Goal: Communication & Community: Share content

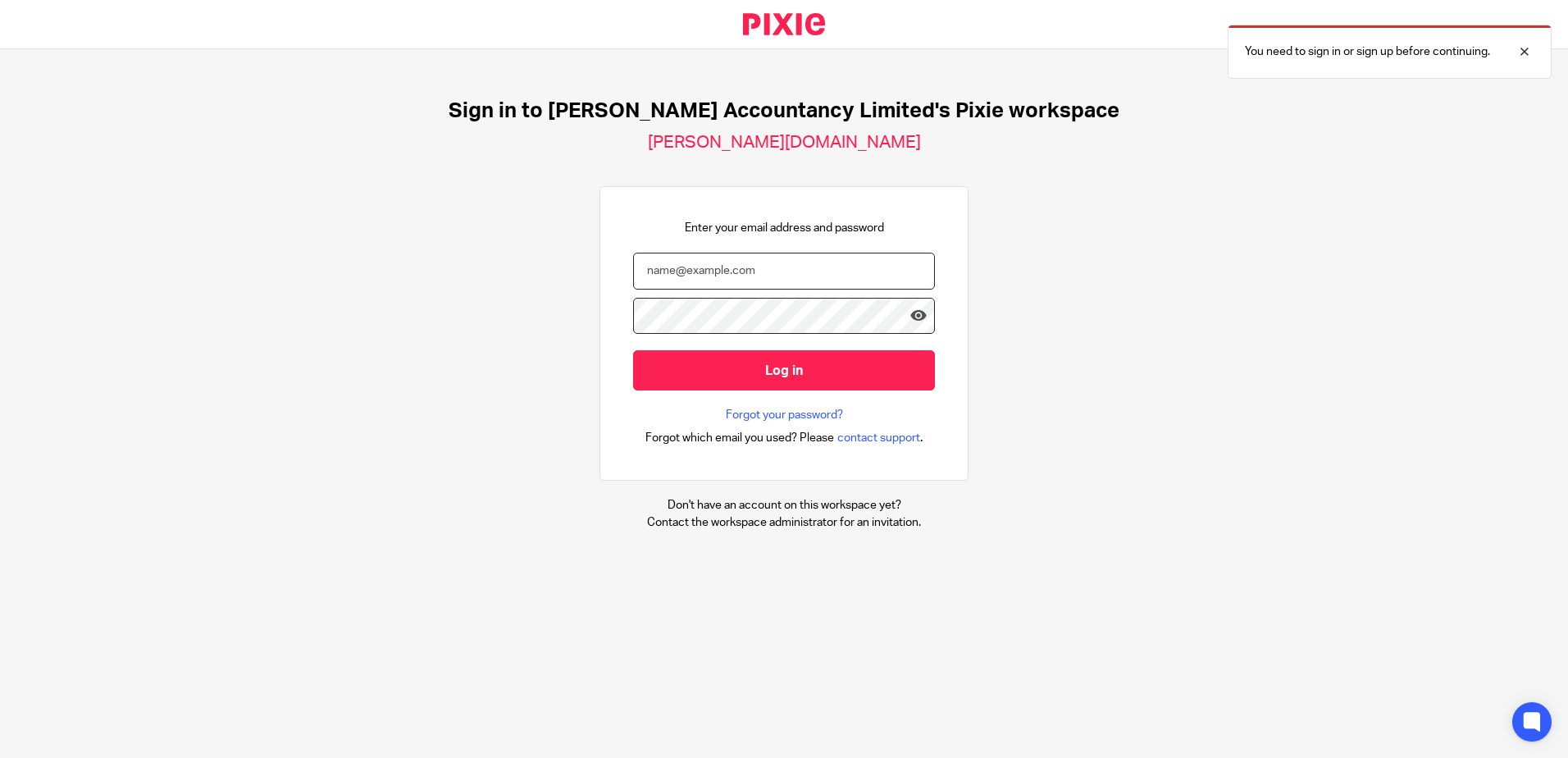
click at [709, 266] on input "email" at bounding box center [784, 271] width 301 height 37
type input "[PERSON_NAME][EMAIL_ADDRESS][DOMAIN_NAME]"
click at [633, 350] on input "Log in" at bounding box center [784, 370] width 301 height 40
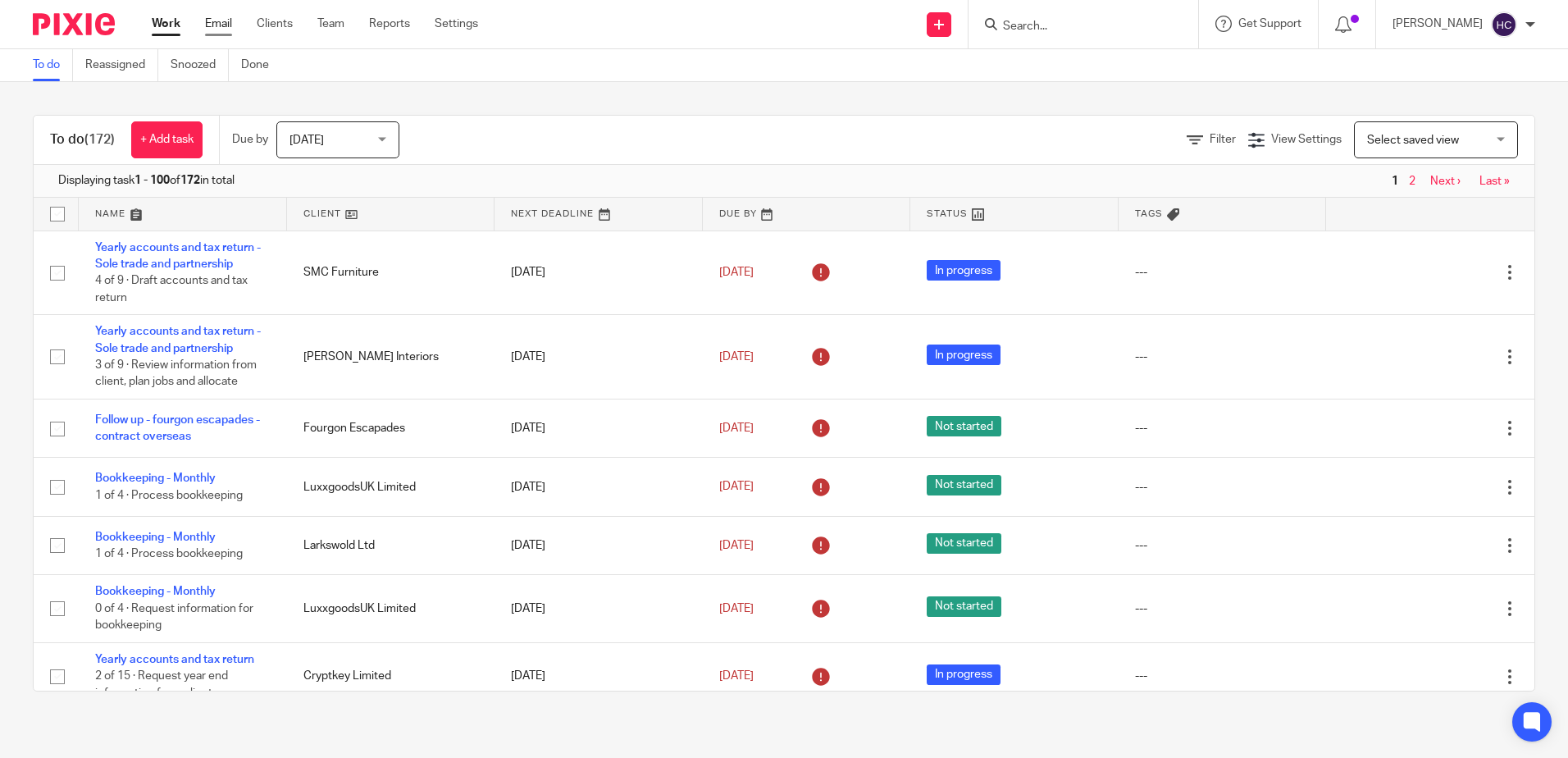
drag, startPoint x: 0, startPoint y: 0, endPoint x: 218, endPoint y: 24, distance: 219.3
click at [218, 24] on link "Email" at bounding box center [219, 23] width 27 height 16
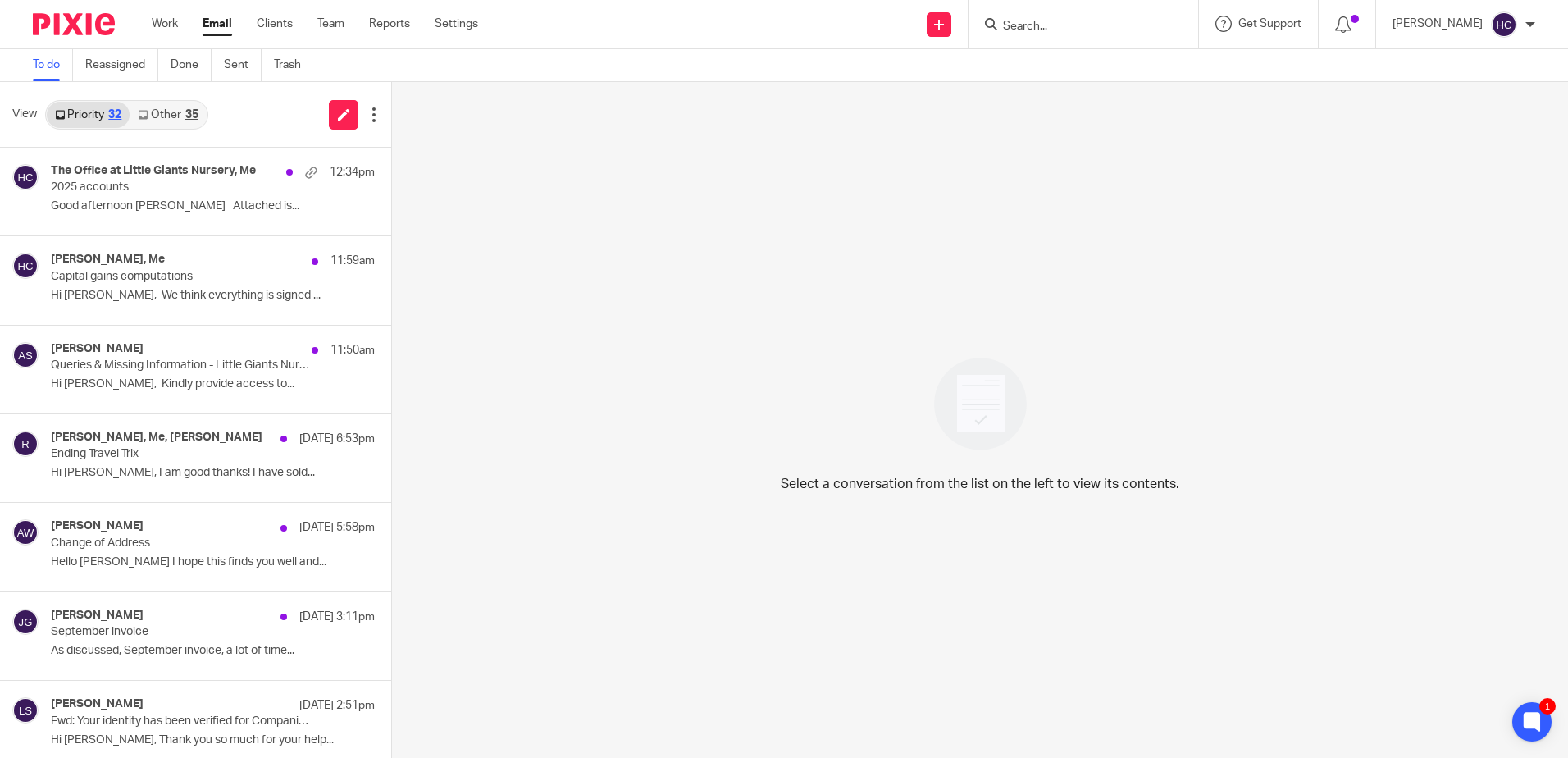
click at [181, 106] on link "Other 35" at bounding box center [167, 115] width 76 height 27
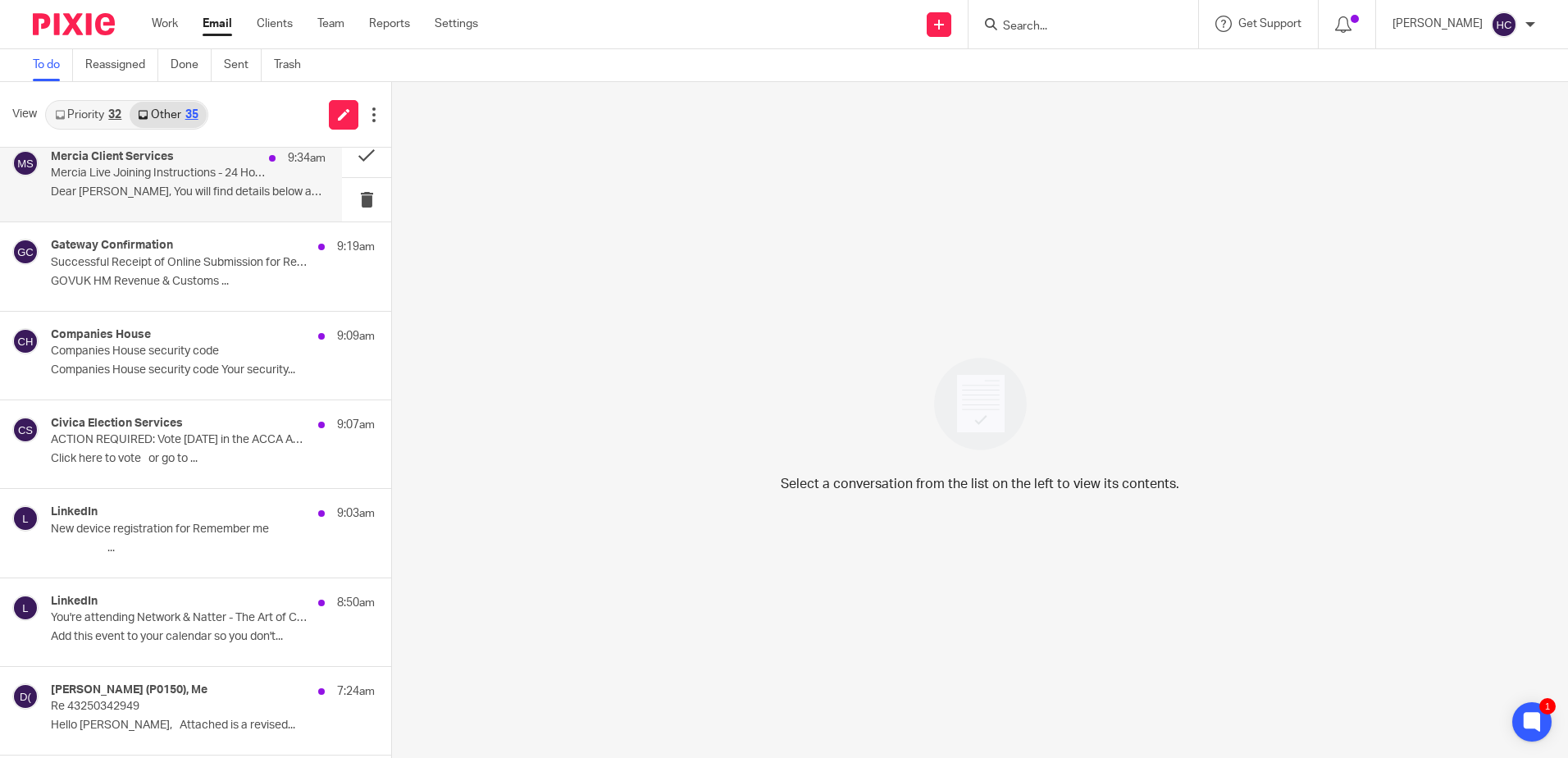
scroll to position [821, 0]
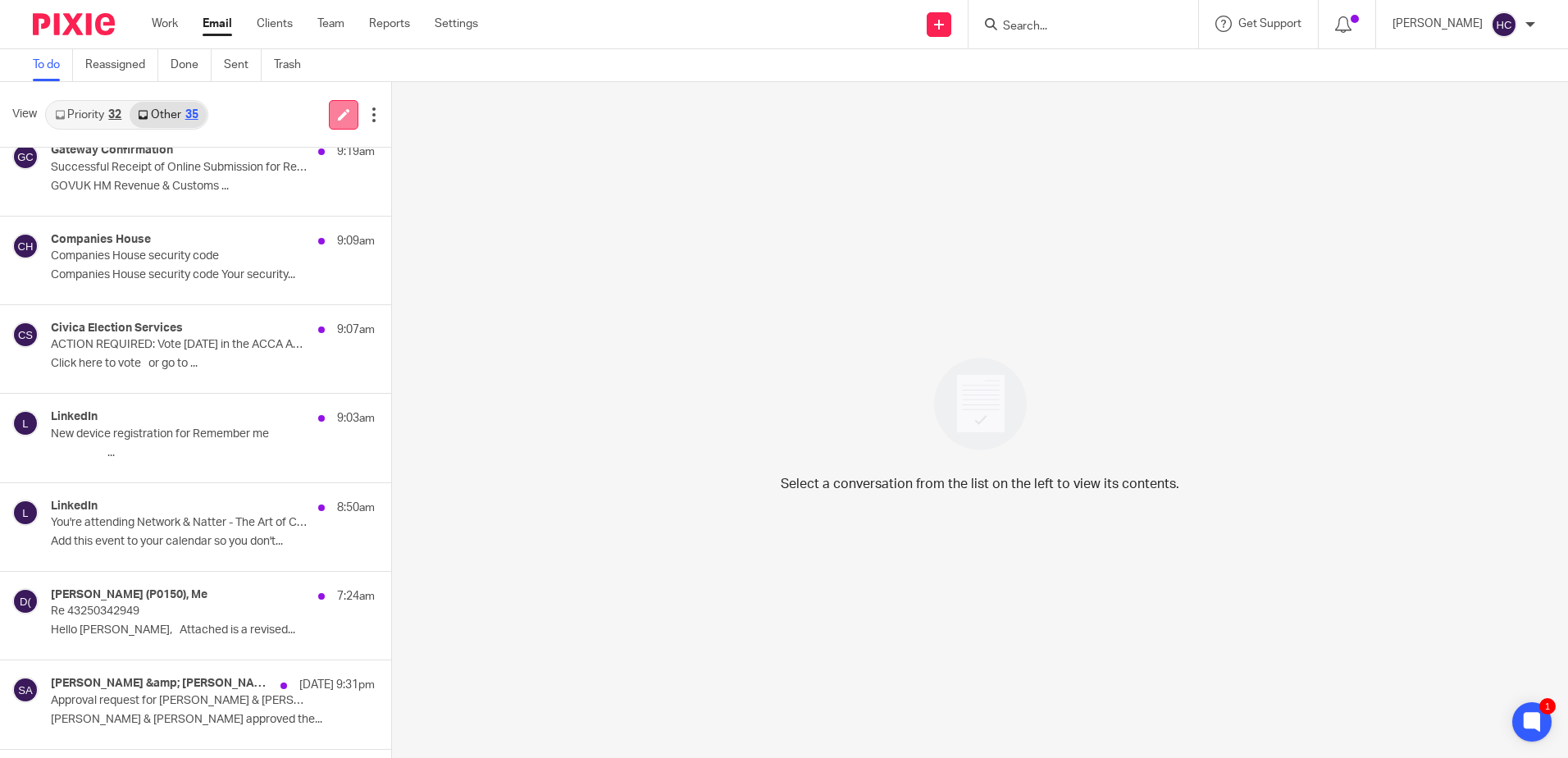
click at [331, 117] on link at bounding box center [343, 114] width 29 height 29
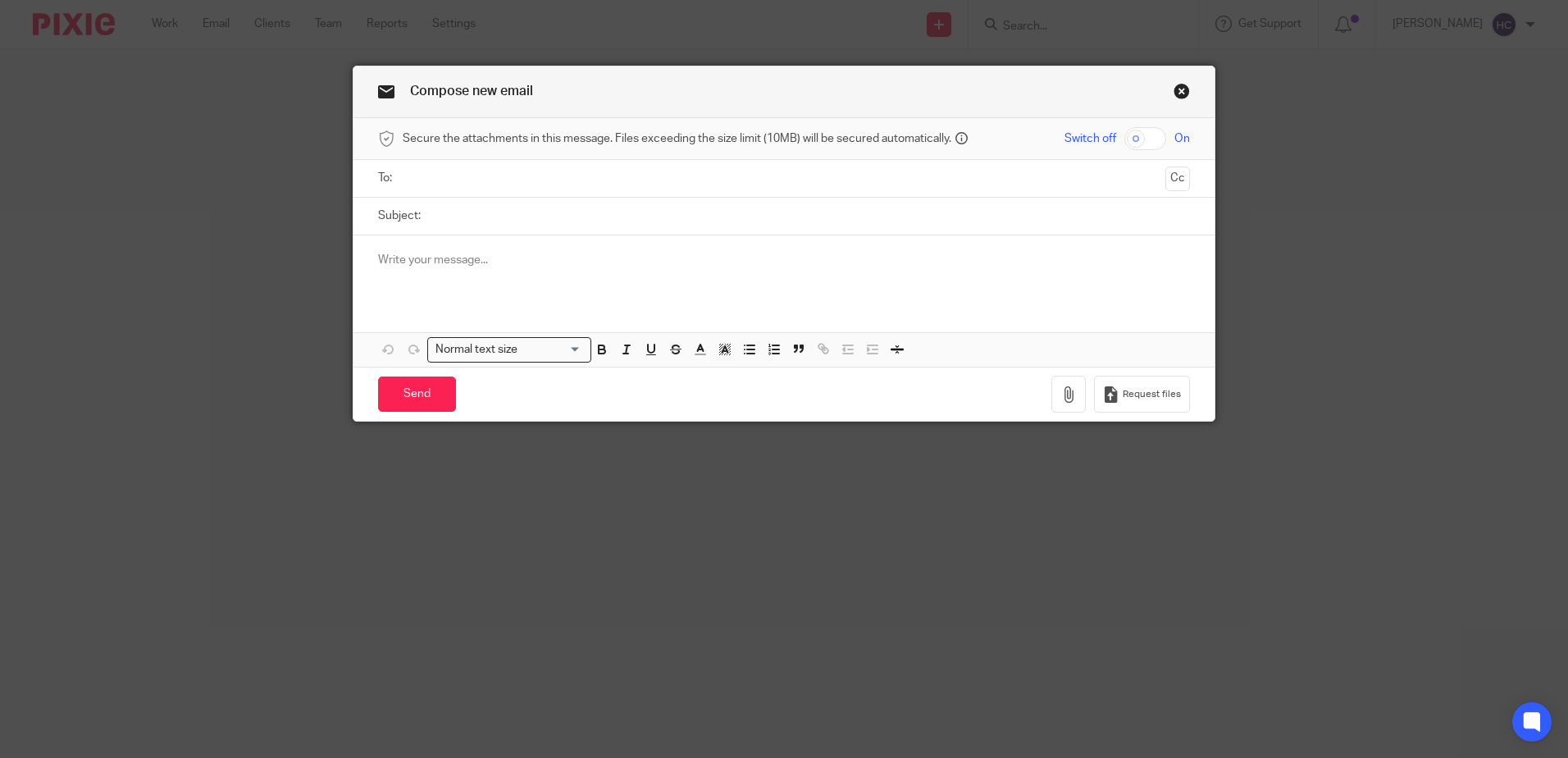
click at [447, 182] on input "text" at bounding box center [784, 179] width 749 height 19
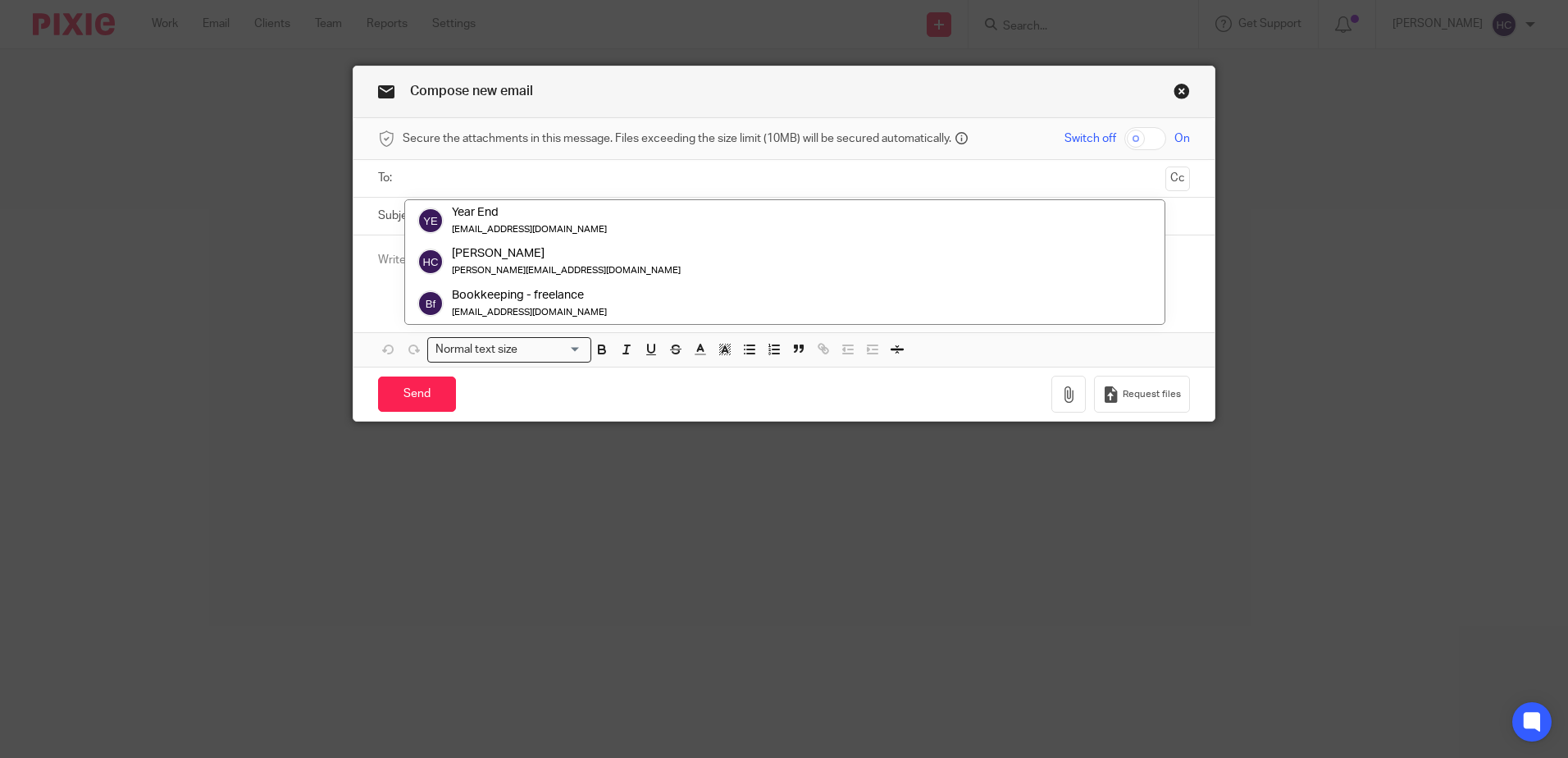
paste input "secretgardensoxfordshire@gmail.com"
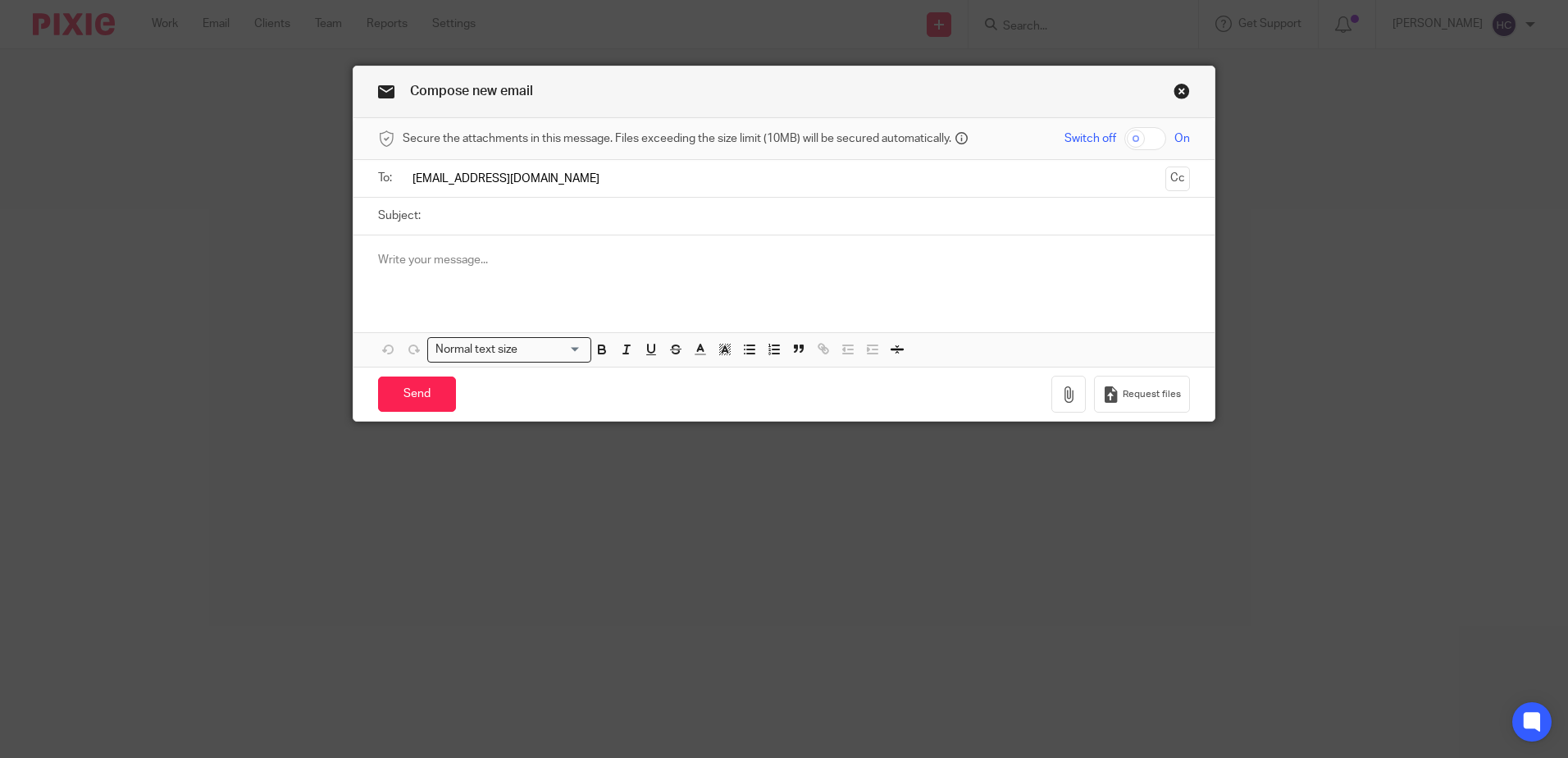
type input "secretgardensoxfordshire@gmail.com"
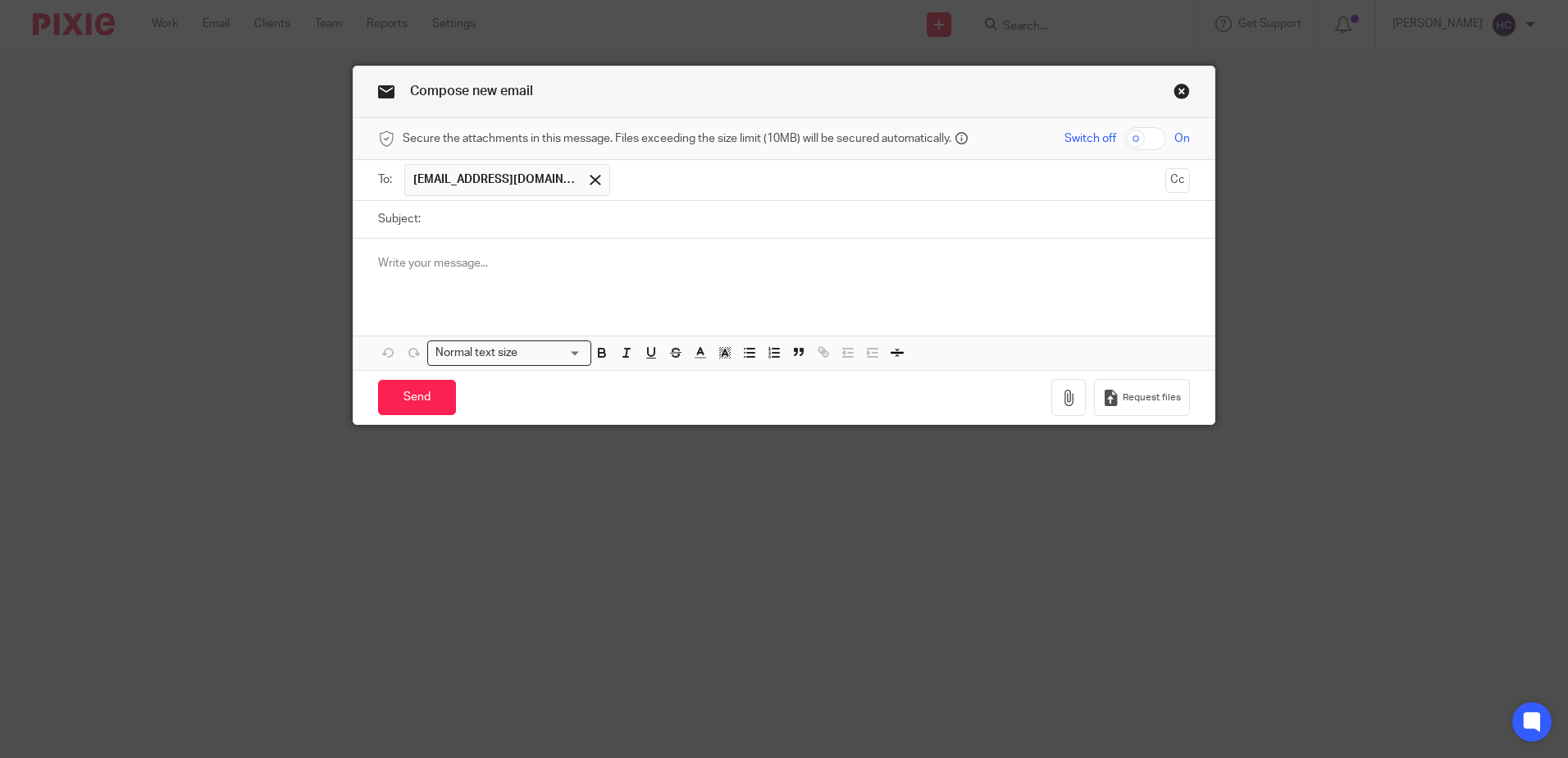
click at [443, 210] on input "Subject:" at bounding box center [809, 219] width 762 height 37
type input "Reminder - meeting with Chatfield Accountancy"
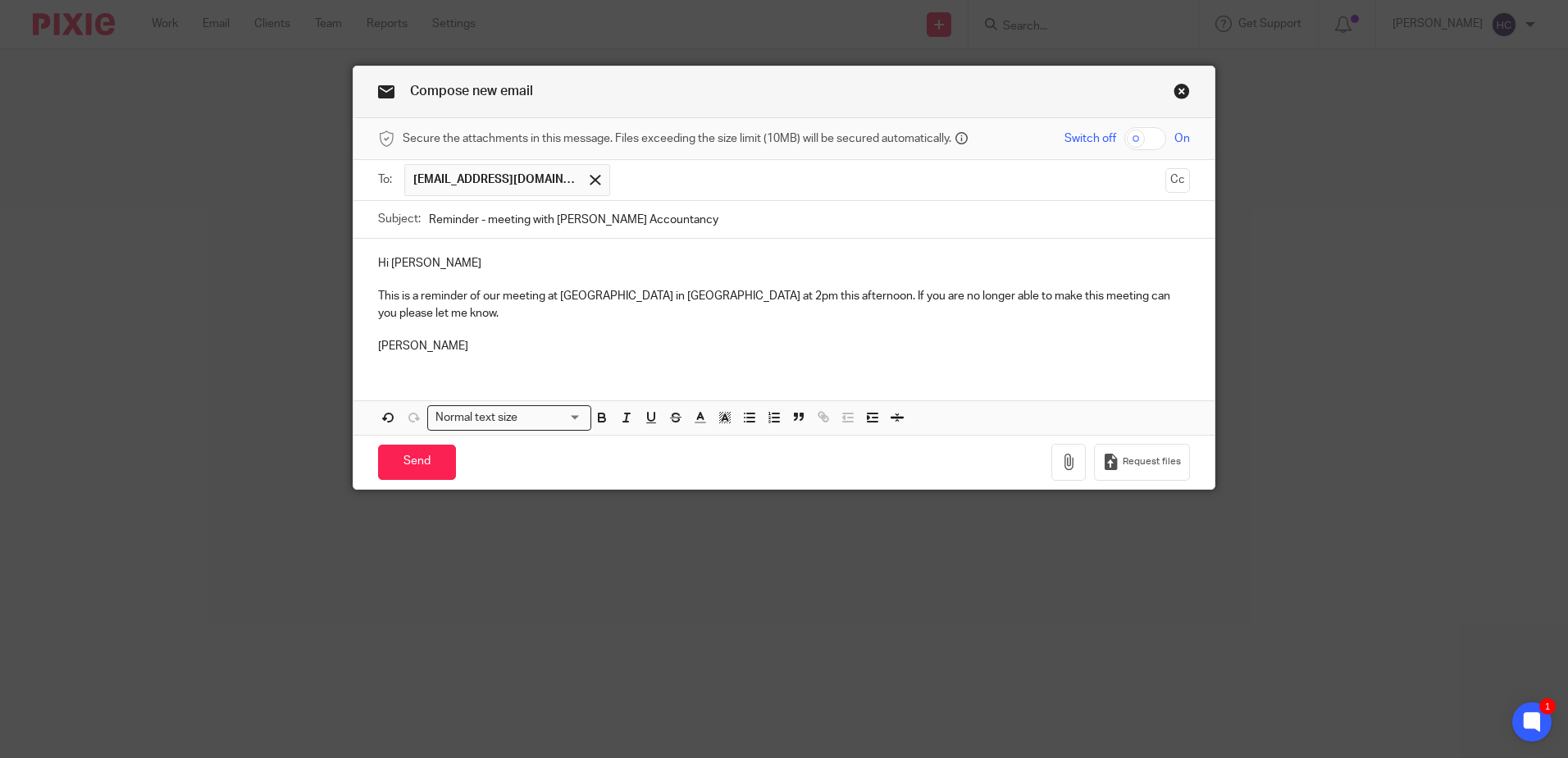
click at [792, 294] on p "This is a reminder of our meeting at Lynwoods in Carterton at 2pm this afternoo…" at bounding box center [784, 304] width 812 height 33
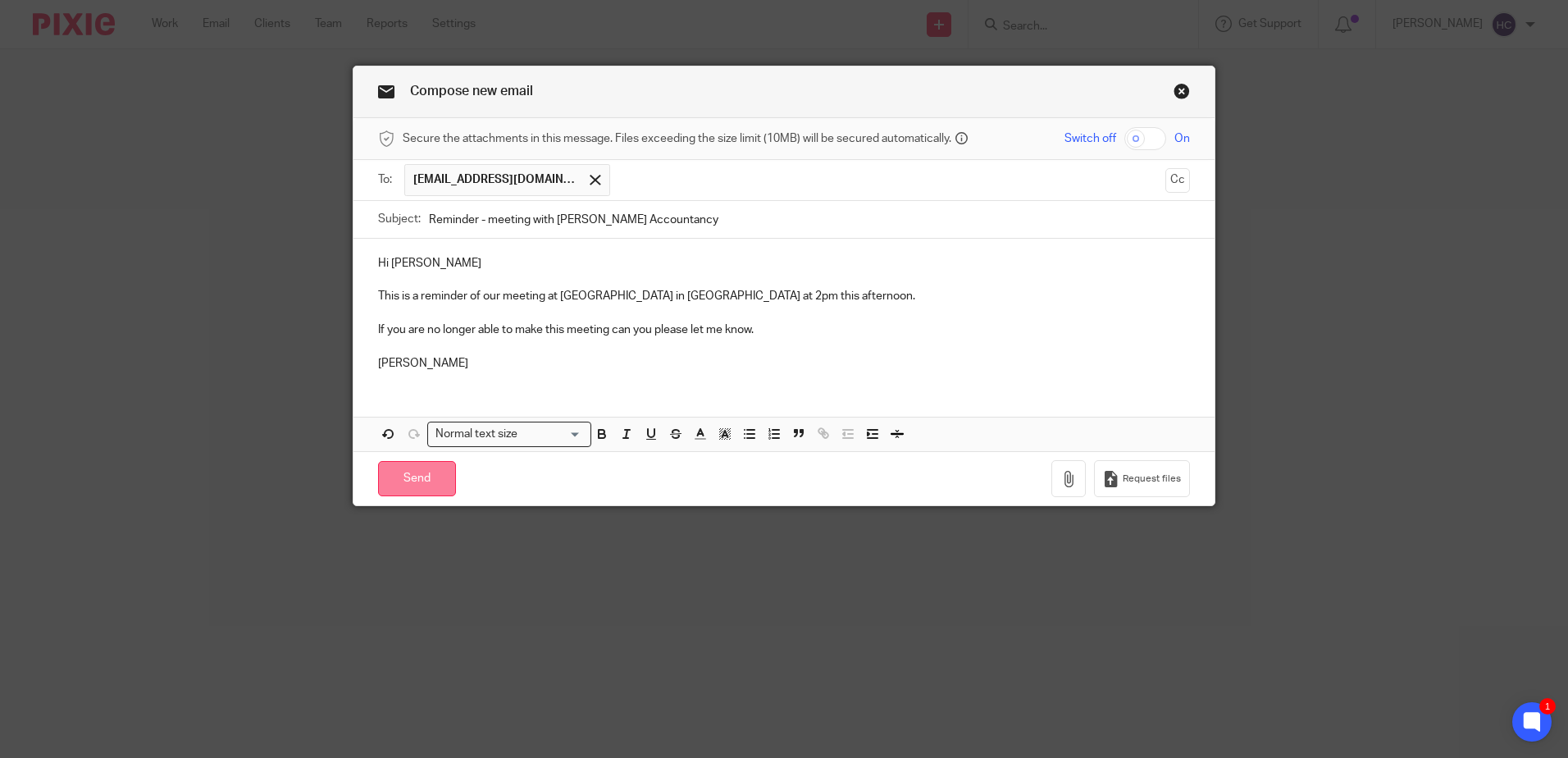
click at [421, 481] on input "Send" at bounding box center [417, 478] width 78 height 35
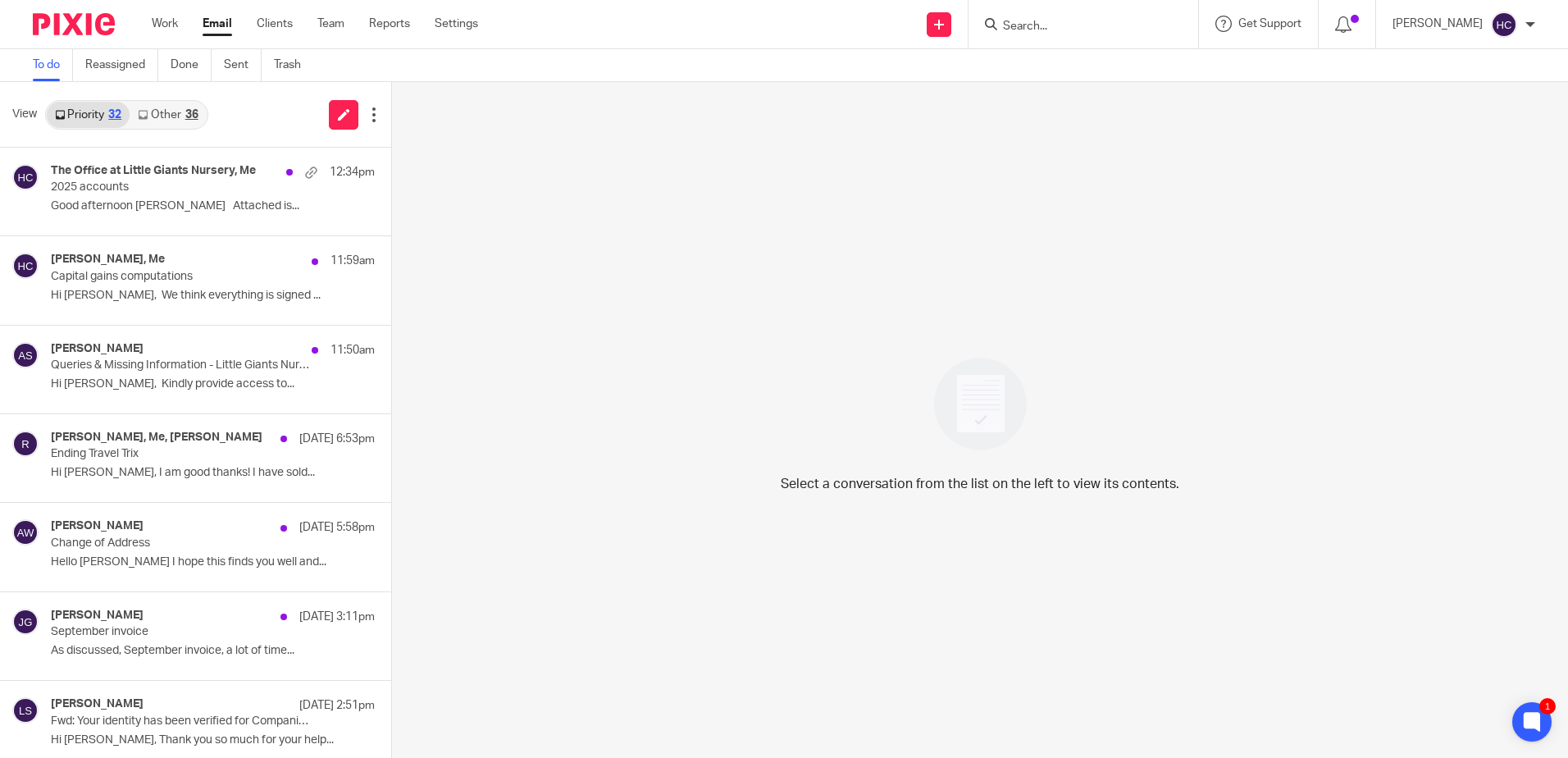
click at [169, 96] on div "View Priority 32 Other 36" at bounding box center [195, 114] width 391 height 66
click at [166, 104] on link "Other 36" at bounding box center [167, 115] width 76 height 27
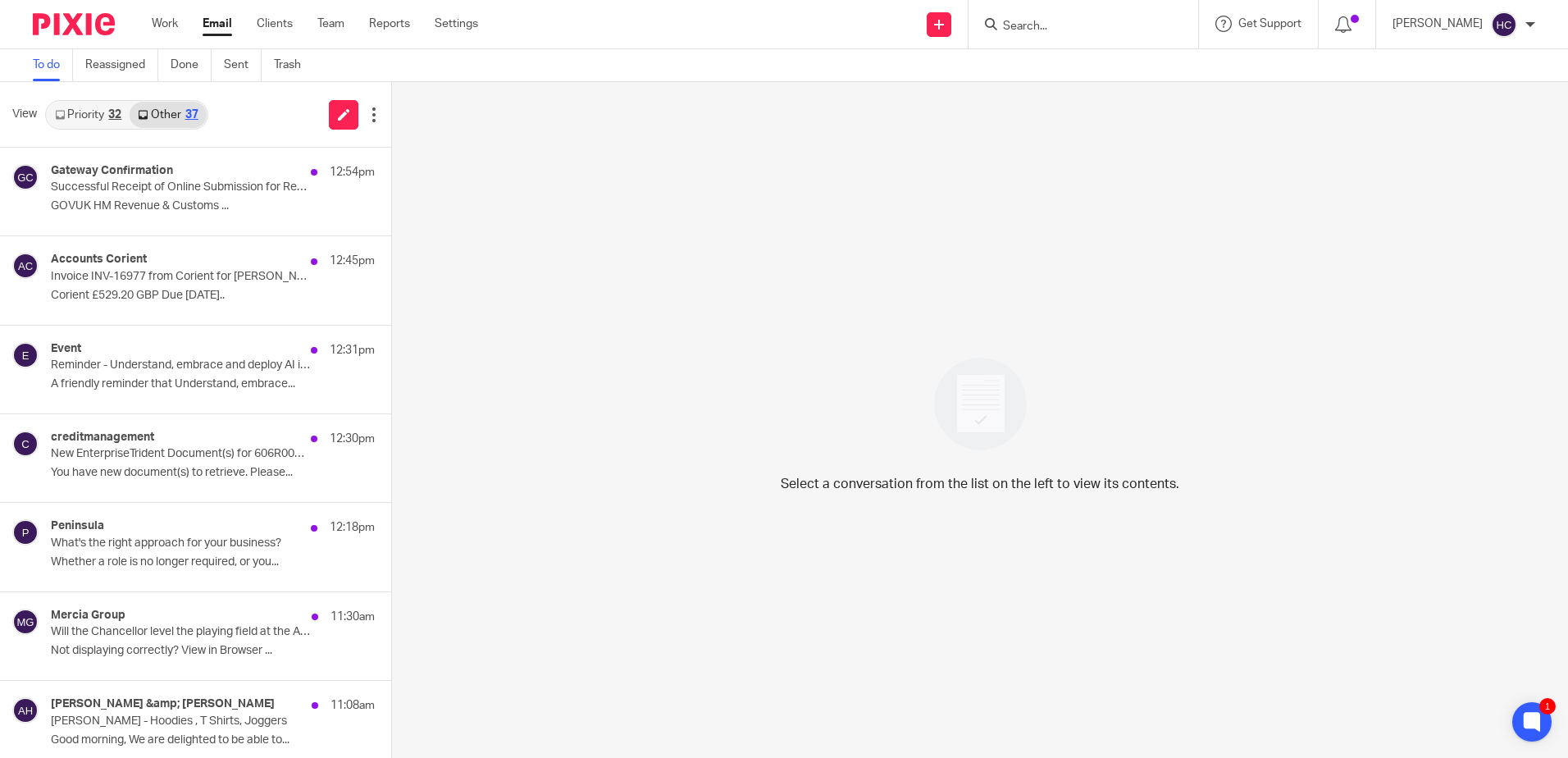
click at [1031, 29] on input "Search" at bounding box center [1074, 28] width 147 height 15
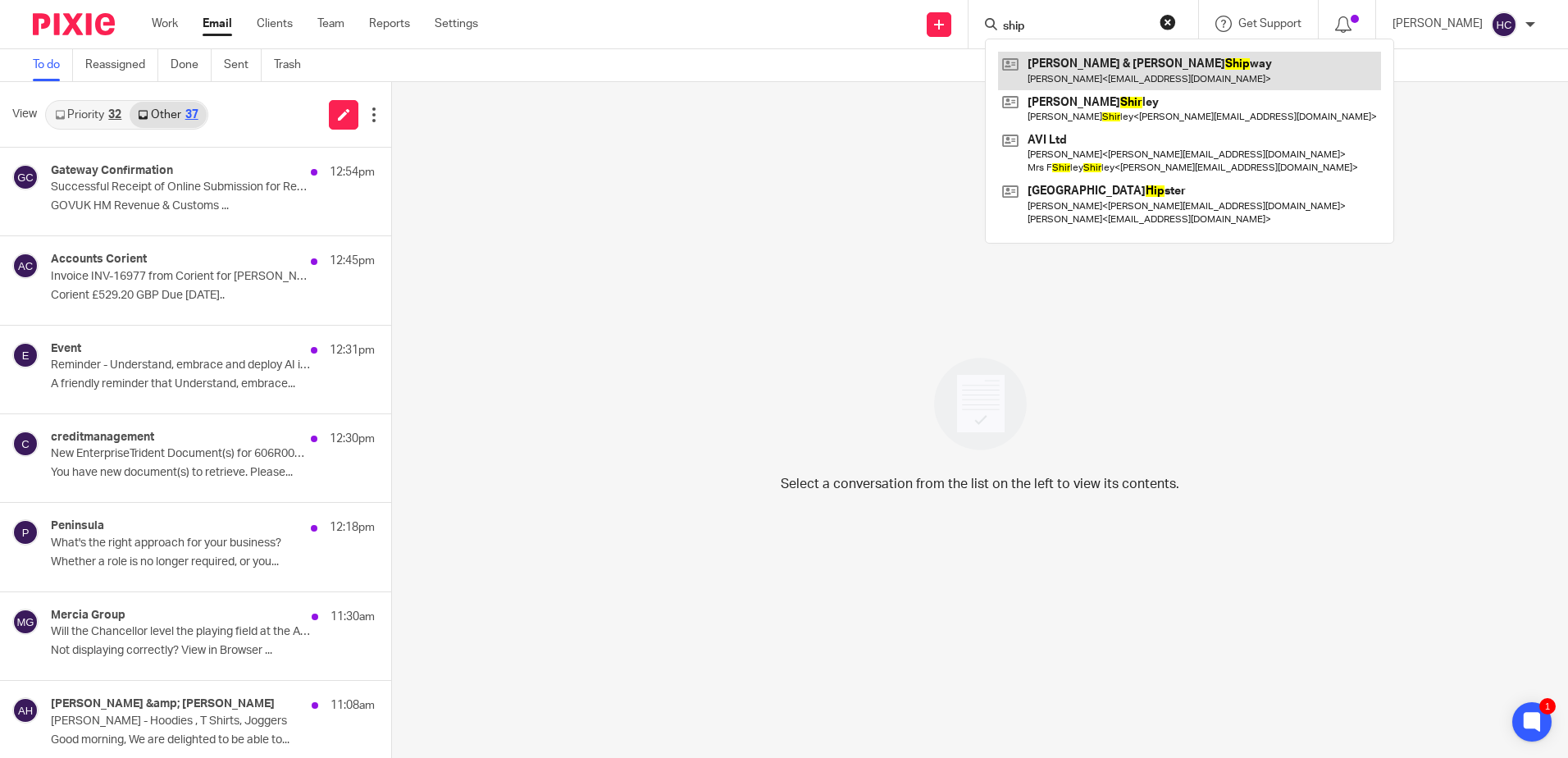
type input "ship"
click at [1078, 57] on link at bounding box center [1190, 70] width 383 height 38
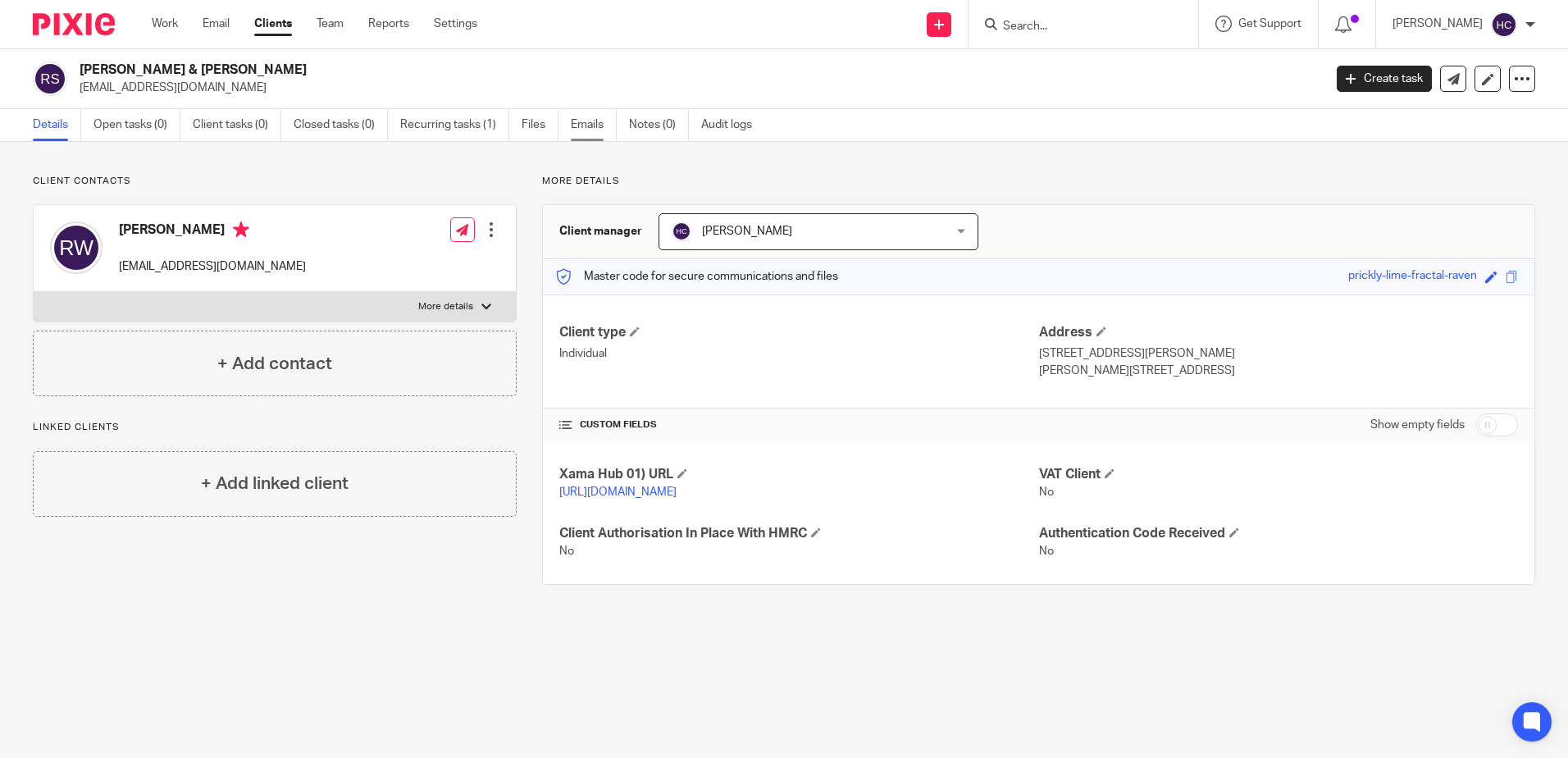
click at [606, 125] on link "Emails" at bounding box center [593, 126] width 46 height 32
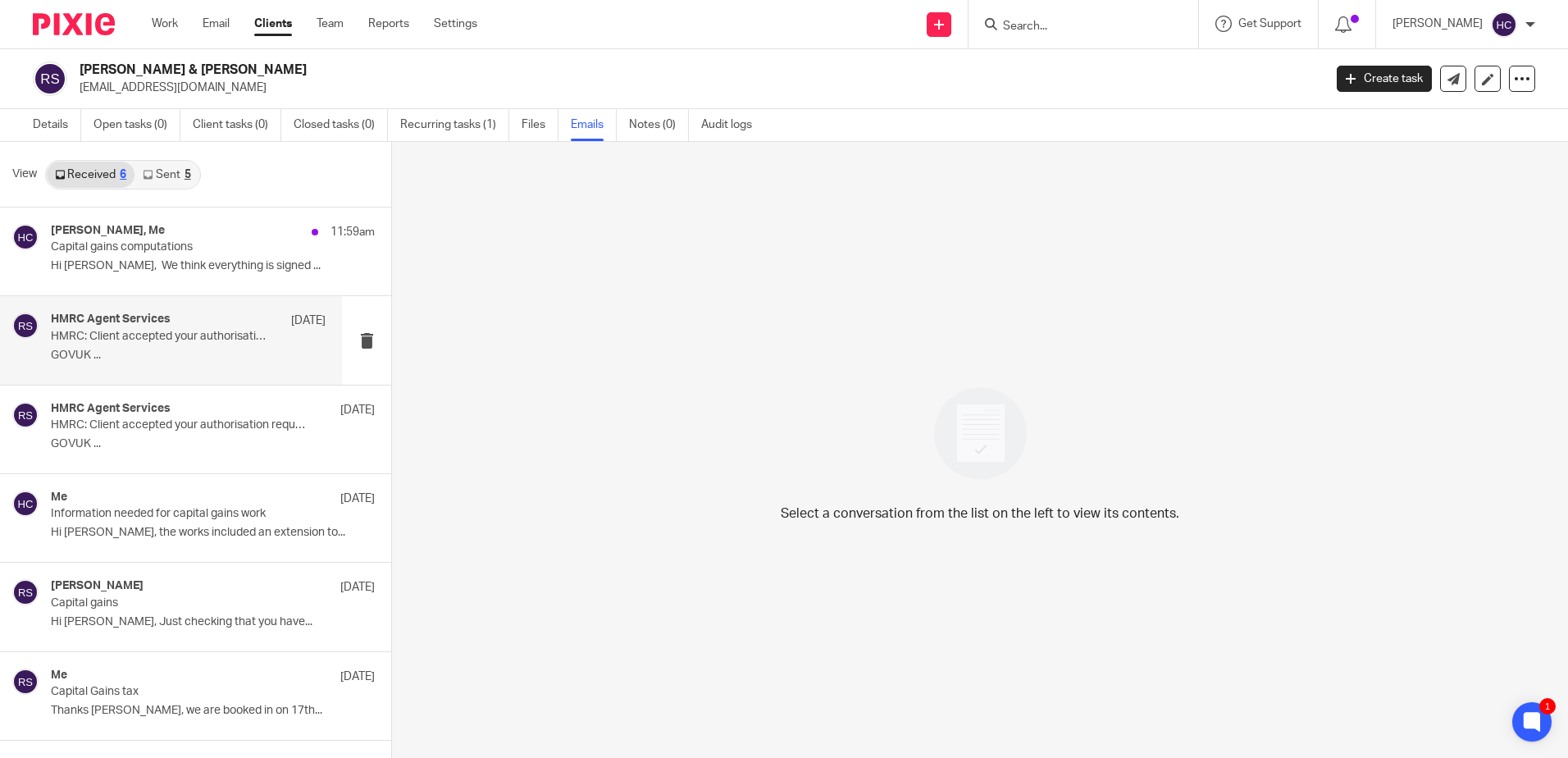
click at [215, 339] on p "HMRC: Client accepted your authorisation request" at bounding box center [160, 337] width 220 height 14
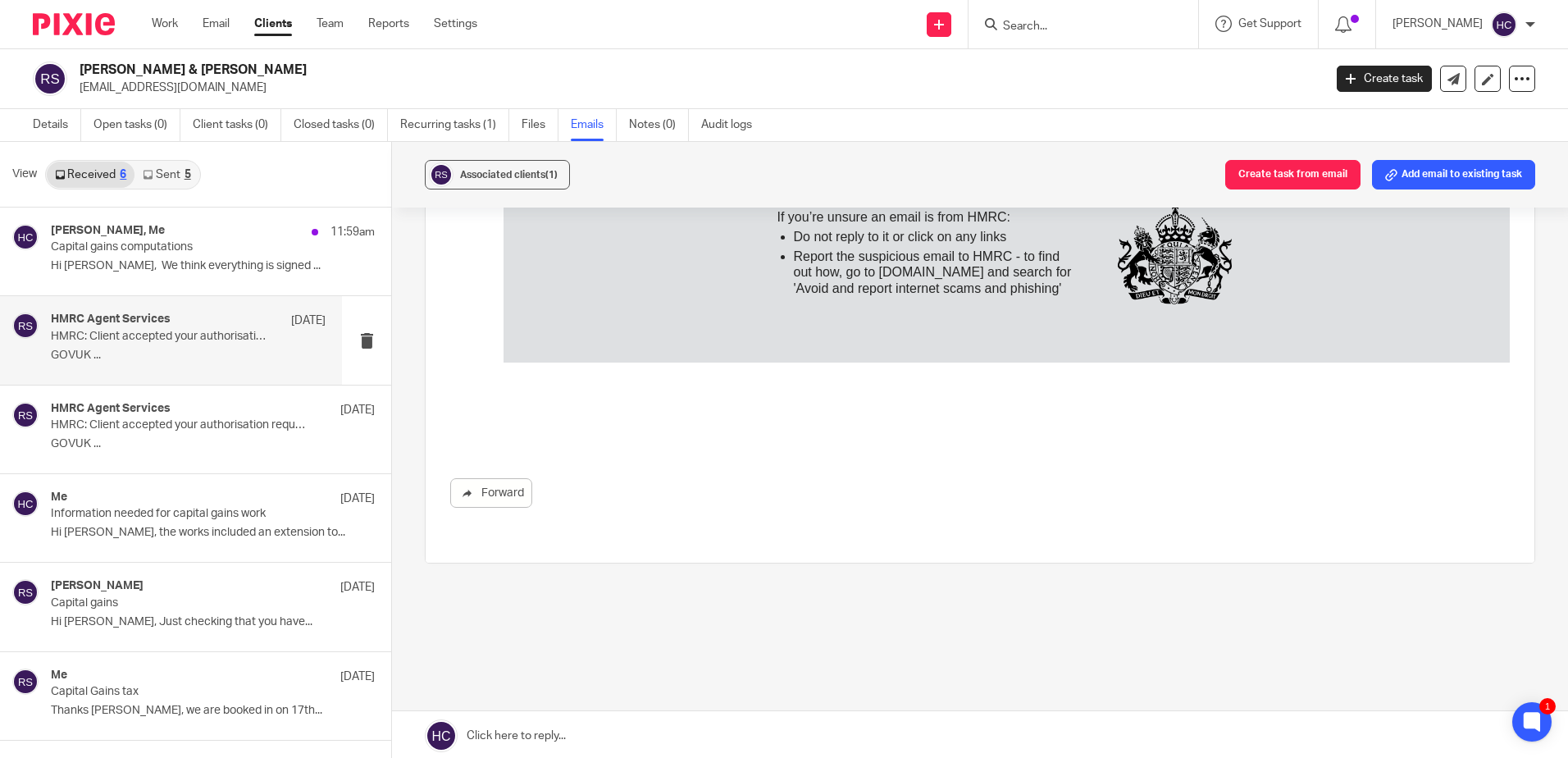
scroll to position [3, 0]
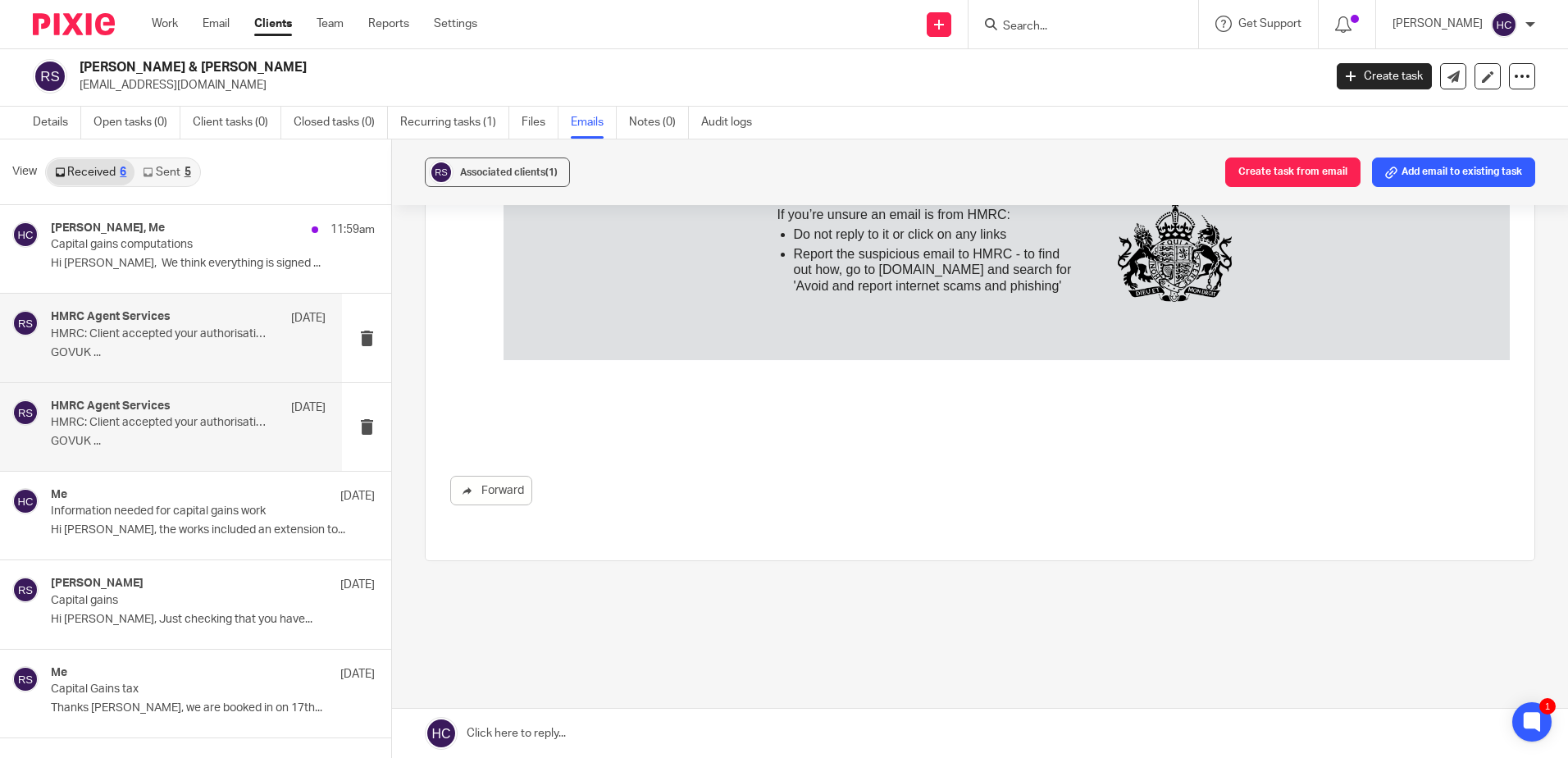
click at [230, 451] on div "HMRC Agent Services 7 Oct HMRC: Client accepted your authorisation request GOVU…" at bounding box center [187, 427] width 275 height 55
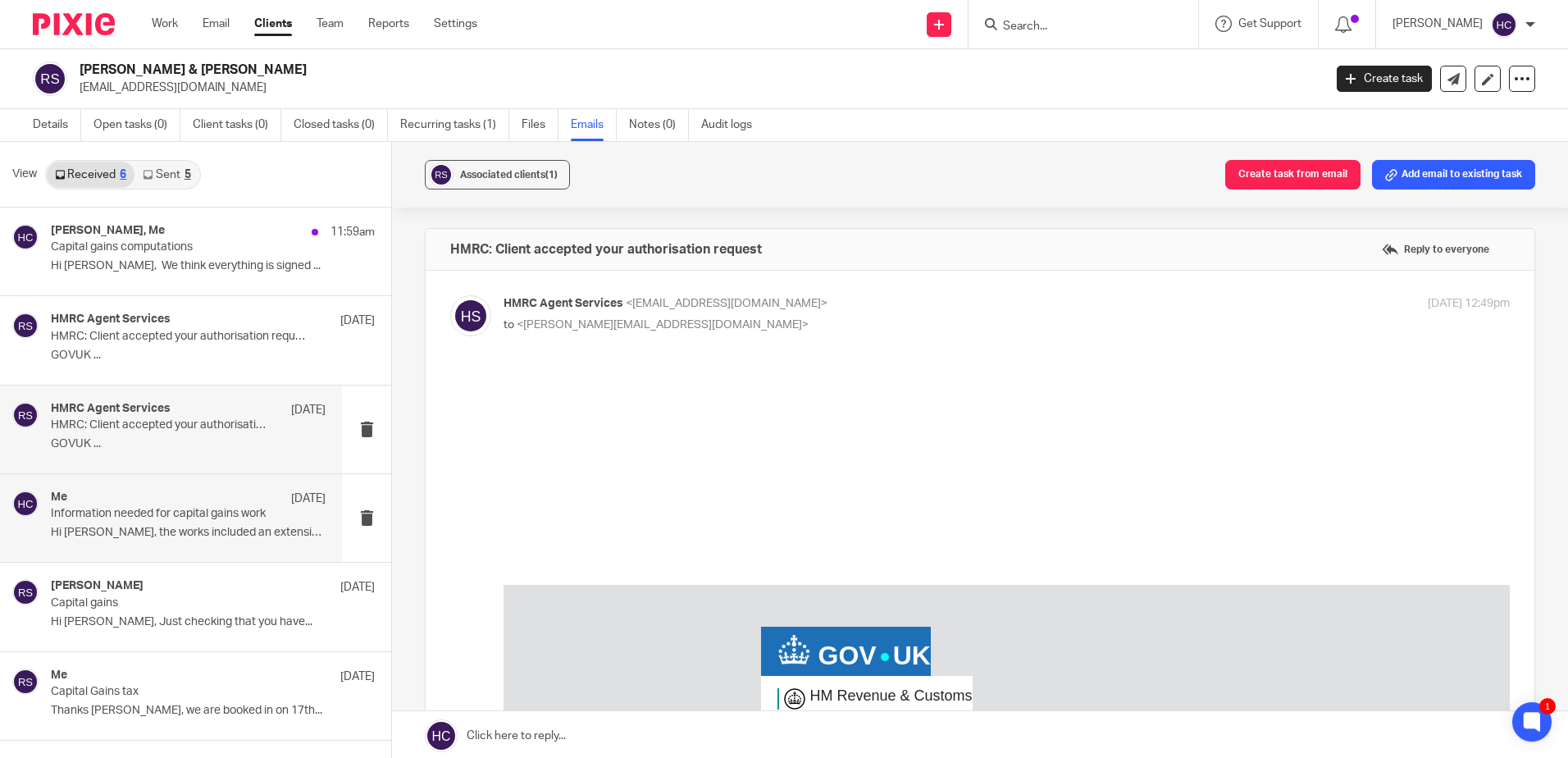
scroll to position [0, 0]
click at [204, 519] on p "Information needed for capital gains work" at bounding box center [160, 514] width 220 height 14
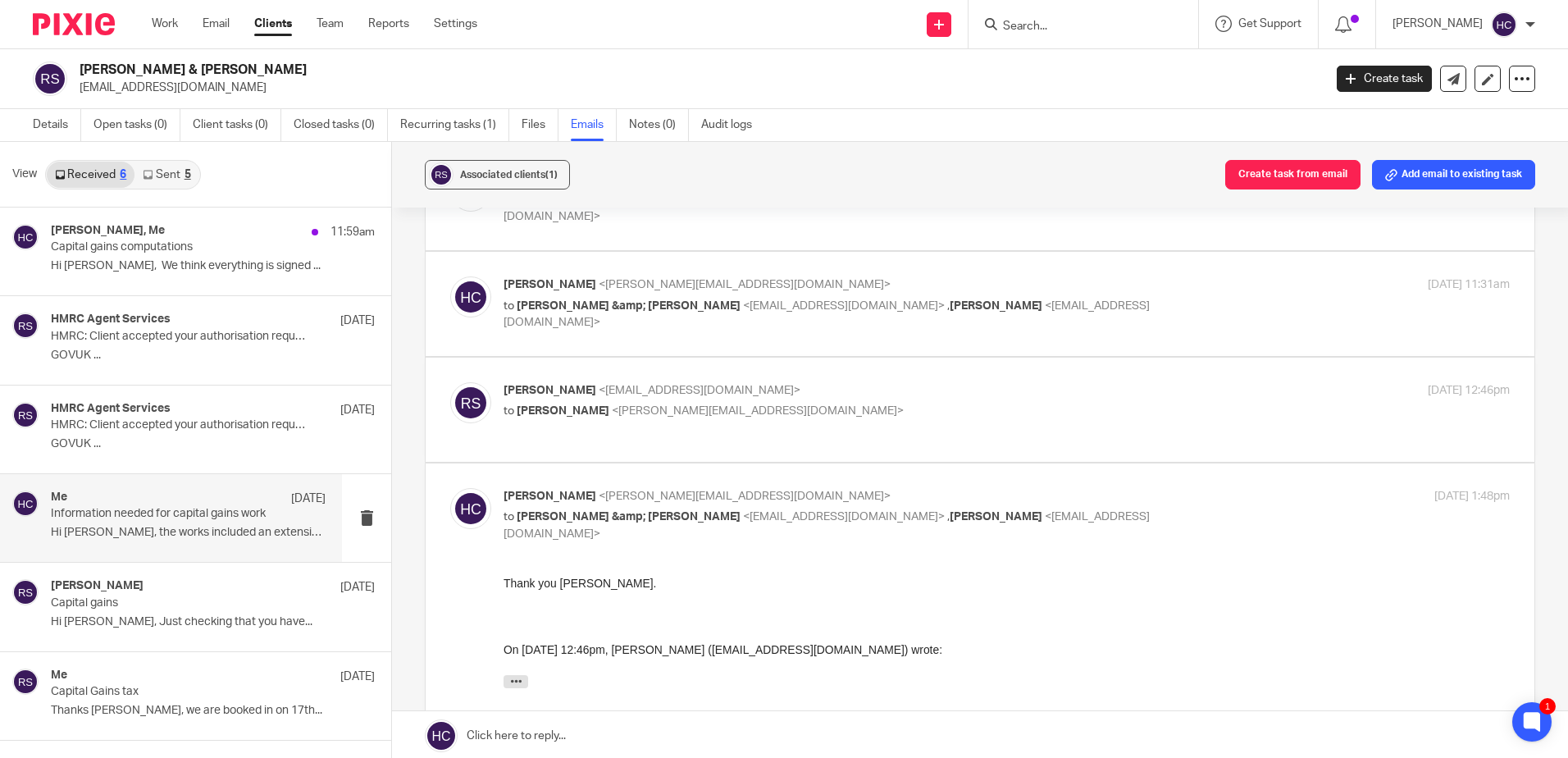
scroll to position [238, 0]
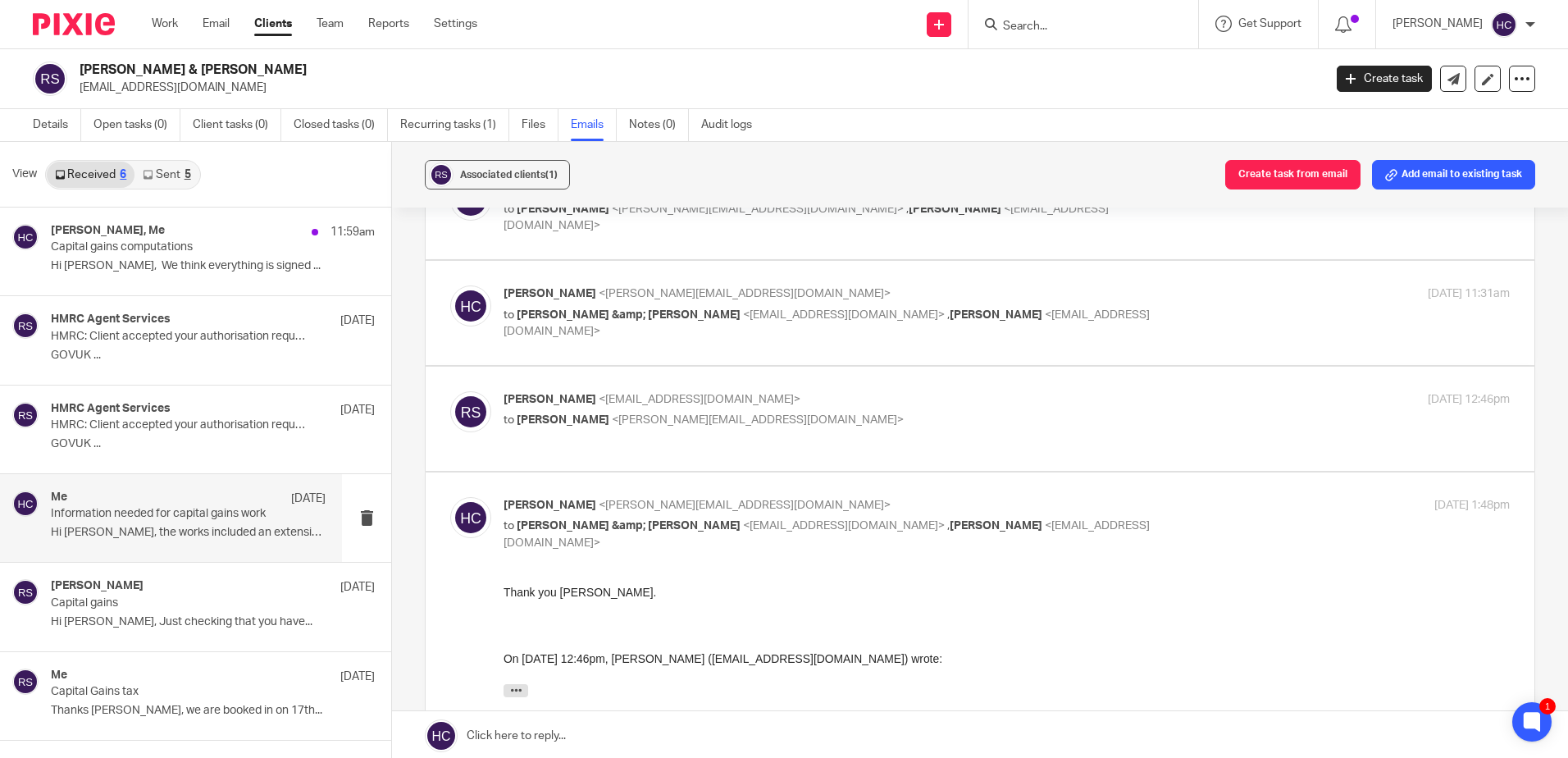
click at [565, 416] on span "[PERSON_NAME]" at bounding box center [562, 420] width 92 height 11
checkbox input "true"
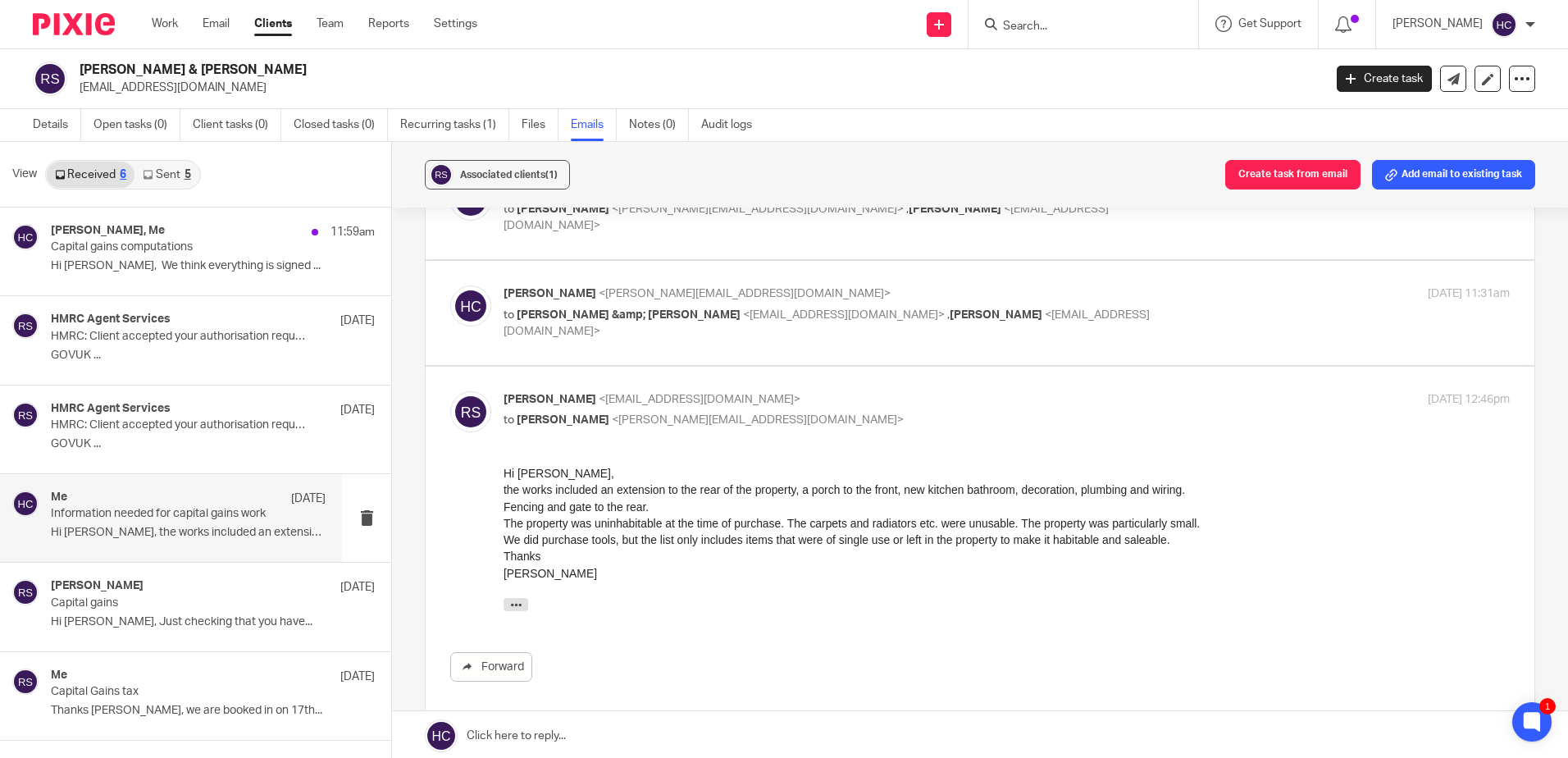
scroll to position [0, 0]
click at [594, 303] on div "Hannah Chatfield <hannah@chatfieldaccountancy.co.uk> to Rodger &amp; Alison Shi…" at bounding box center [840, 313] width 671 height 55
checkbox input "true"
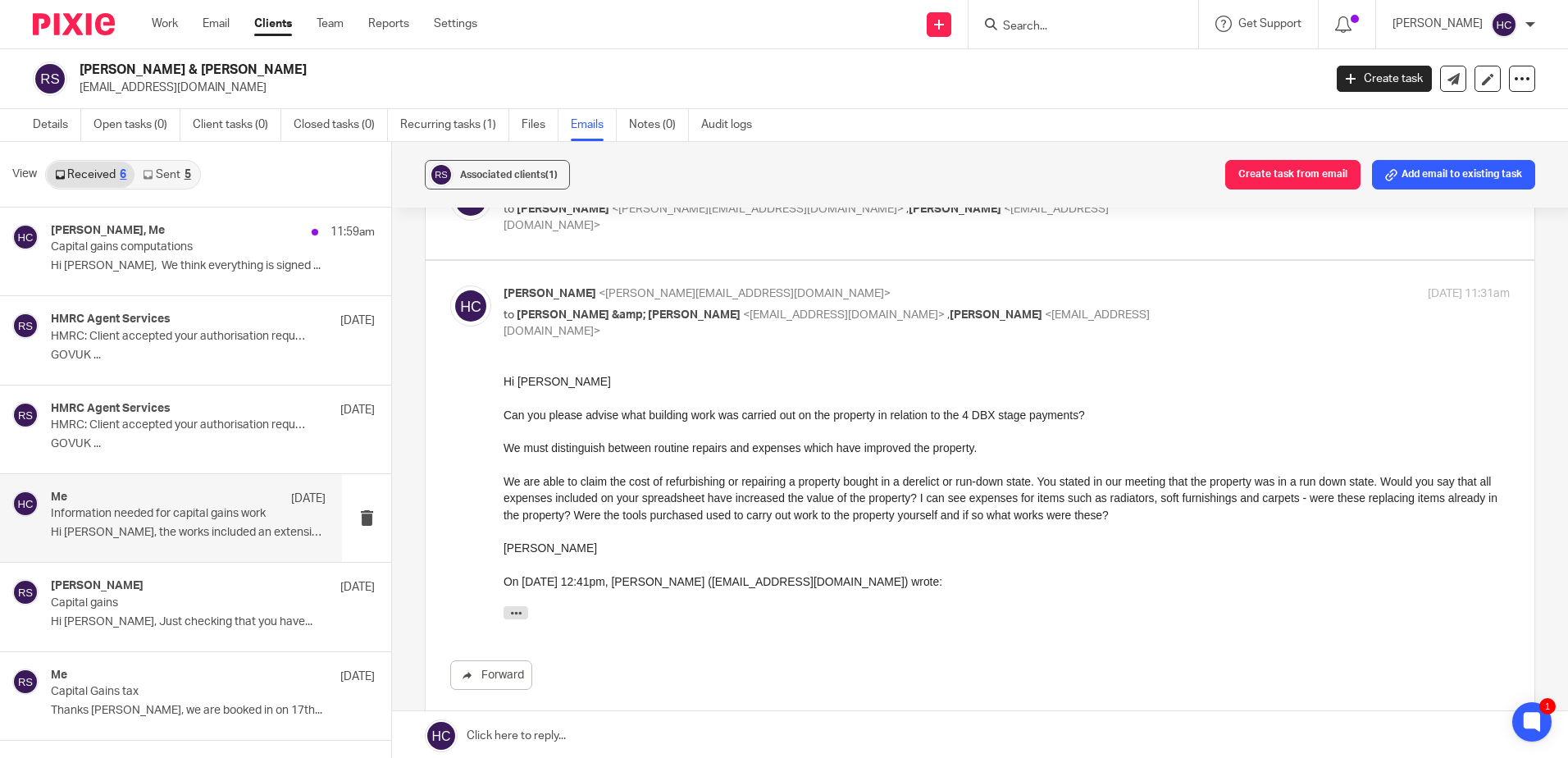
scroll to position [156, 0]
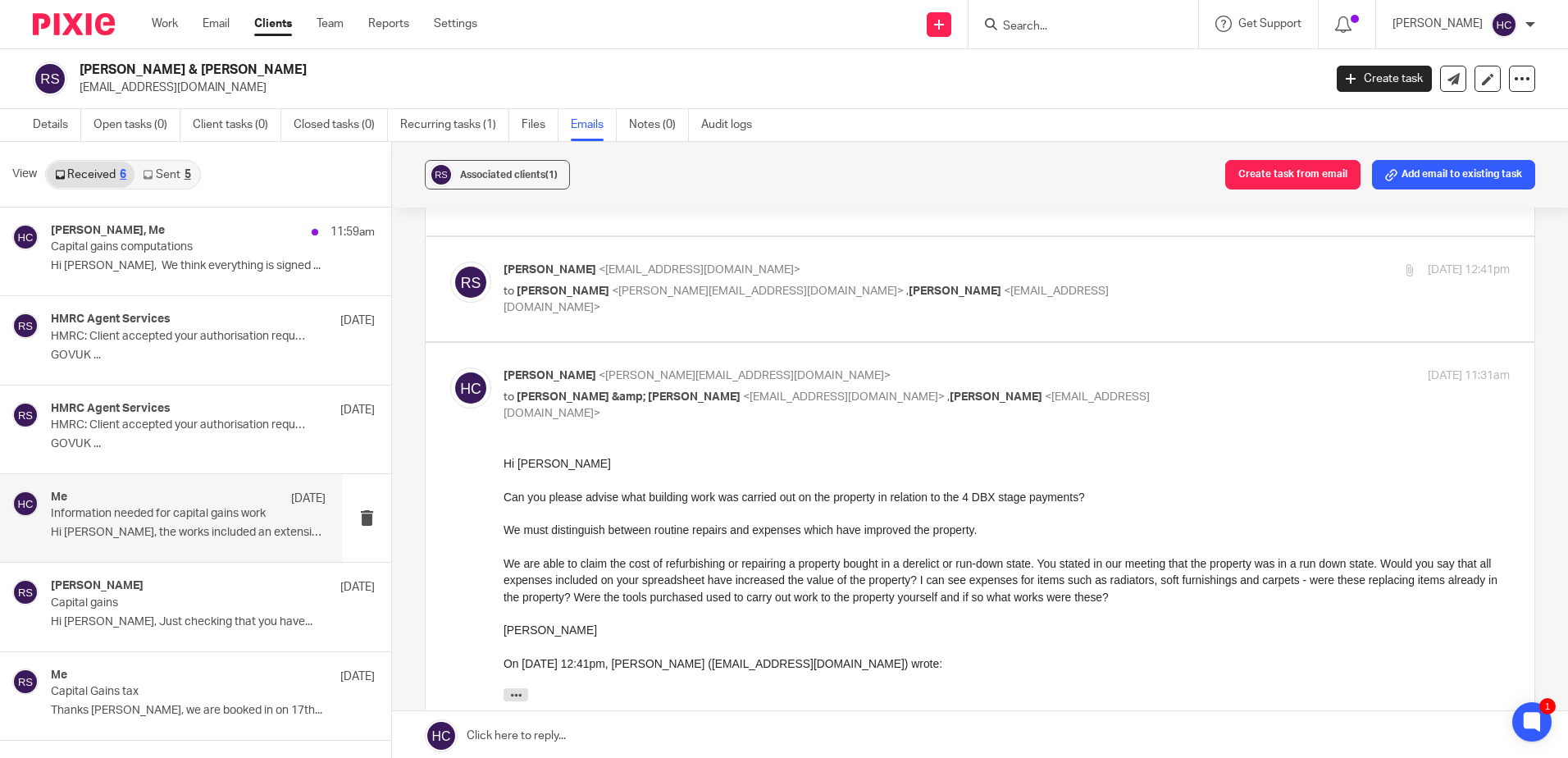
click at [595, 280] on div "Rodger Shipway <mrshipway@gmail.com> to Hannah Chatfield <hannah@chatfieldaccou…" at bounding box center [840, 289] width 671 height 55
checkbox input "true"
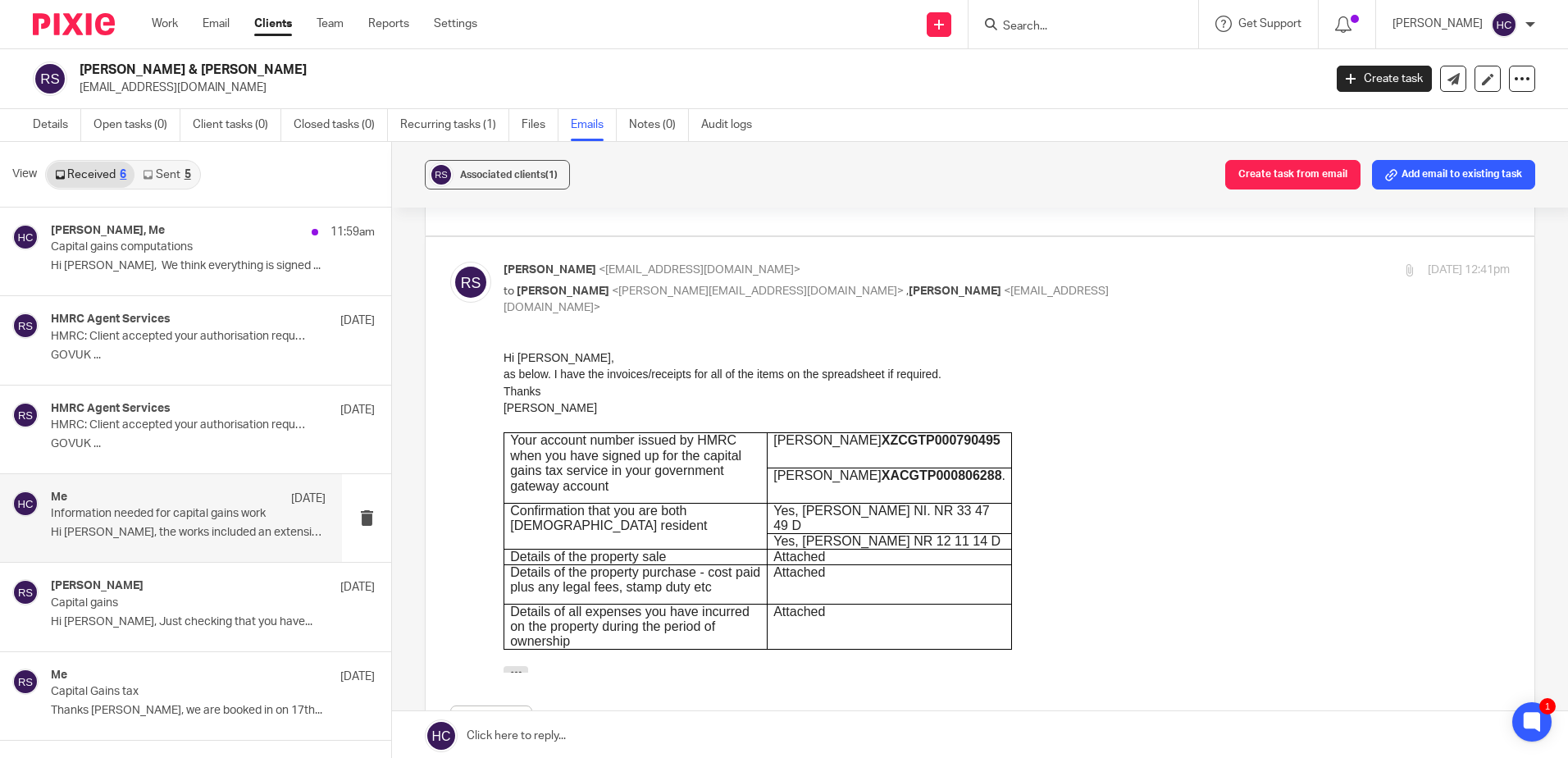
scroll to position [0, 0]
drag, startPoint x: 942, startPoint y: 440, endPoint x: 823, endPoint y: 442, distance: 119.0
click at [823, 442] on p "Rodger XZCGTP000790495" at bounding box center [890, 440] width 232 height 15
copy b "XZCGTP000790495"
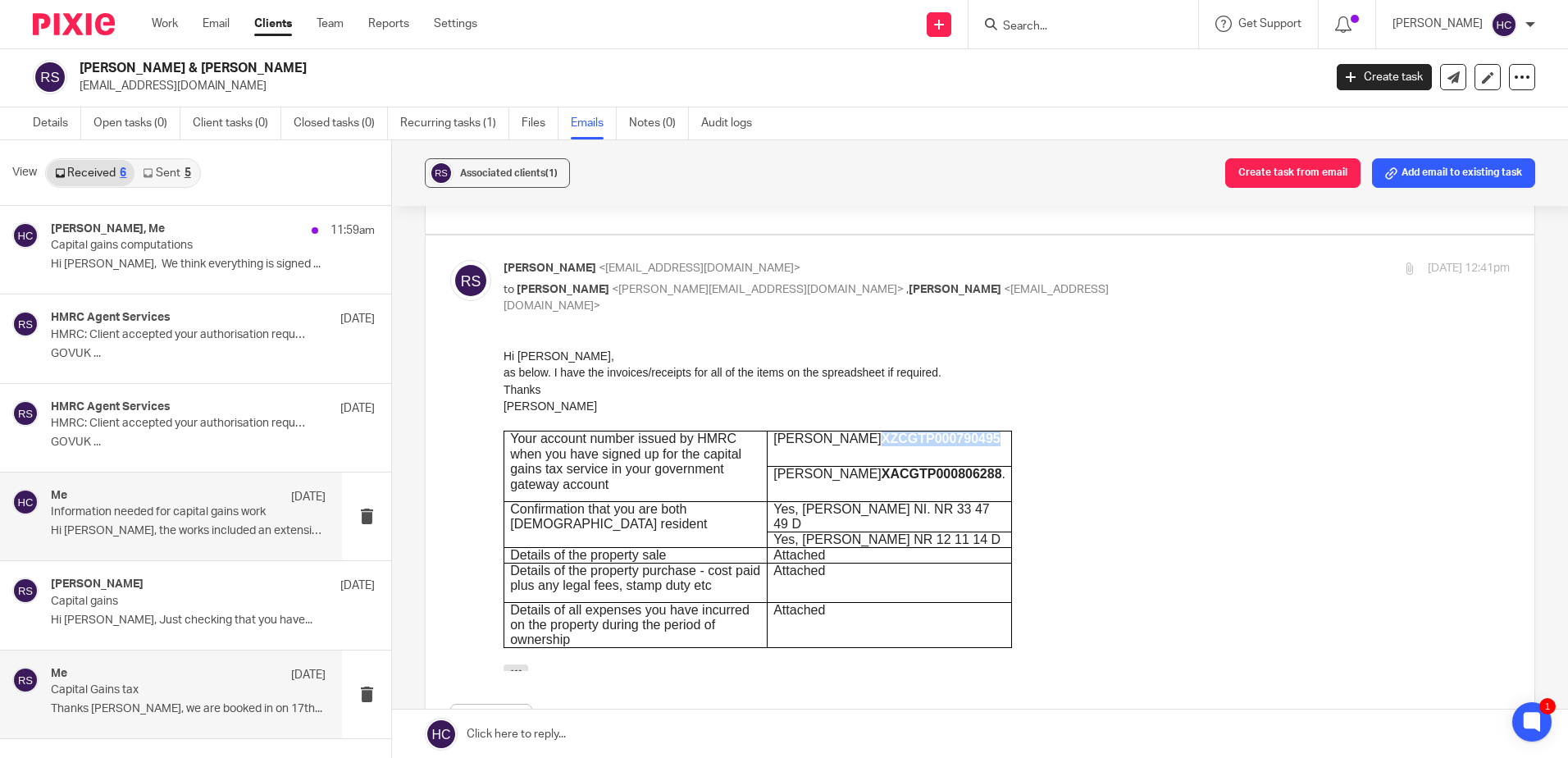
scroll to position [3, 0]
click at [172, 720] on div "Me 29 Aug Capital Gains tax Thanks Hannah, we are booked in on 17th..." at bounding box center [187, 693] width 275 height 55
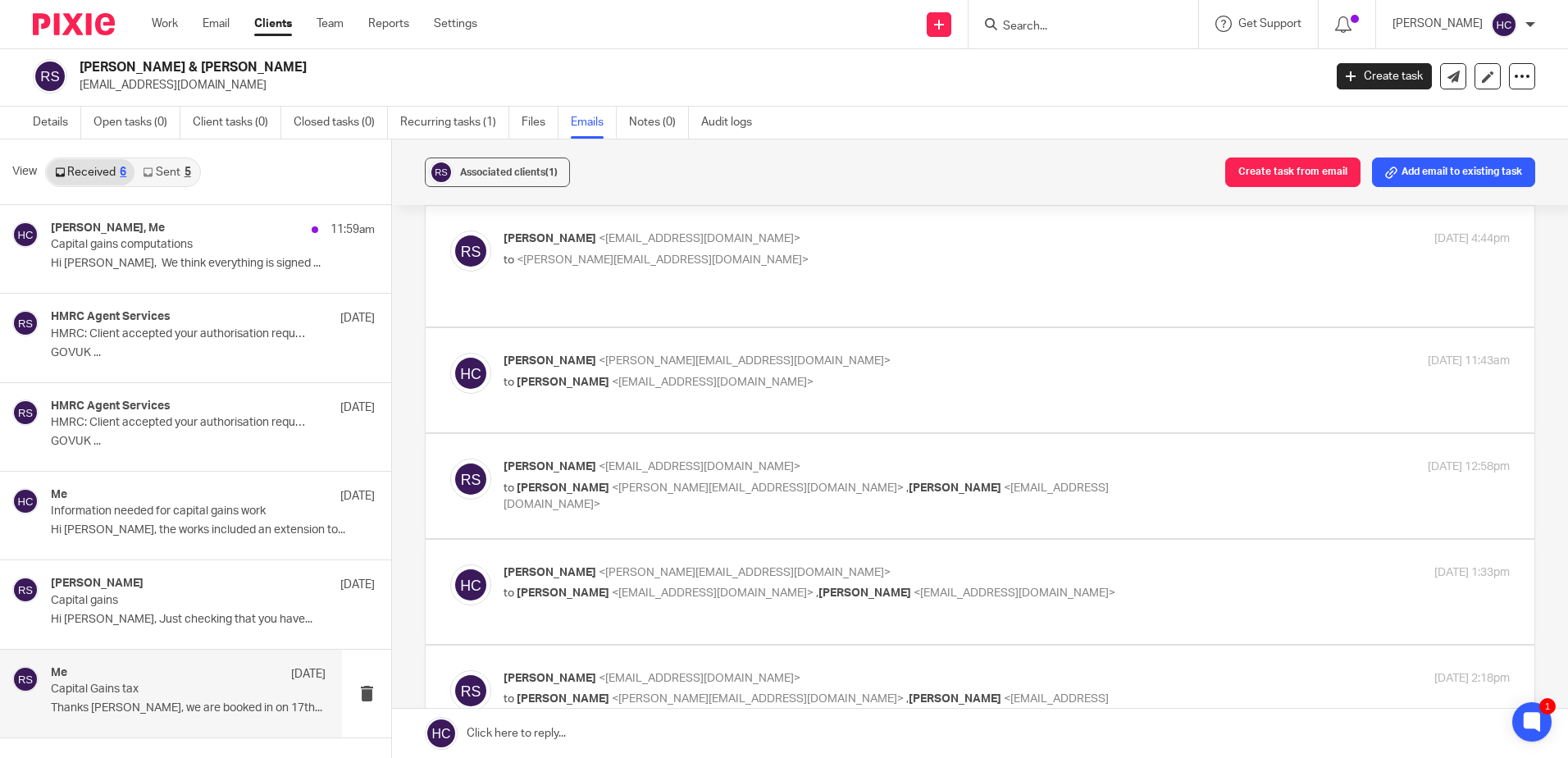
scroll to position [328, 0]
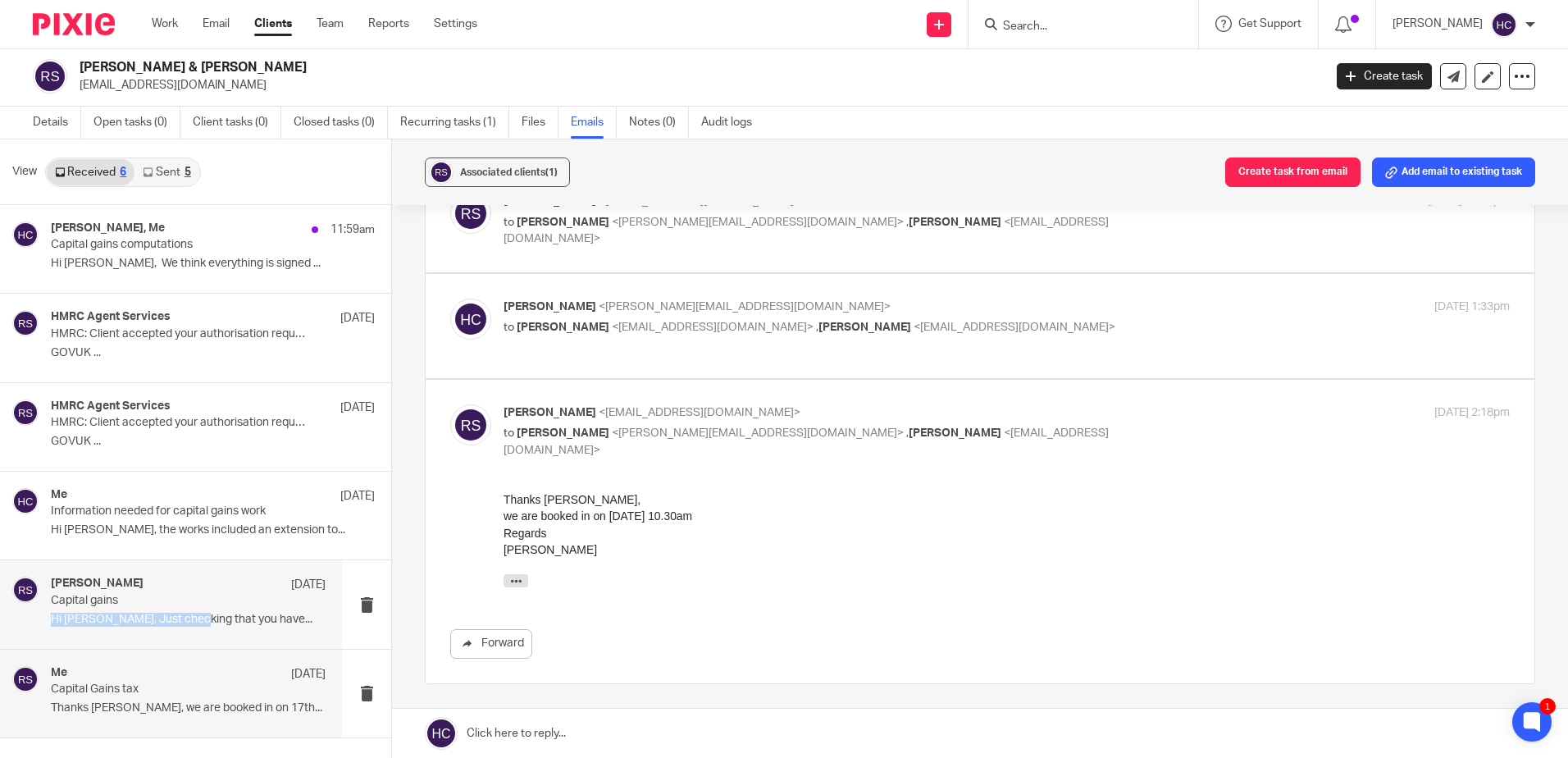
click at [195, 610] on div "Rodger Shipway 7 Oct Capital gains Hi Hannah, Just checking that you have..." at bounding box center [187, 604] width 275 height 55
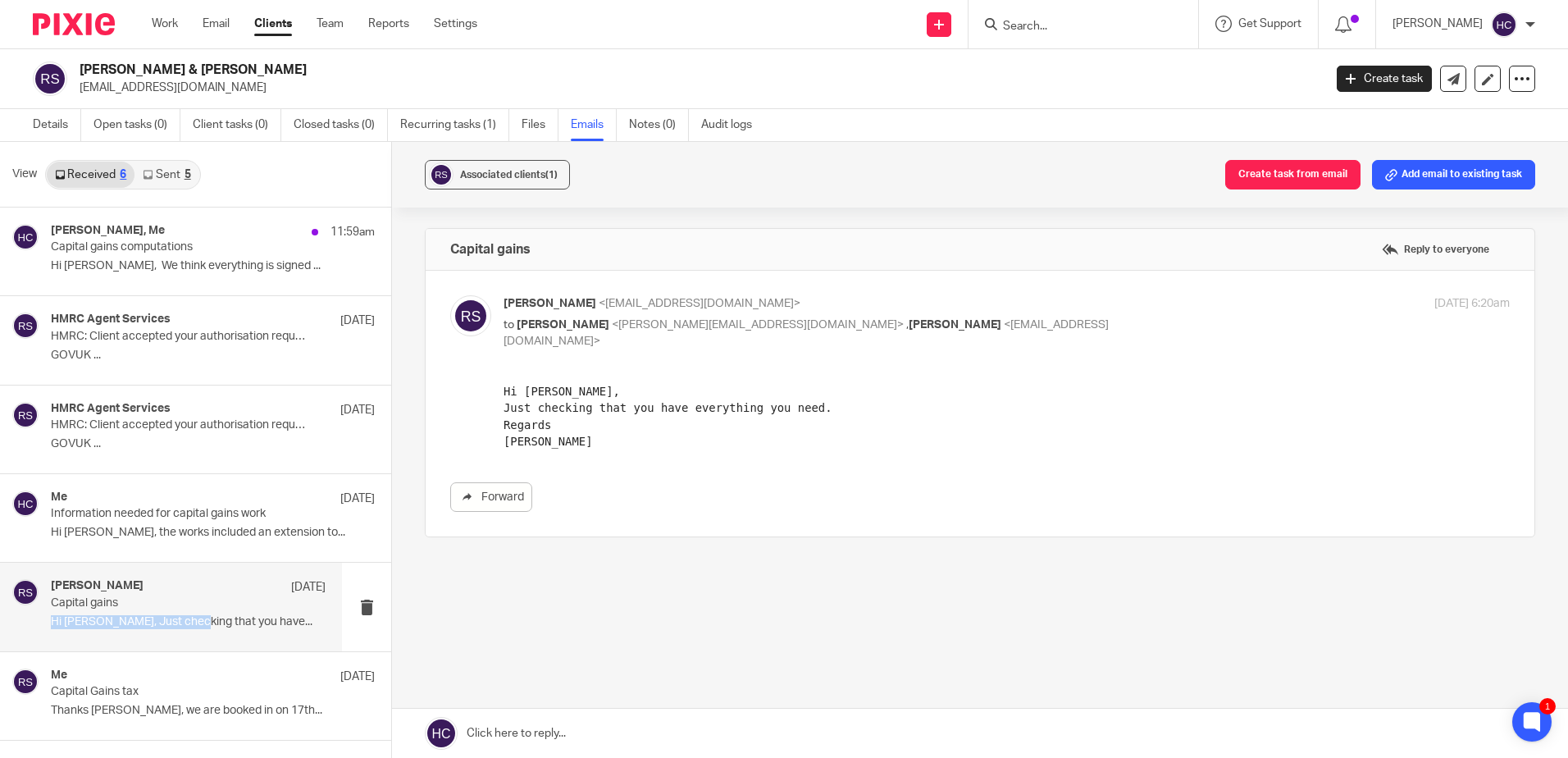
scroll to position [0, 0]
click at [125, 524] on div "Me 7 Oct Information needed for capital gains work Hi Hannah, the works include…" at bounding box center [187, 518] width 275 height 55
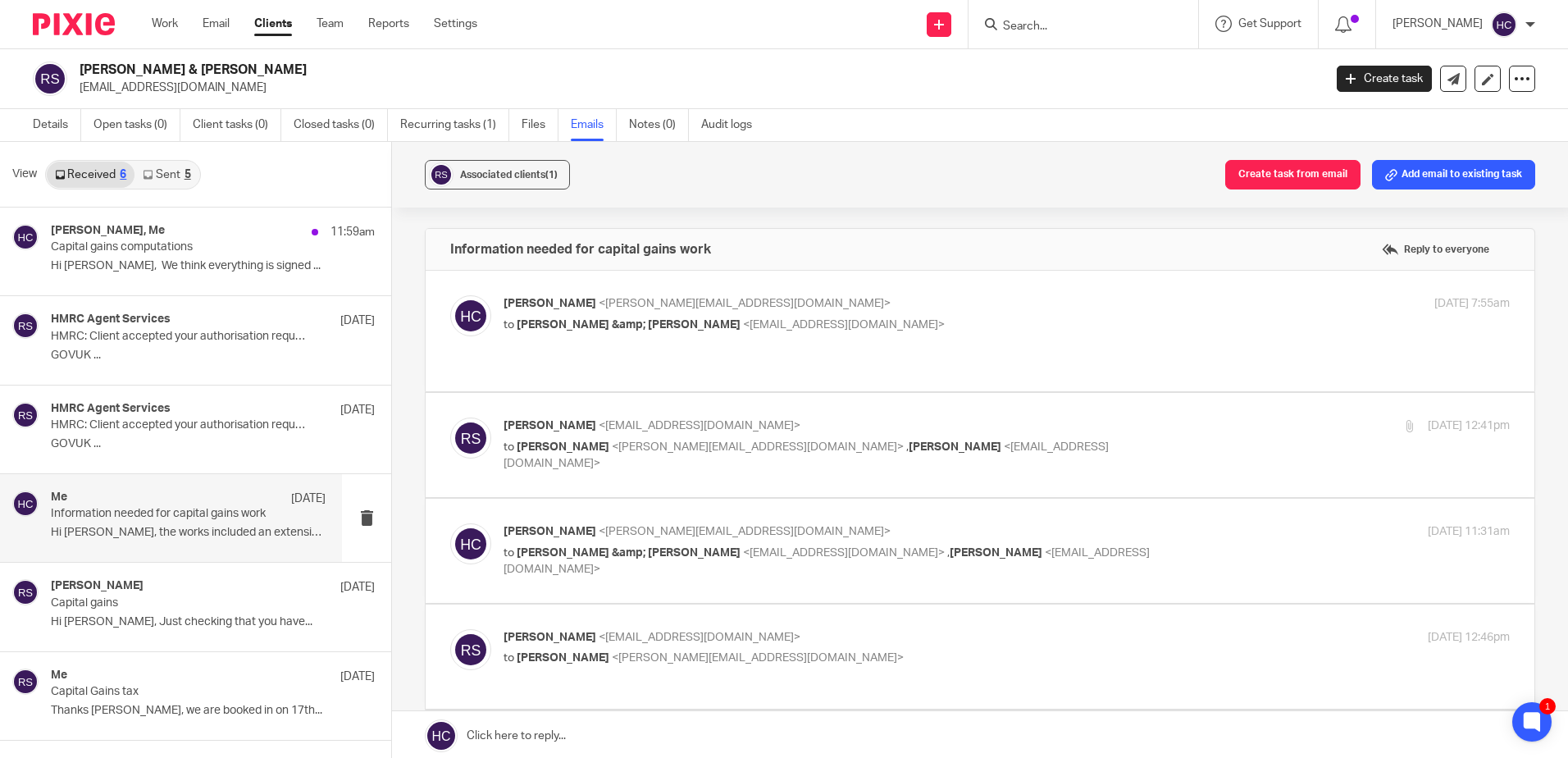
click at [623, 301] on span "<[PERSON_NAME][EMAIL_ADDRESS][DOMAIN_NAME]>" at bounding box center [745, 303] width 292 height 11
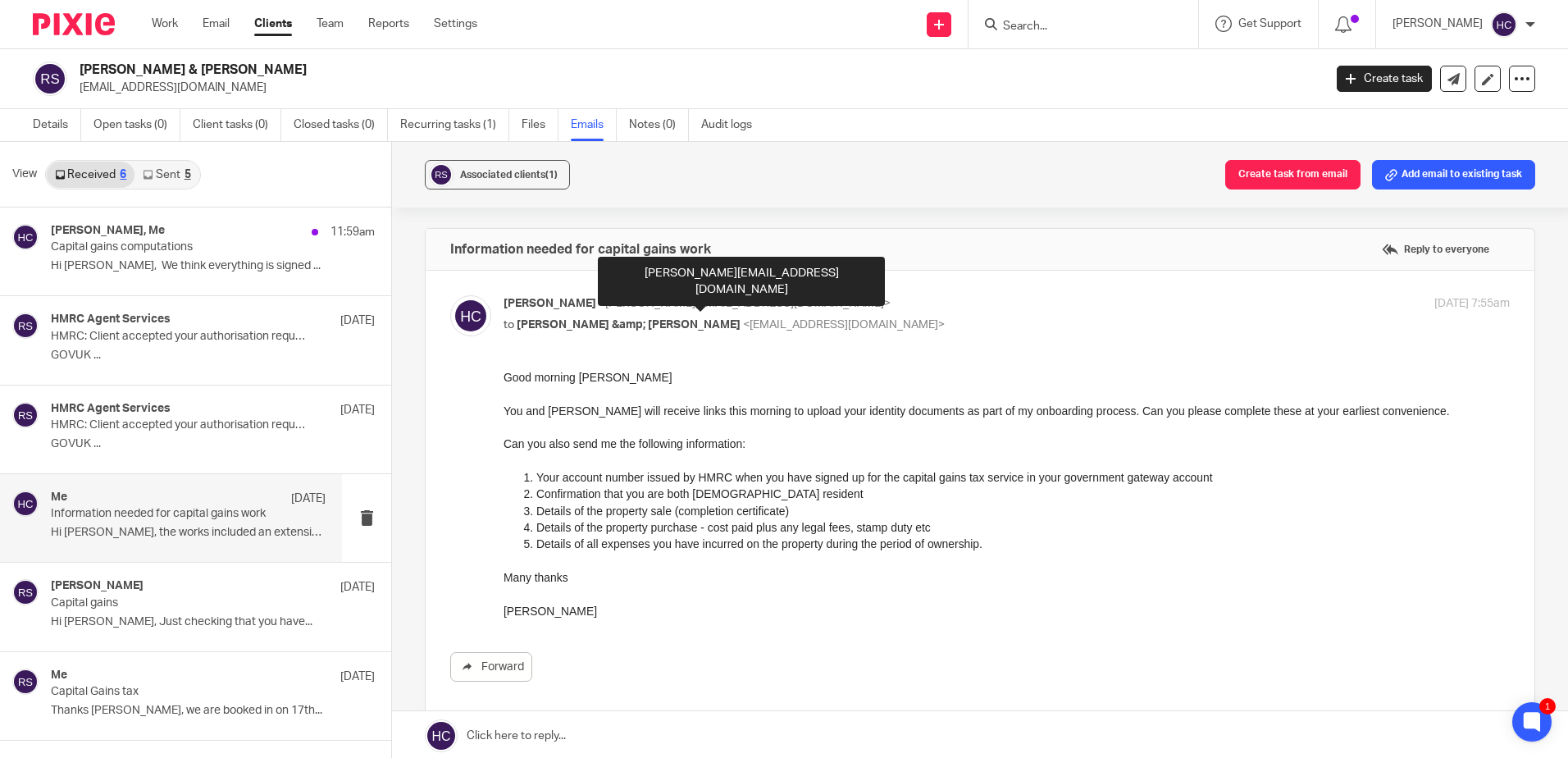
click at [623, 301] on span "<[PERSON_NAME][EMAIL_ADDRESS][DOMAIN_NAME]>" at bounding box center [745, 303] width 292 height 11
checkbox input "false"
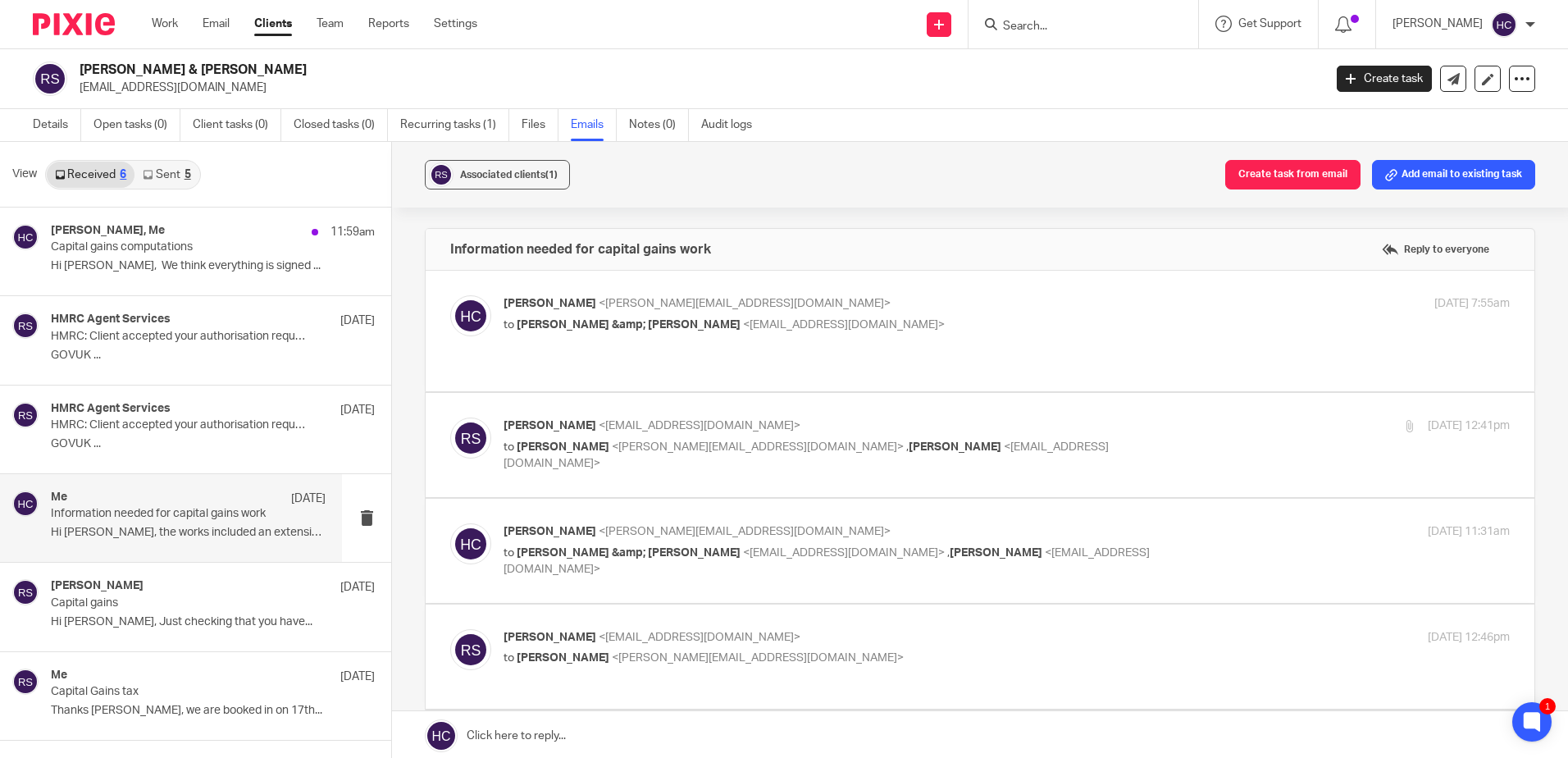
click at [586, 428] on span "Rodger Shipway" at bounding box center [550, 426] width 92 height 11
checkbox input "true"
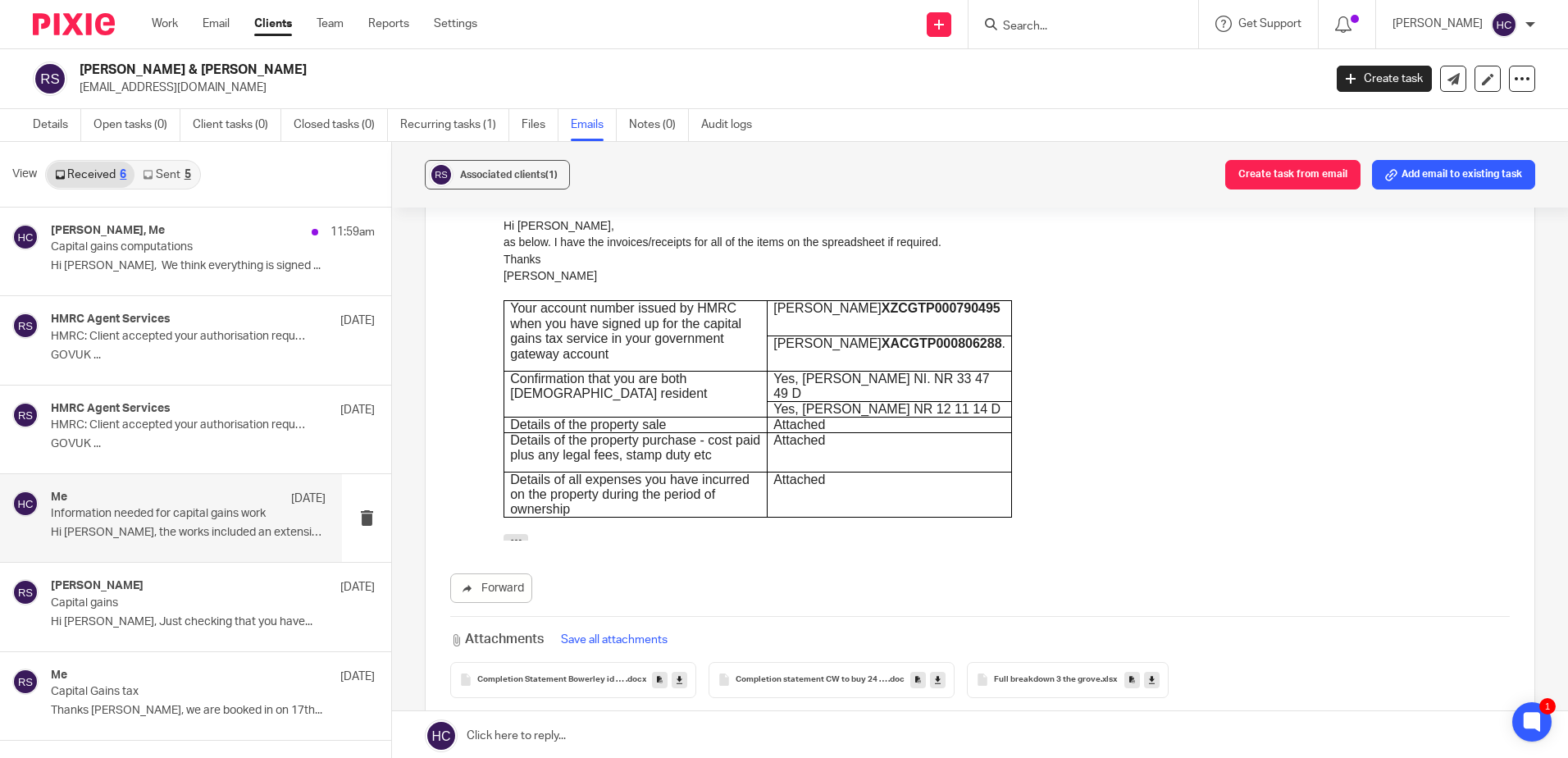
scroll to position [328, 0]
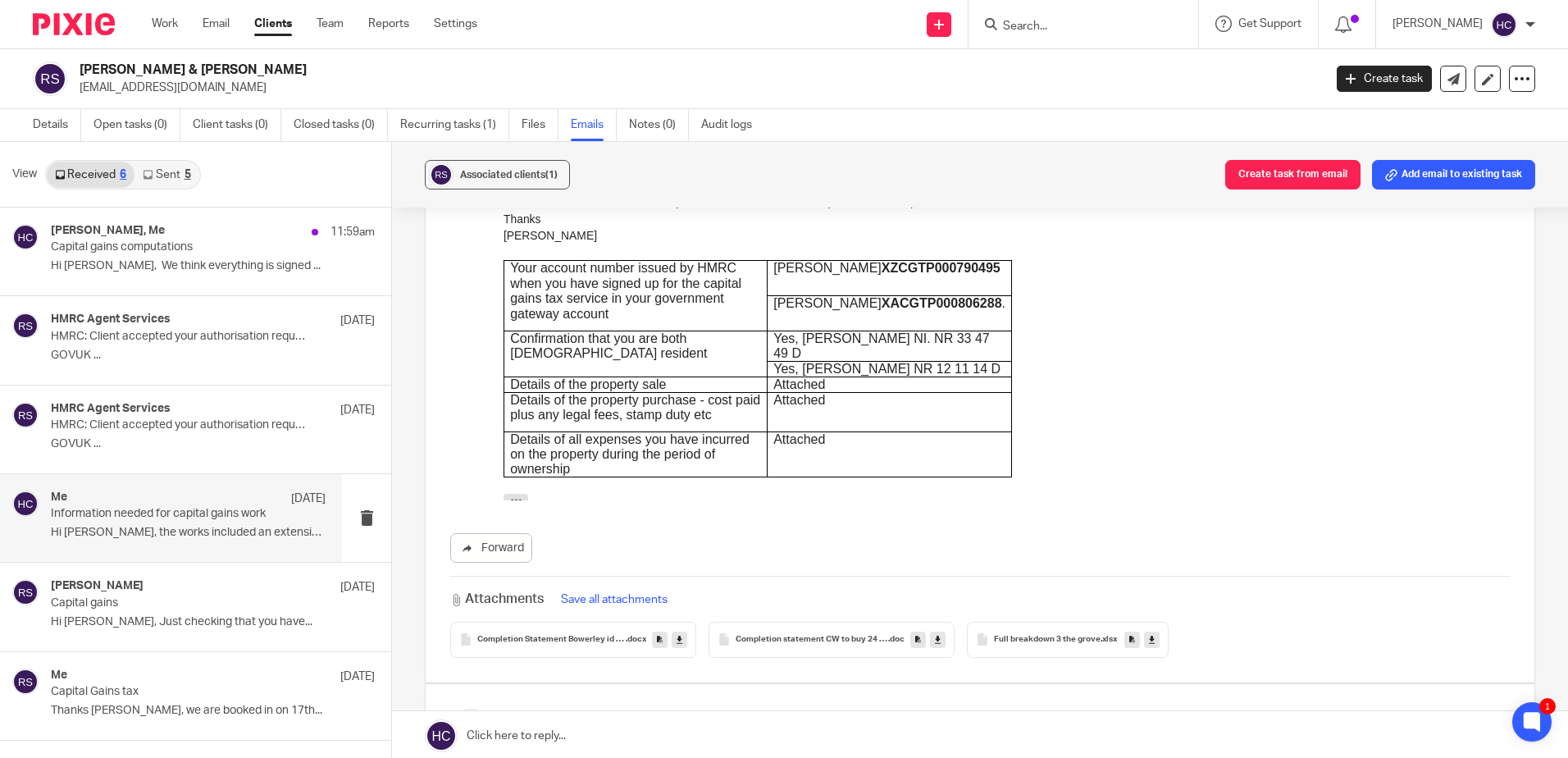
click at [938, 633] on icon at bounding box center [938, 639] width 6 height 12
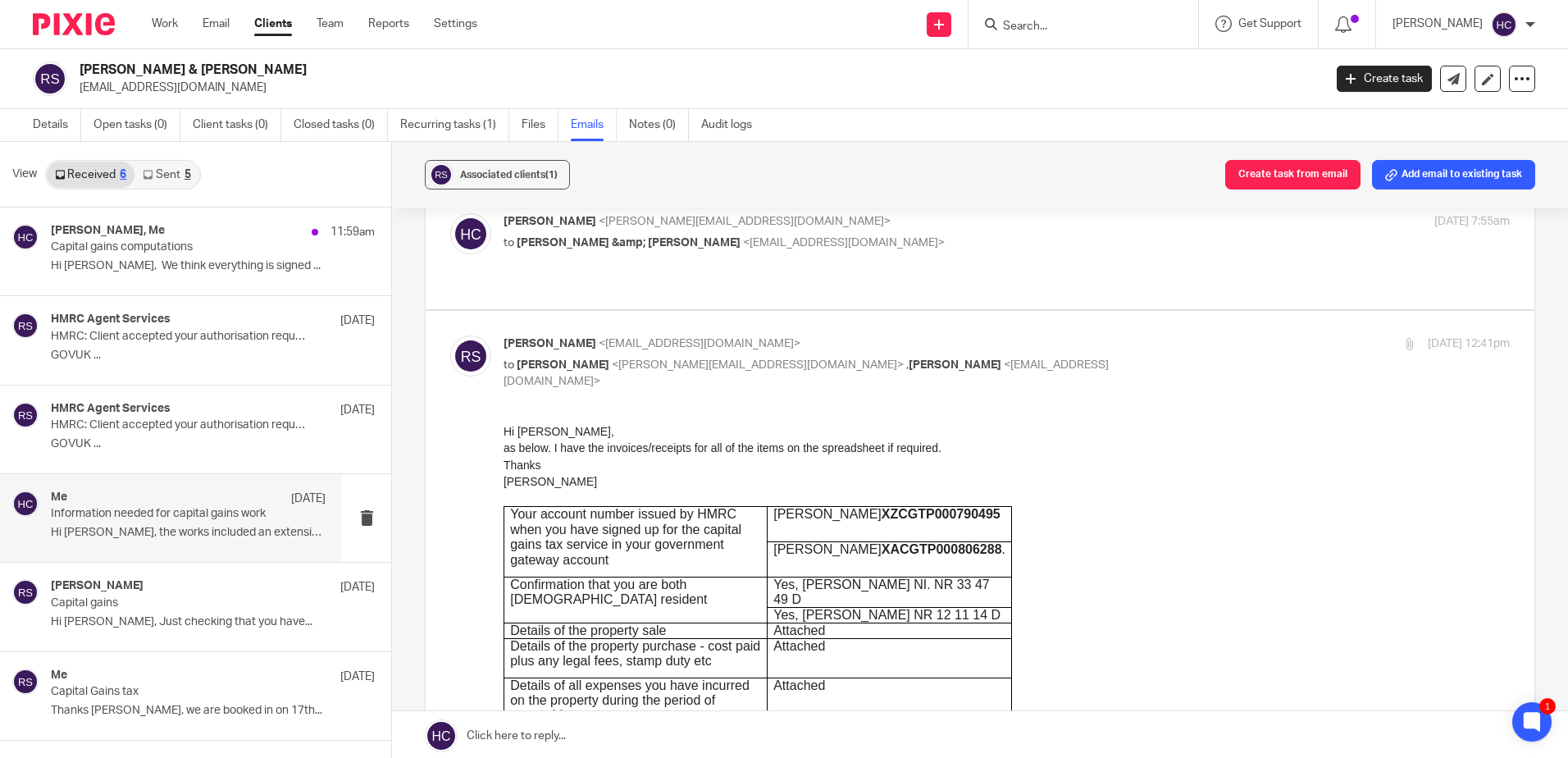
scroll to position [0, 0]
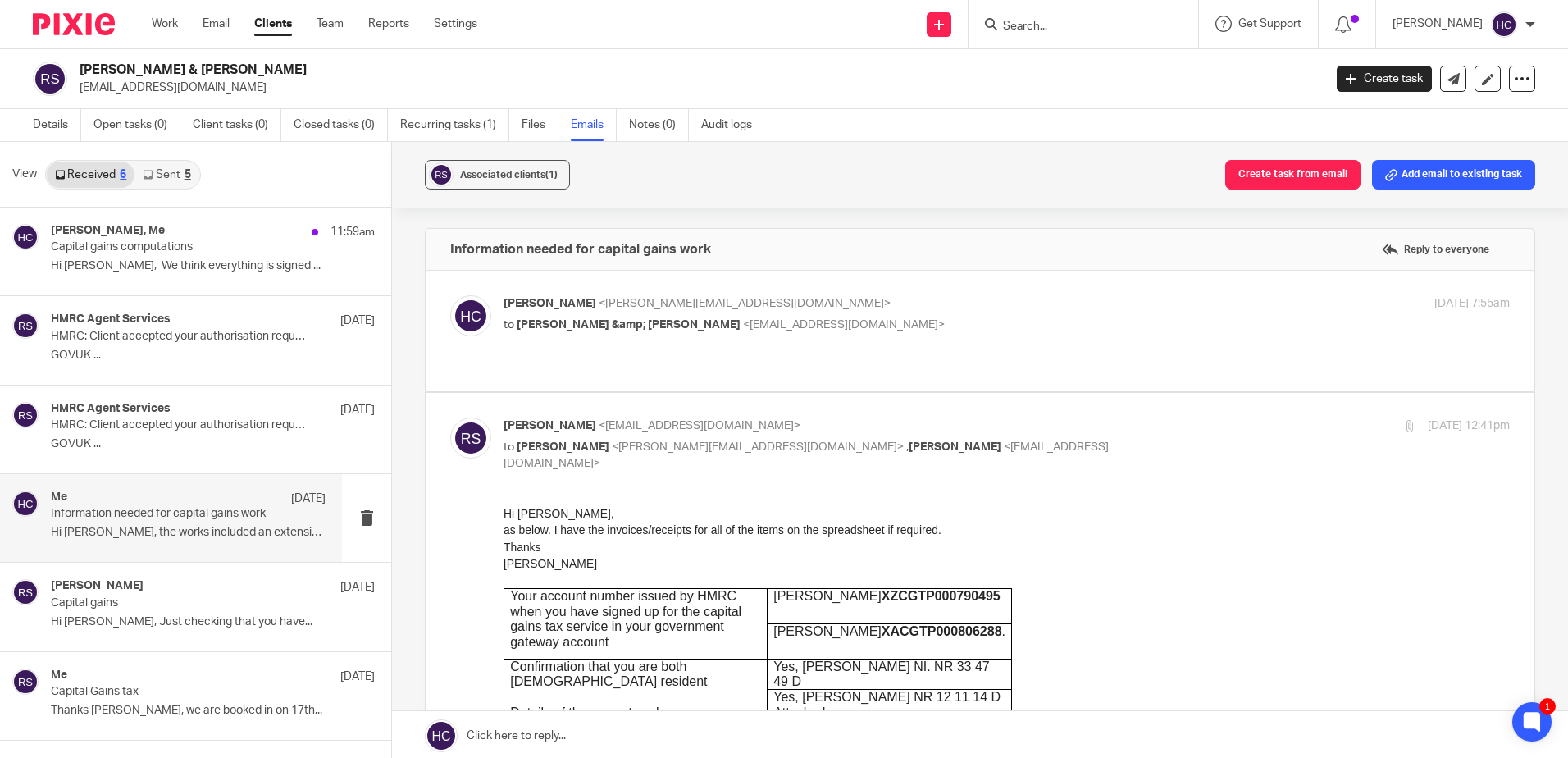
click at [583, 295] on label at bounding box center [980, 331] width 1109 height 121
click at [451, 295] on input "checkbox" at bounding box center [450, 295] width 1 height 1
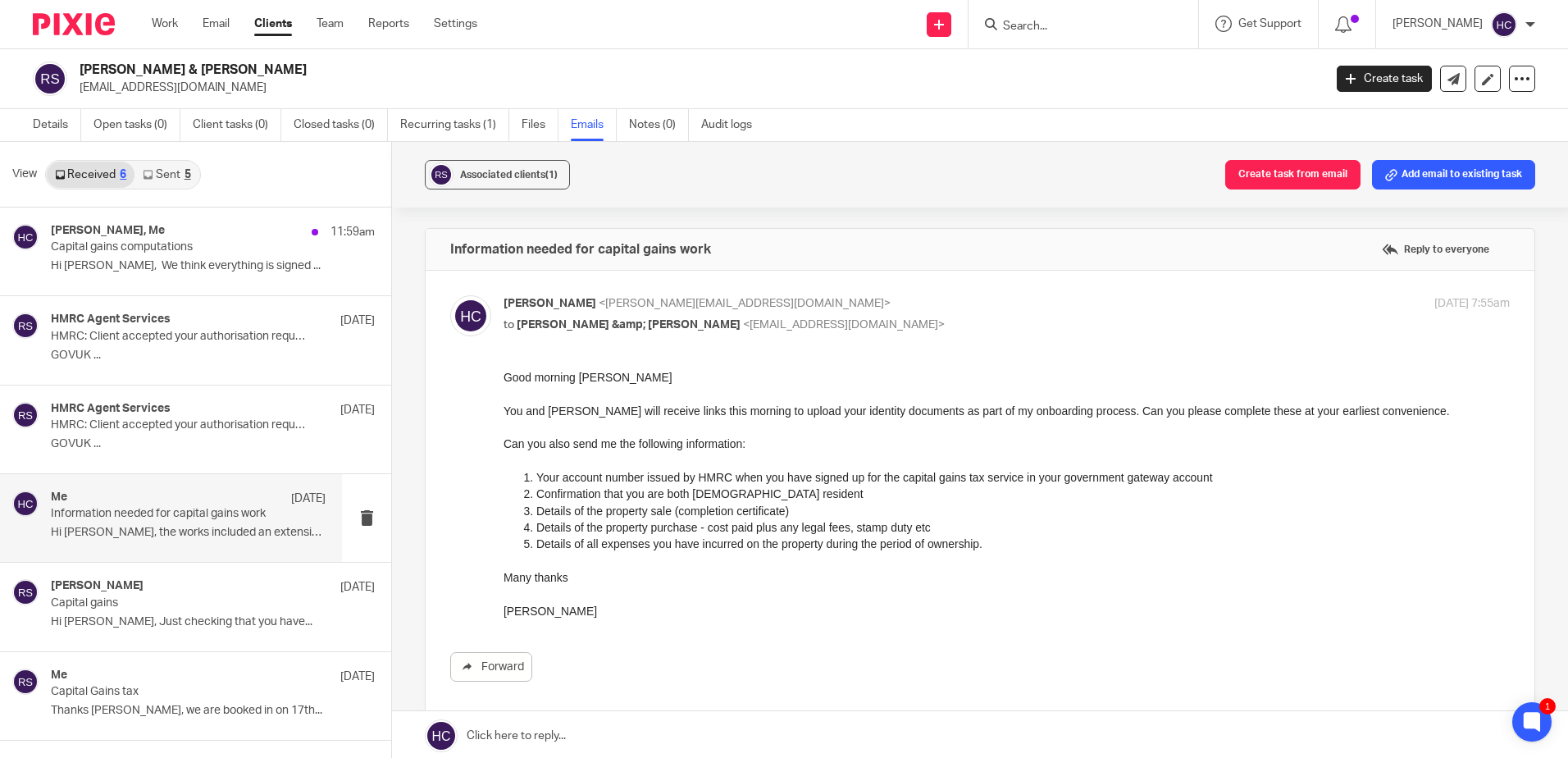
click at [583, 296] on p "Hannah Chatfield <hannah@chatfieldaccountancy.co.uk>" at bounding box center [840, 304] width 671 height 17
checkbox input "false"
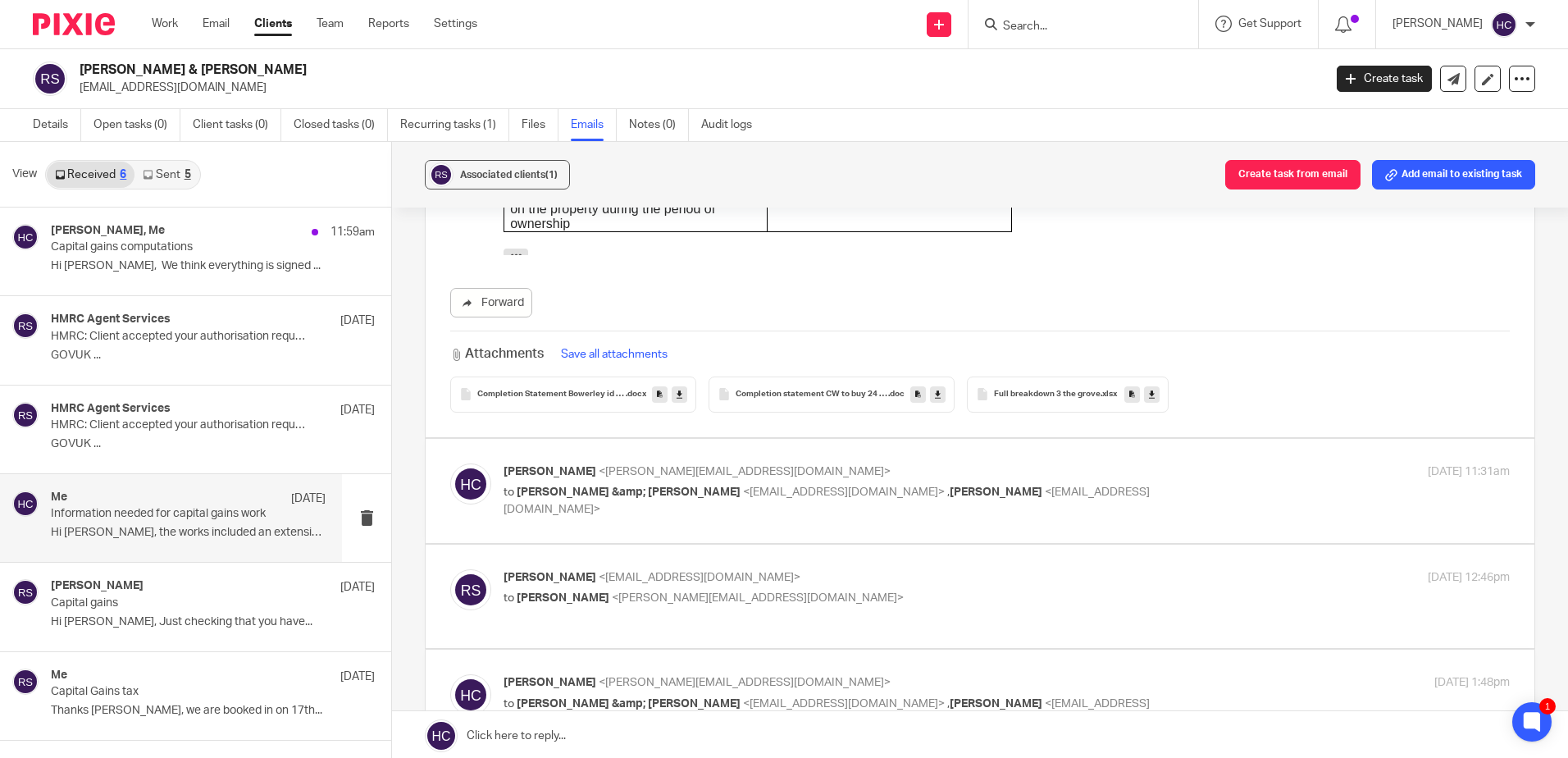
scroll to position [574, 0]
click at [678, 387] on icon at bounding box center [680, 393] width 6 height 12
click at [1151, 387] on icon at bounding box center [1152, 393] width 6 height 12
click at [213, 282] on div "Rodger Shipway, Me 11:59am Capital gains computations Hi Hannah, We think every…" at bounding box center [171, 251] width 342 height 87
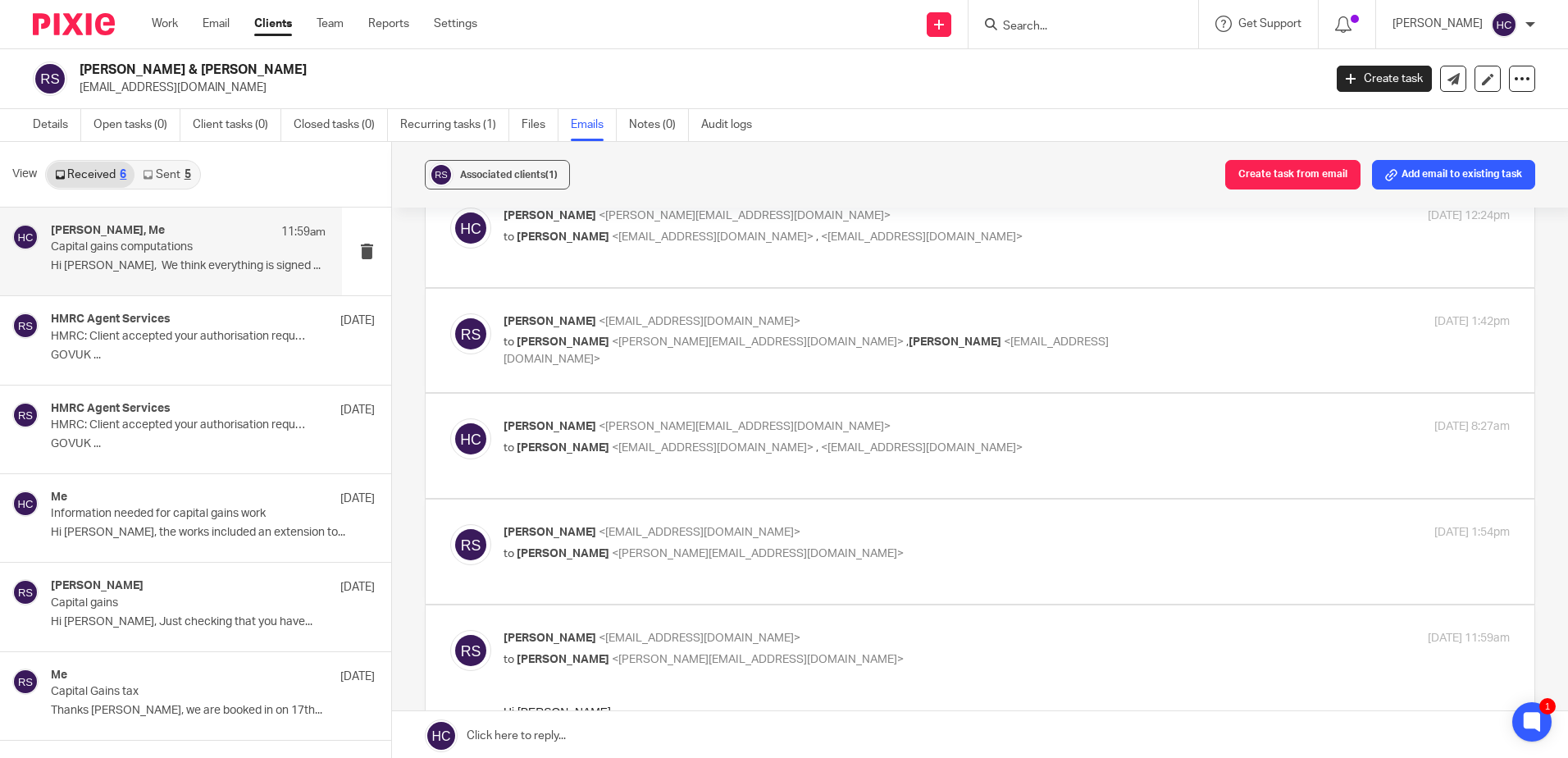
scroll to position [246, 0]
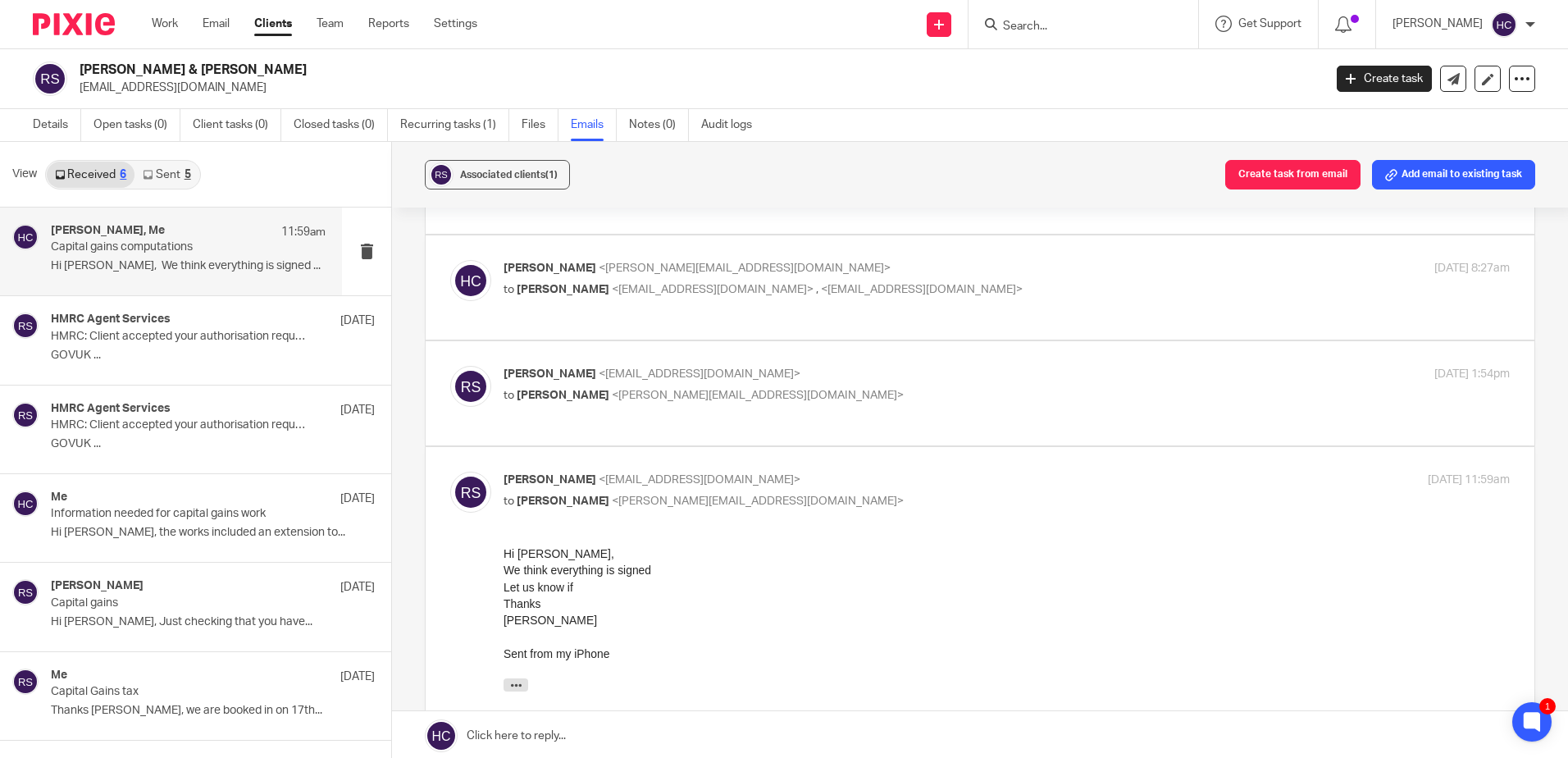
click at [557, 364] on label at bounding box center [980, 394] width 1109 height 105
click at [451, 365] on input "checkbox" at bounding box center [450, 365] width 1 height 1
checkbox input "true"
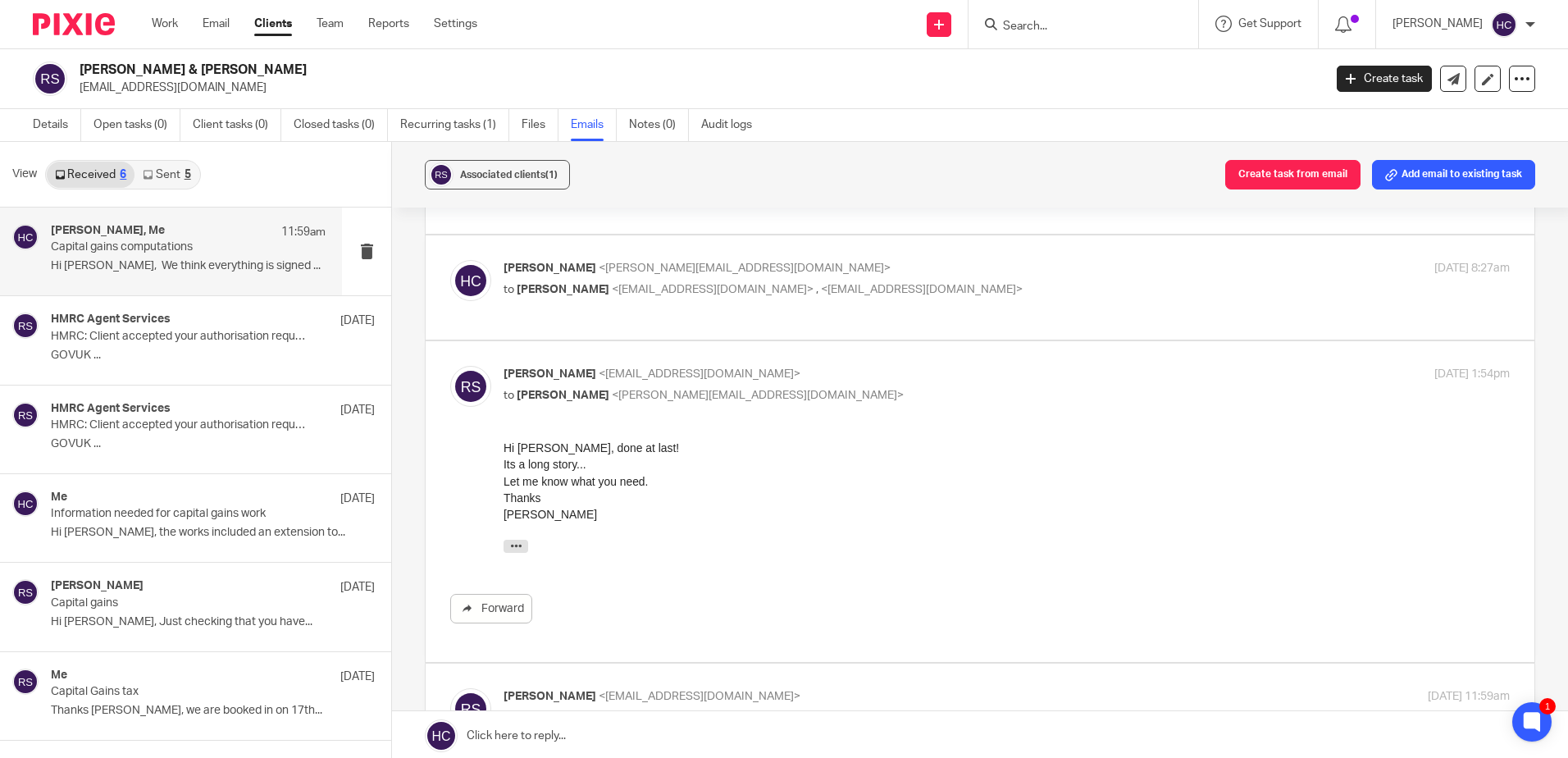
scroll to position [0, 0]
click at [556, 299] on div "Hannah Chatfield <hannah@chatfieldaccountancy.co.uk> to Rodger William <mrshipw…" at bounding box center [1007, 280] width 1007 height 41
checkbox input "true"
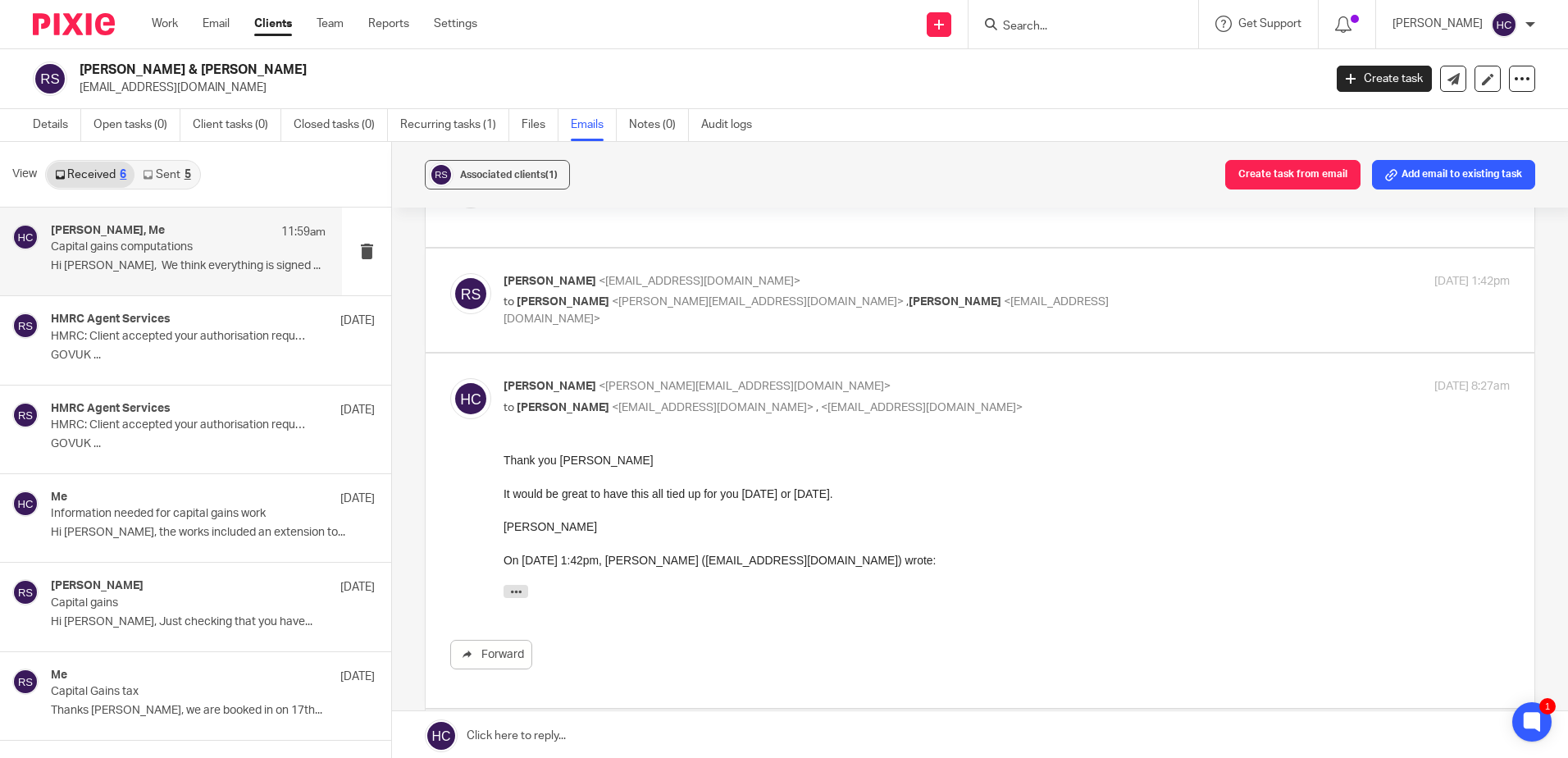
scroll to position [82, 0]
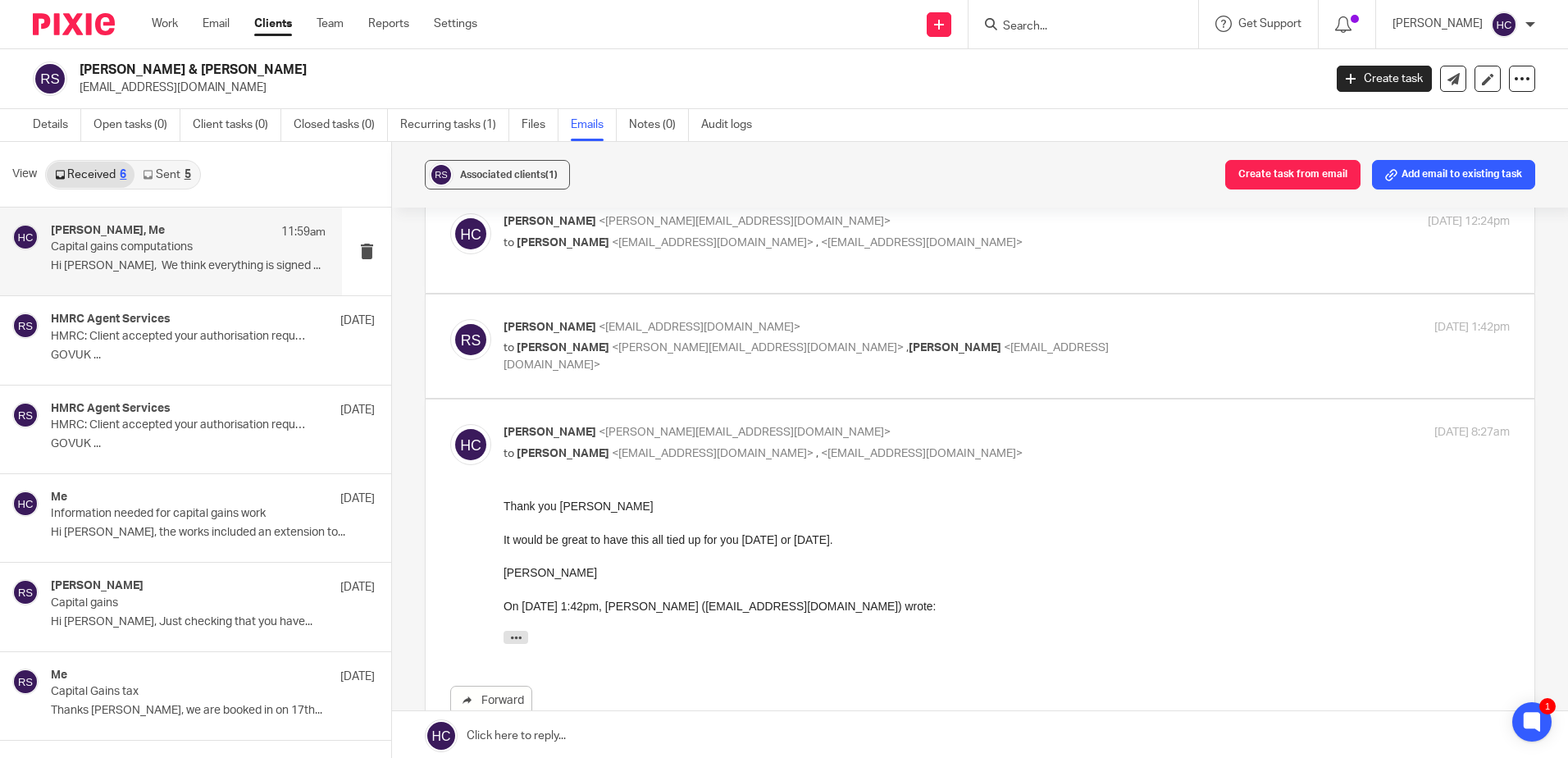
click at [557, 321] on span "Rodger Shipway" at bounding box center [550, 327] width 92 height 11
checkbox input "true"
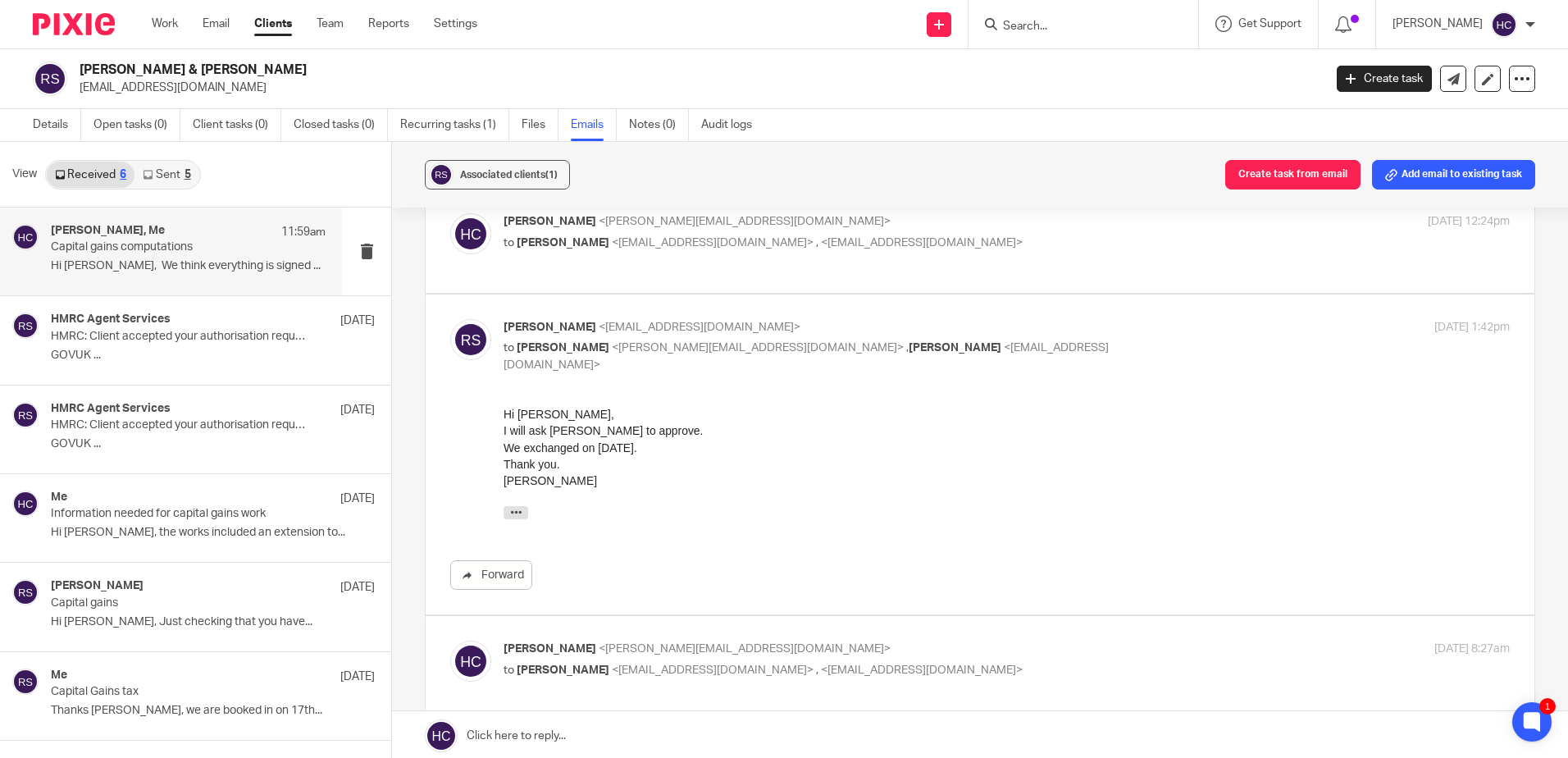
scroll to position [0, 0]
click at [629, 249] on p "to Rodger William <mrshipway@gmail.com> , <alishipway@gmail.com>" at bounding box center [840, 243] width 671 height 17
checkbox input "true"
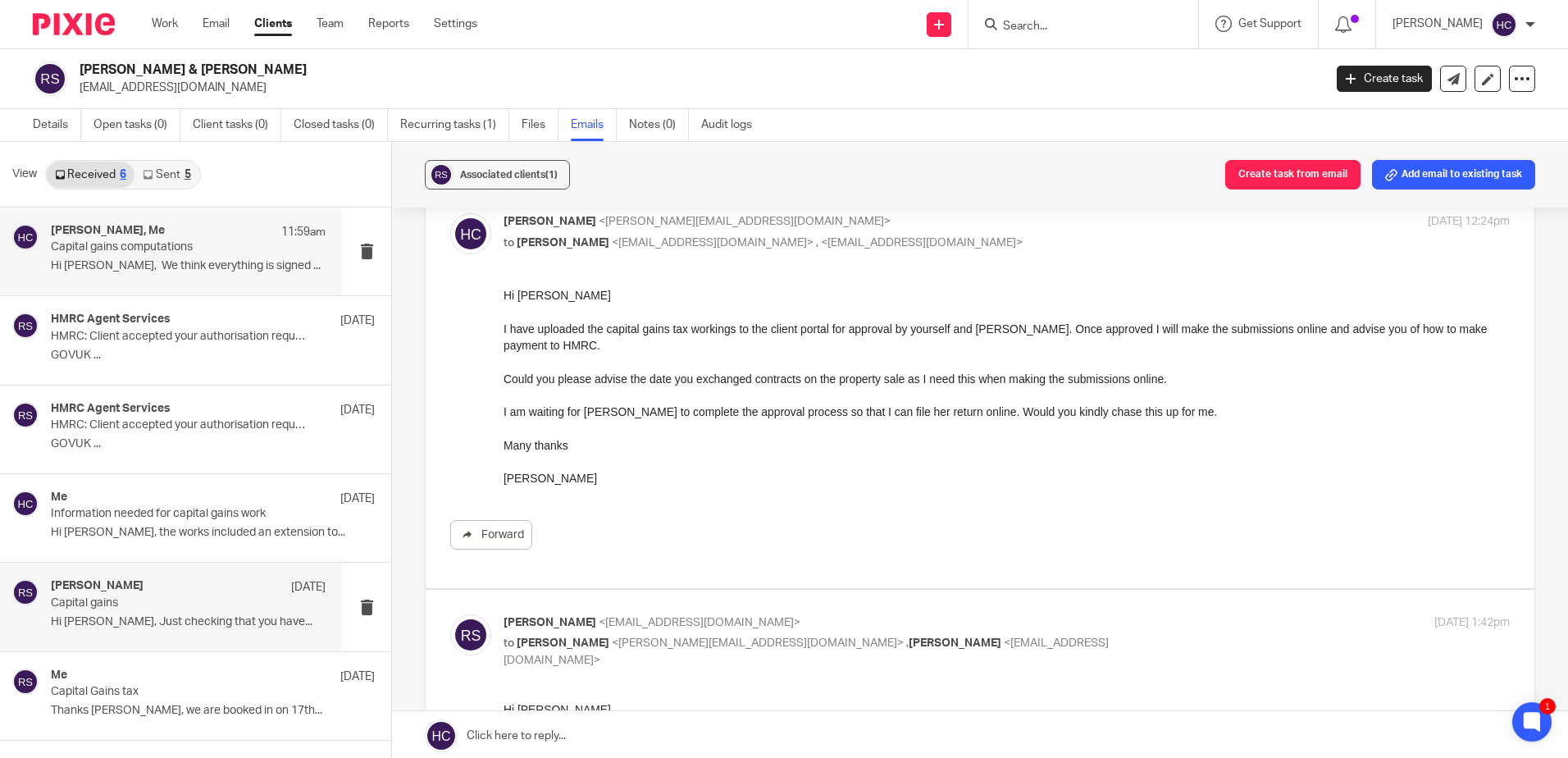
click at [115, 620] on p "Hi Hannah, Just checking that you have..." at bounding box center [187, 622] width 275 height 14
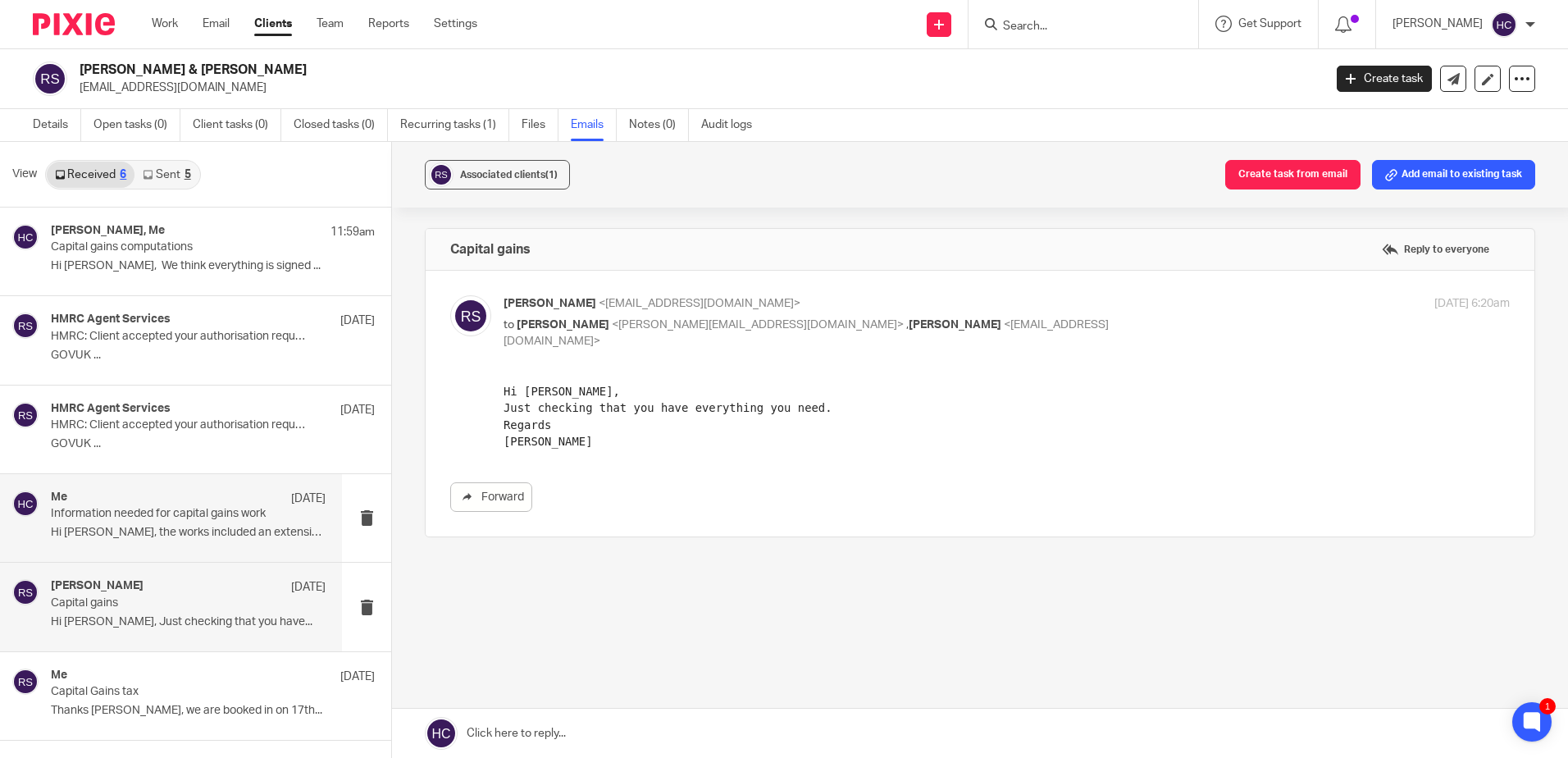
click at [212, 527] on p "Hi Hannah, the works included an extension to..." at bounding box center [187, 533] width 275 height 14
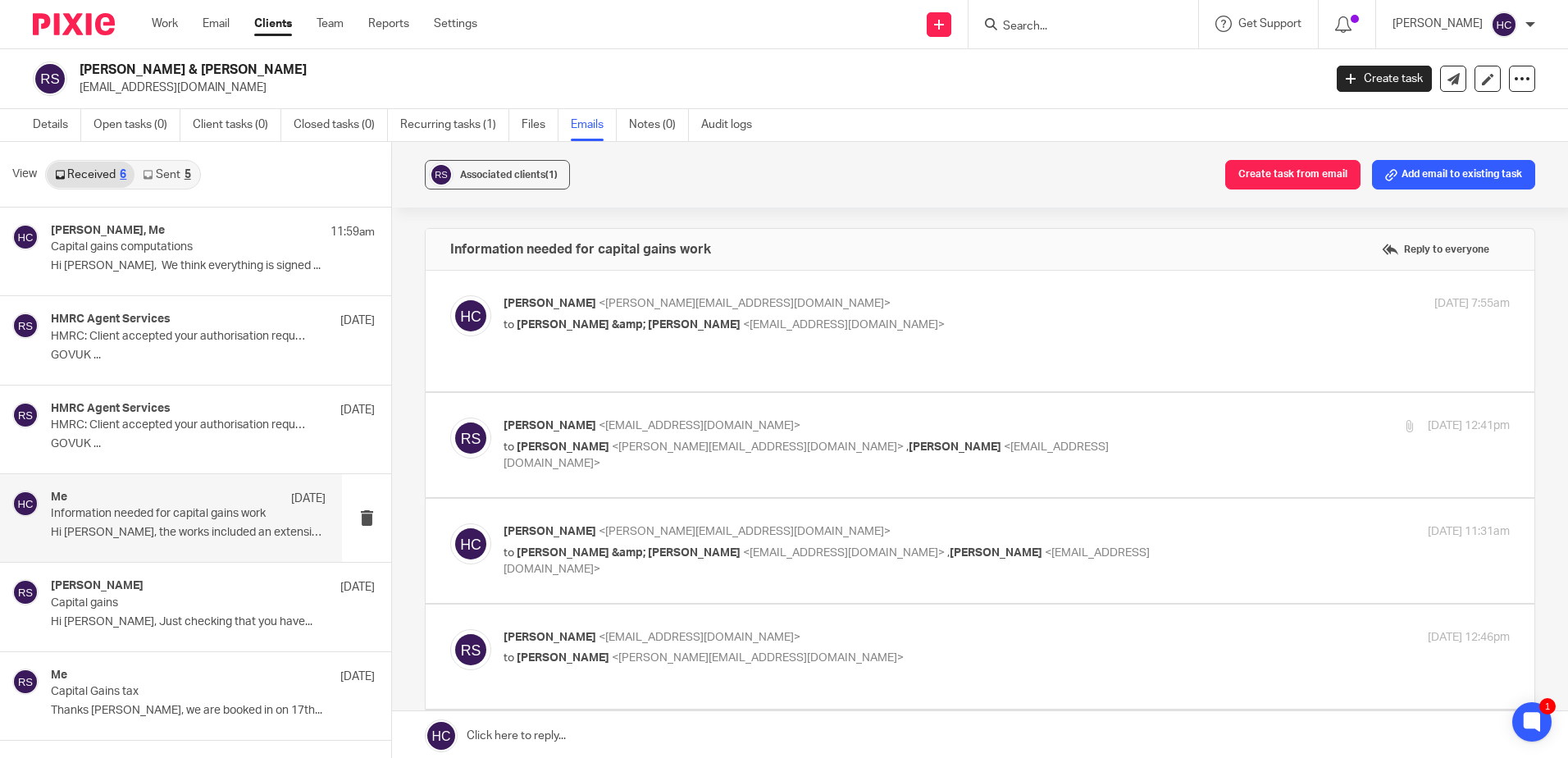
click at [590, 332] on p "to Rodger &amp; Alison Shipway <mrshipway@gmail.com>" at bounding box center [840, 325] width 671 height 17
checkbox input "true"
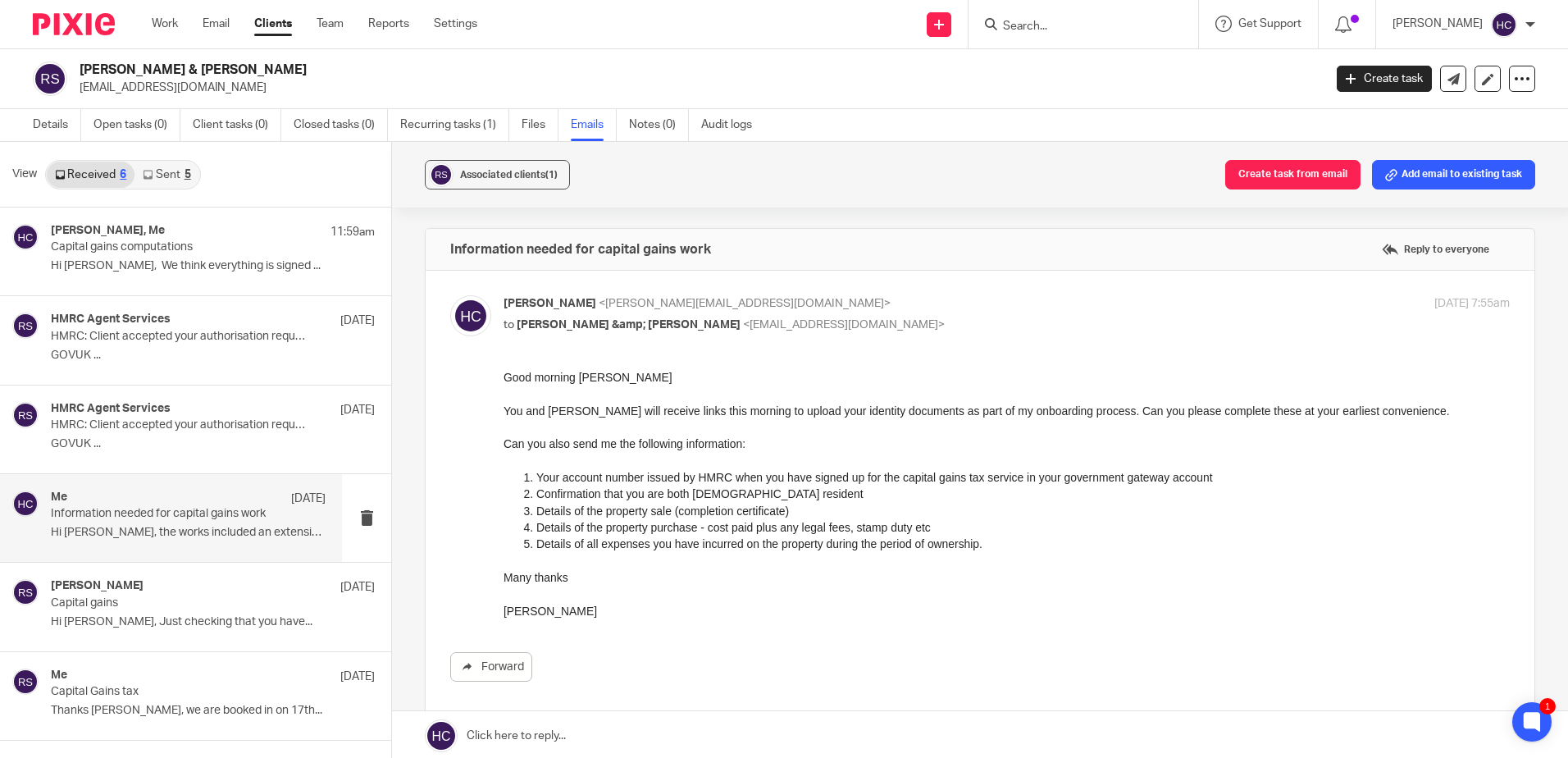
scroll to position [328, 0]
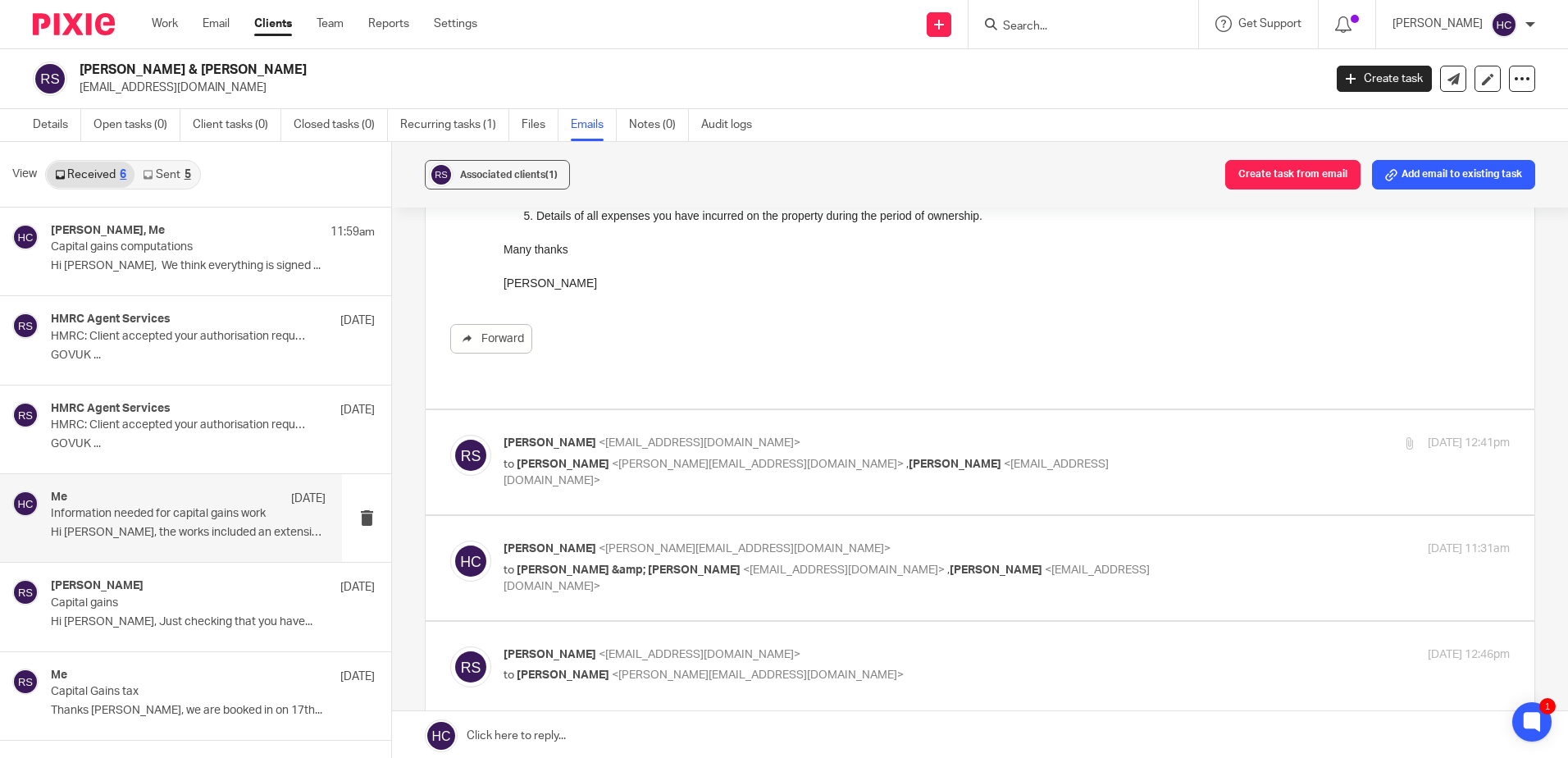
click at [596, 486] on div "Rodger Shipway <mrshipway@gmail.com> to Hannah Chatfield <hannah@chatfieldaccou…" at bounding box center [980, 462] width 1060 height 55
click at [655, 458] on span "<[PERSON_NAME][EMAIL_ADDRESS][DOMAIN_NAME]>" at bounding box center [758, 464] width 292 height 11
checkbox input "true"
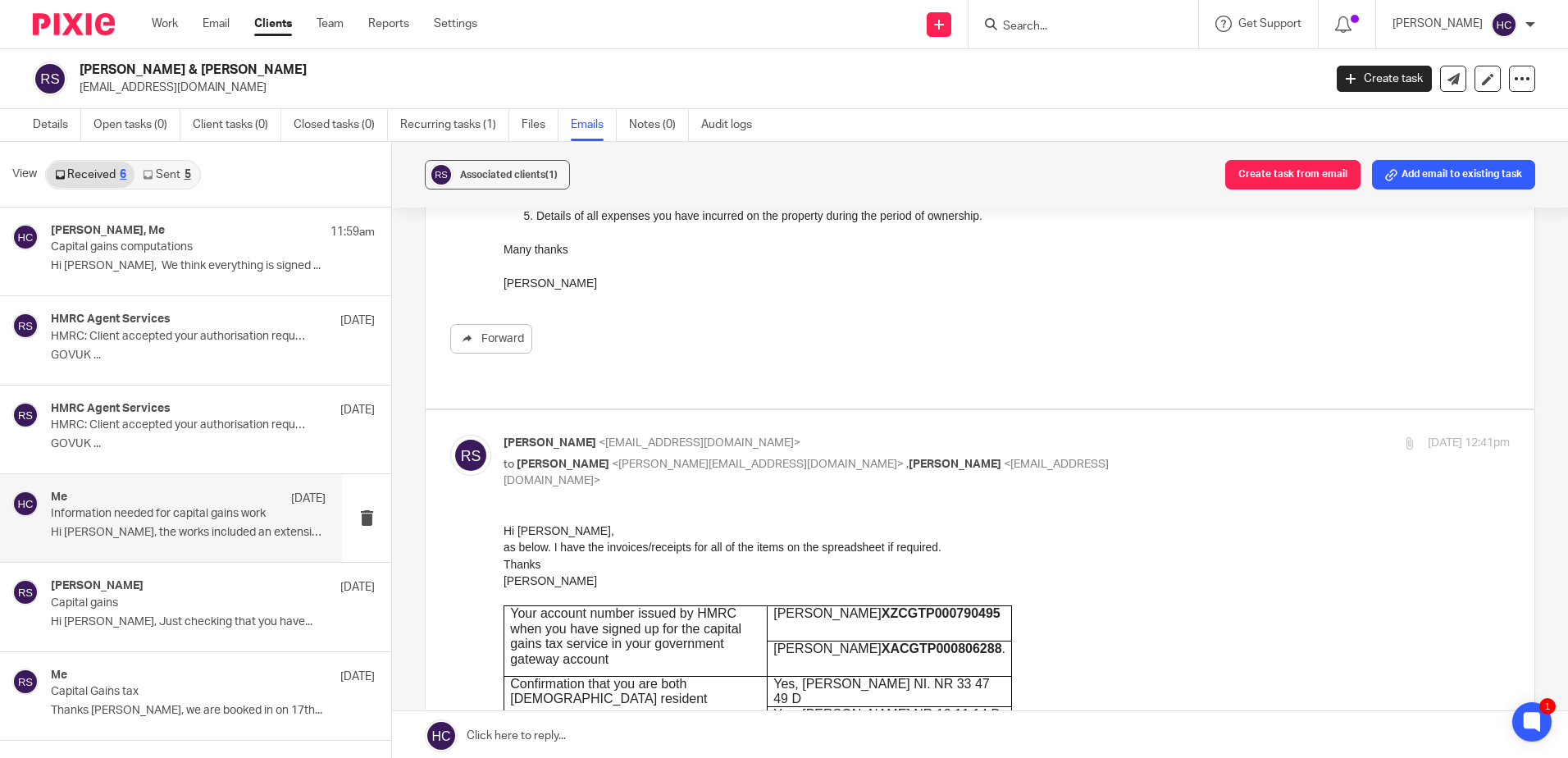
scroll to position [0, 0]
drag, startPoint x: 931, startPoint y: 649, endPoint x: 815, endPoint y: 650, distance: 116.0
click at [881, 650] on b "XACGTP000806288" at bounding box center [941, 648] width 121 height 14
copy b "XACGTP000806288"
click at [142, 252] on p "Capital gains computations" at bounding box center [160, 247] width 220 height 14
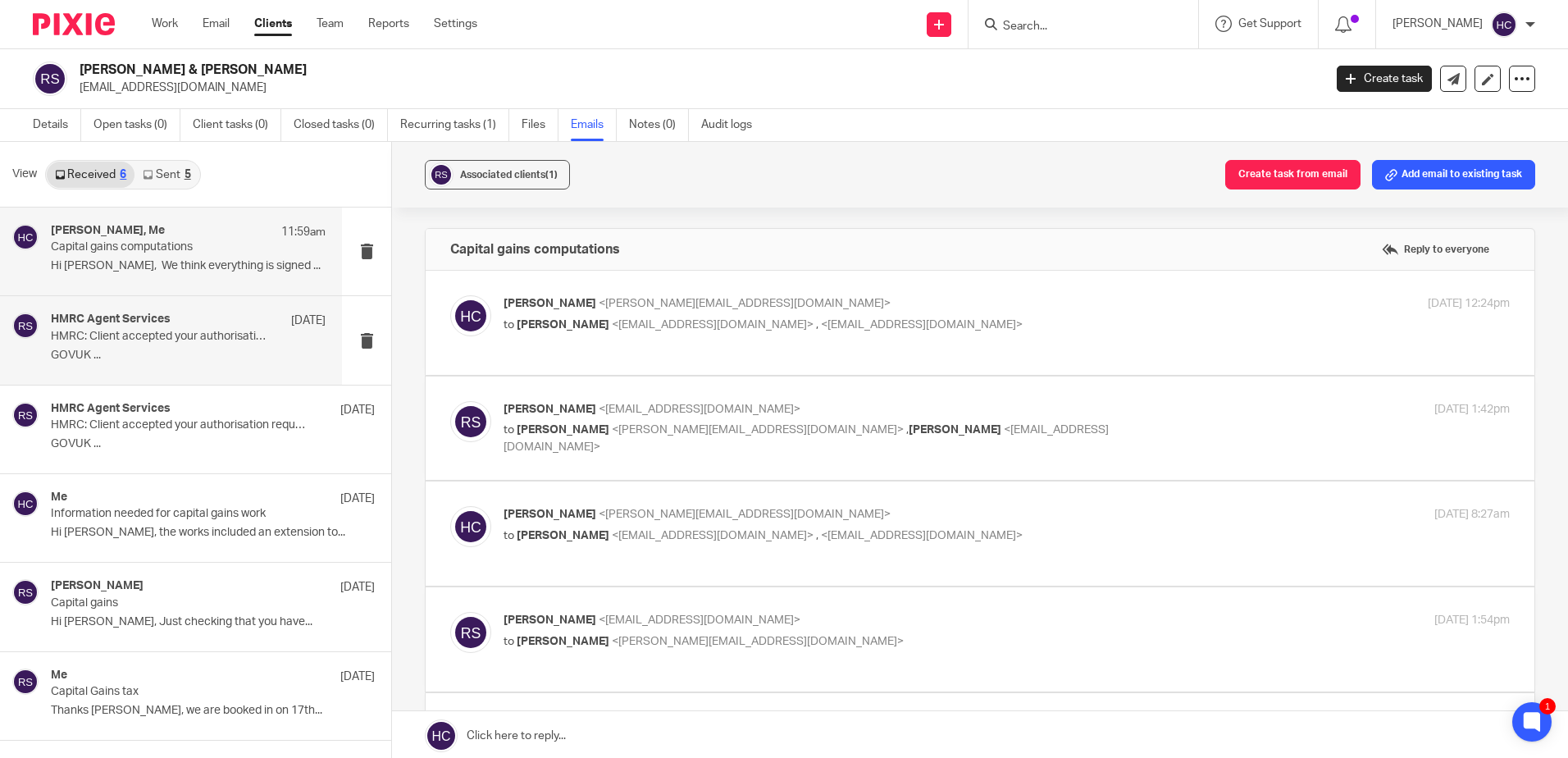
click at [191, 323] on div "HMRC Agent Services 10 Oct" at bounding box center [187, 321] width 275 height 16
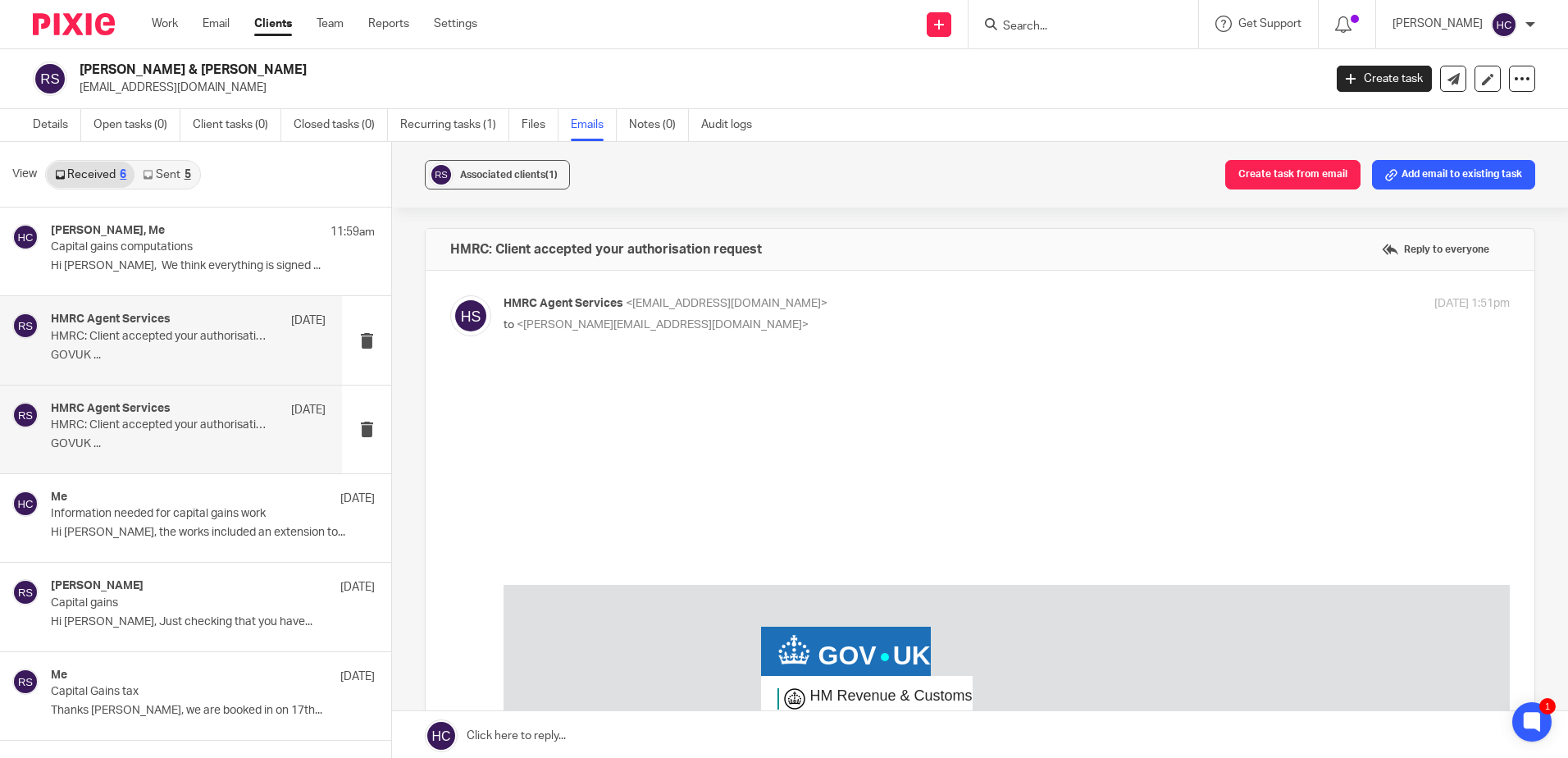
click at [164, 435] on div "HMRC Agent Services 7 Oct HMRC: Client accepted your authorisation request GOVU…" at bounding box center [187, 430] width 275 height 55
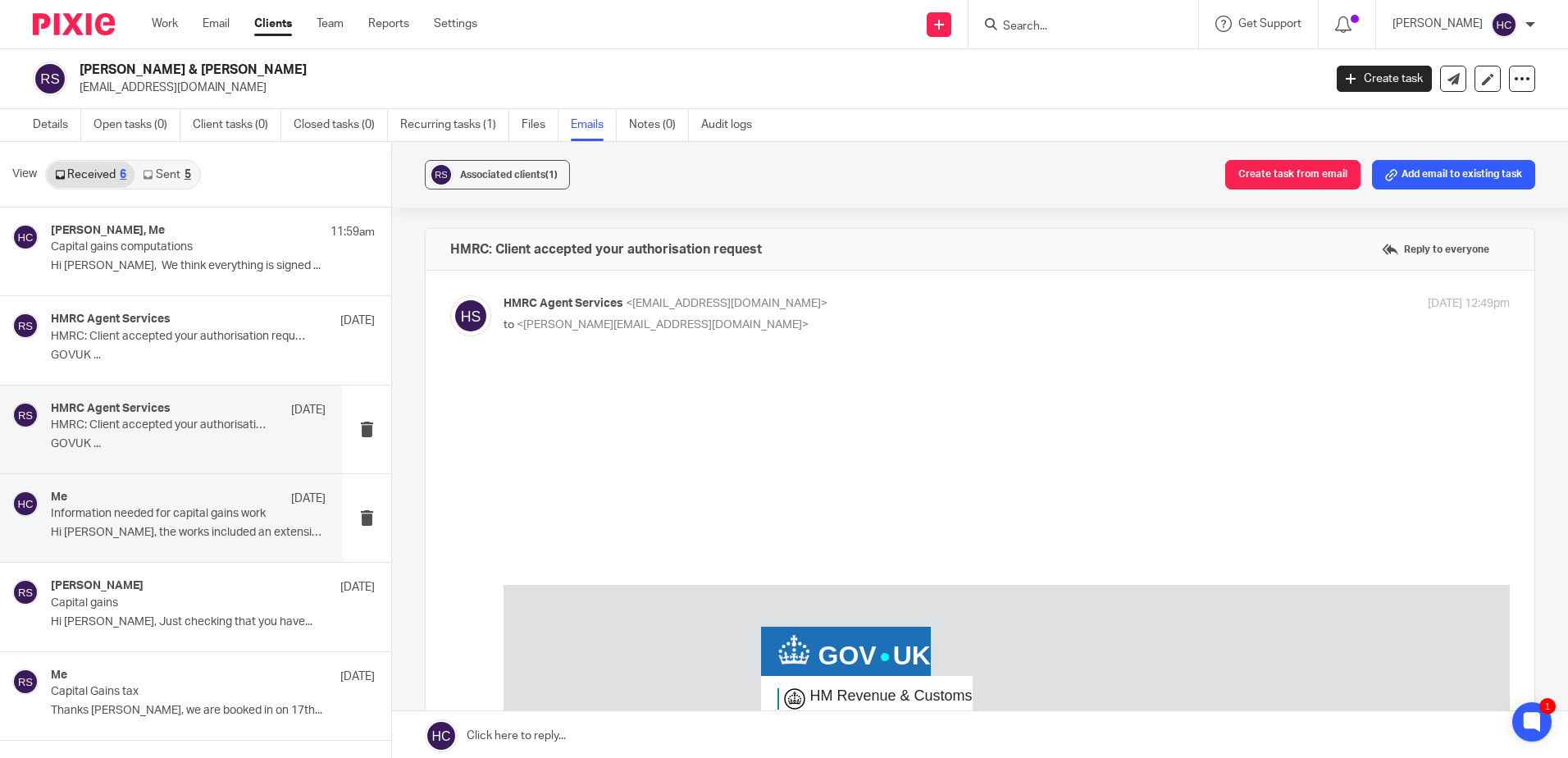
click at [206, 506] on div "Me 7 Oct" at bounding box center [187, 498] width 275 height 16
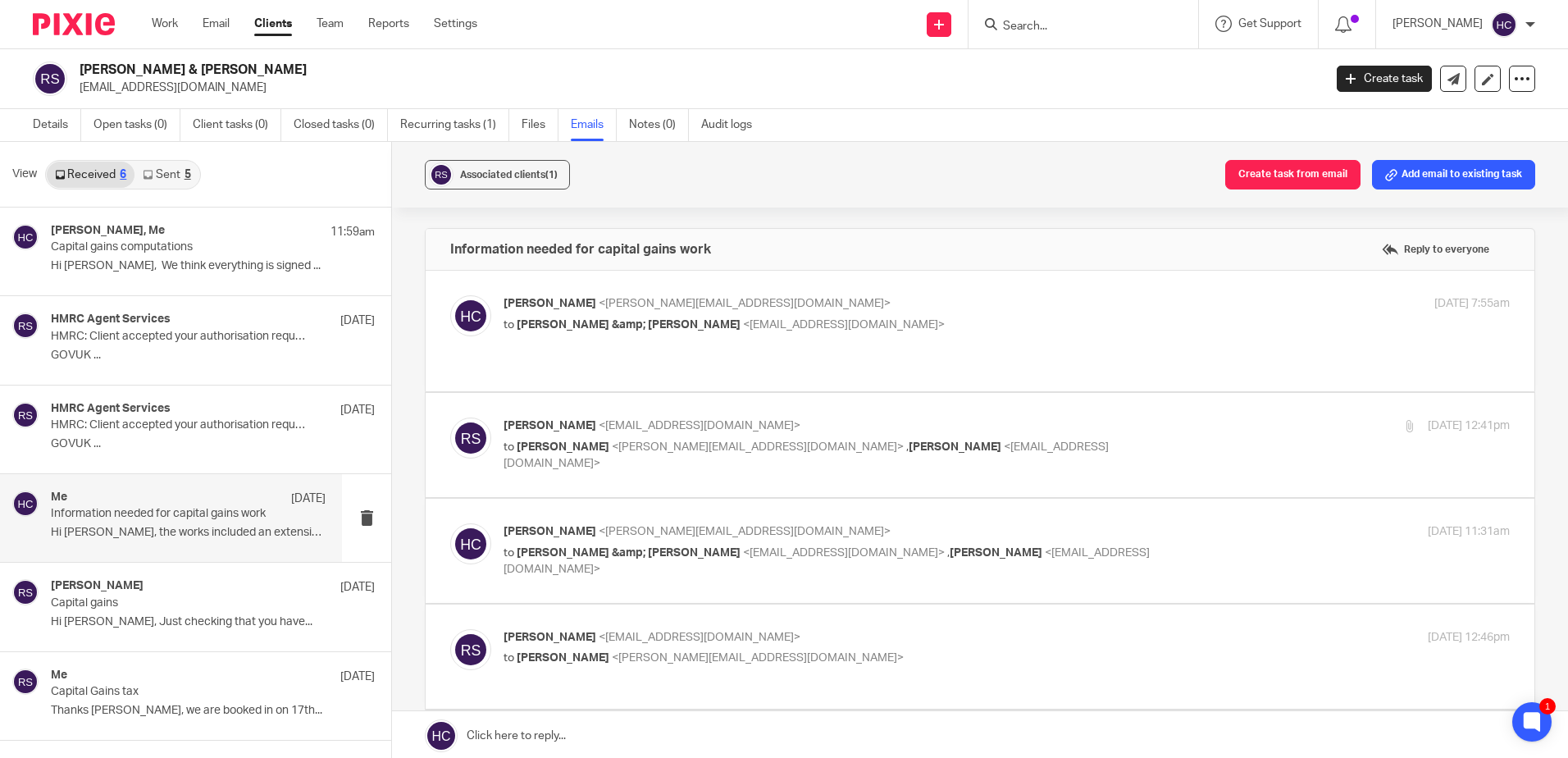
click at [618, 317] on p "to Rodger &amp; Alison Shipway <mrshipway@gmail.com>" at bounding box center [840, 325] width 671 height 17
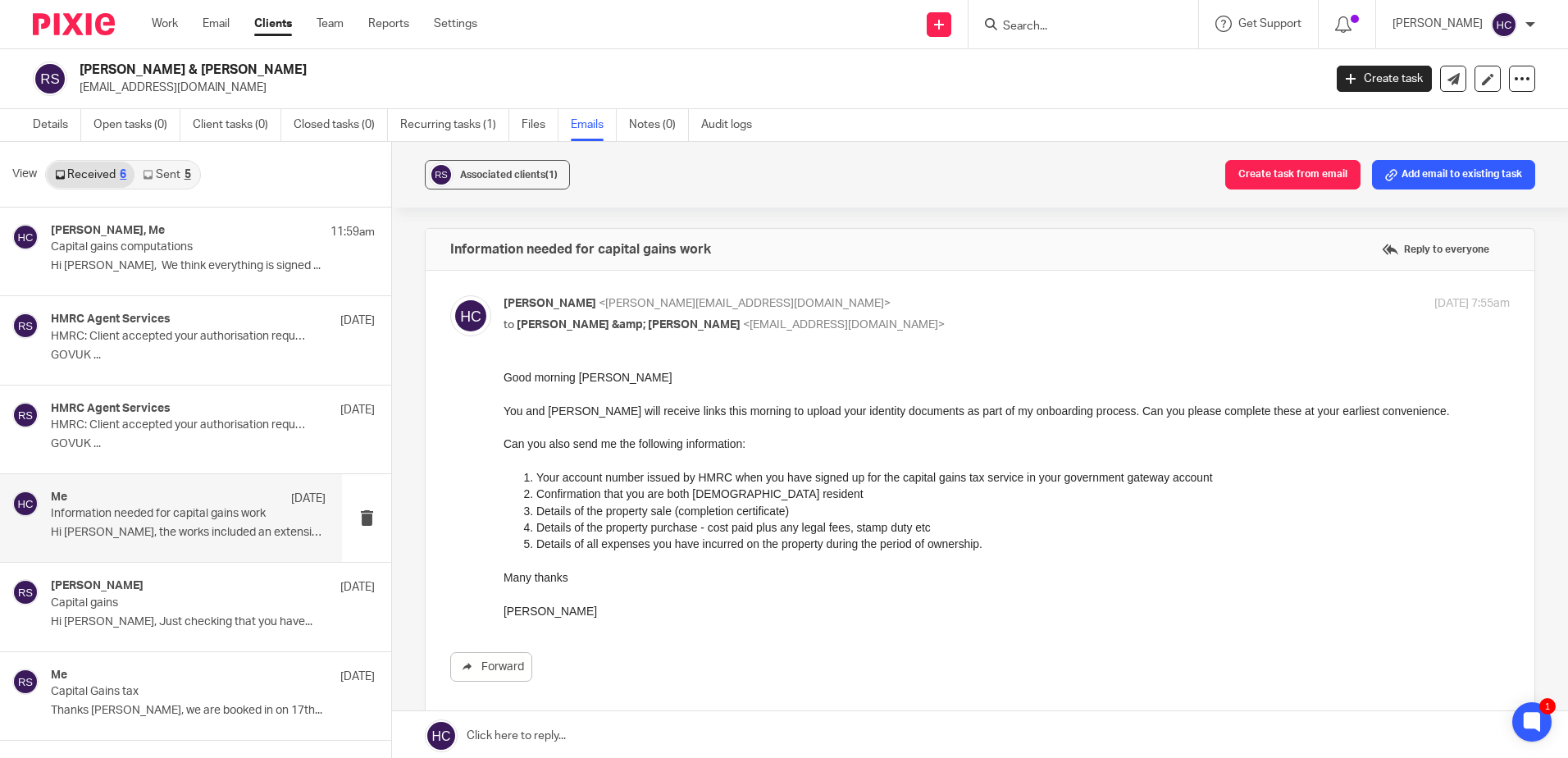
click at [618, 317] on p "to Rodger &amp; Alison Shipway <mrshipway@gmail.com>" at bounding box center [840, 325] width 671 height 17
checkbox input "false"
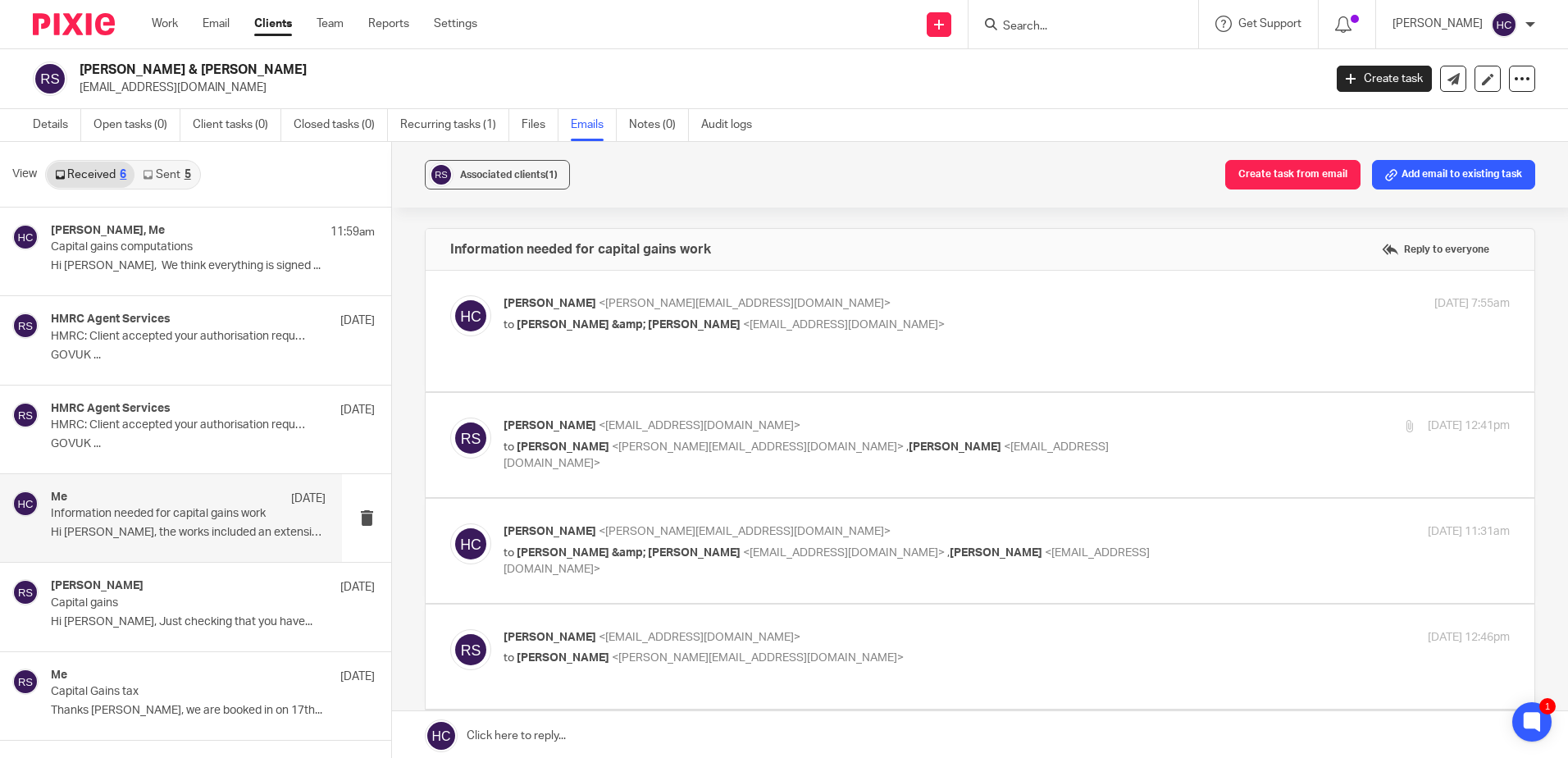
click at [668, 547] on span "Rodger &amp; Alison Shipway" at bounding box center [629, 553] width 224 height 11
checkbox input "true"
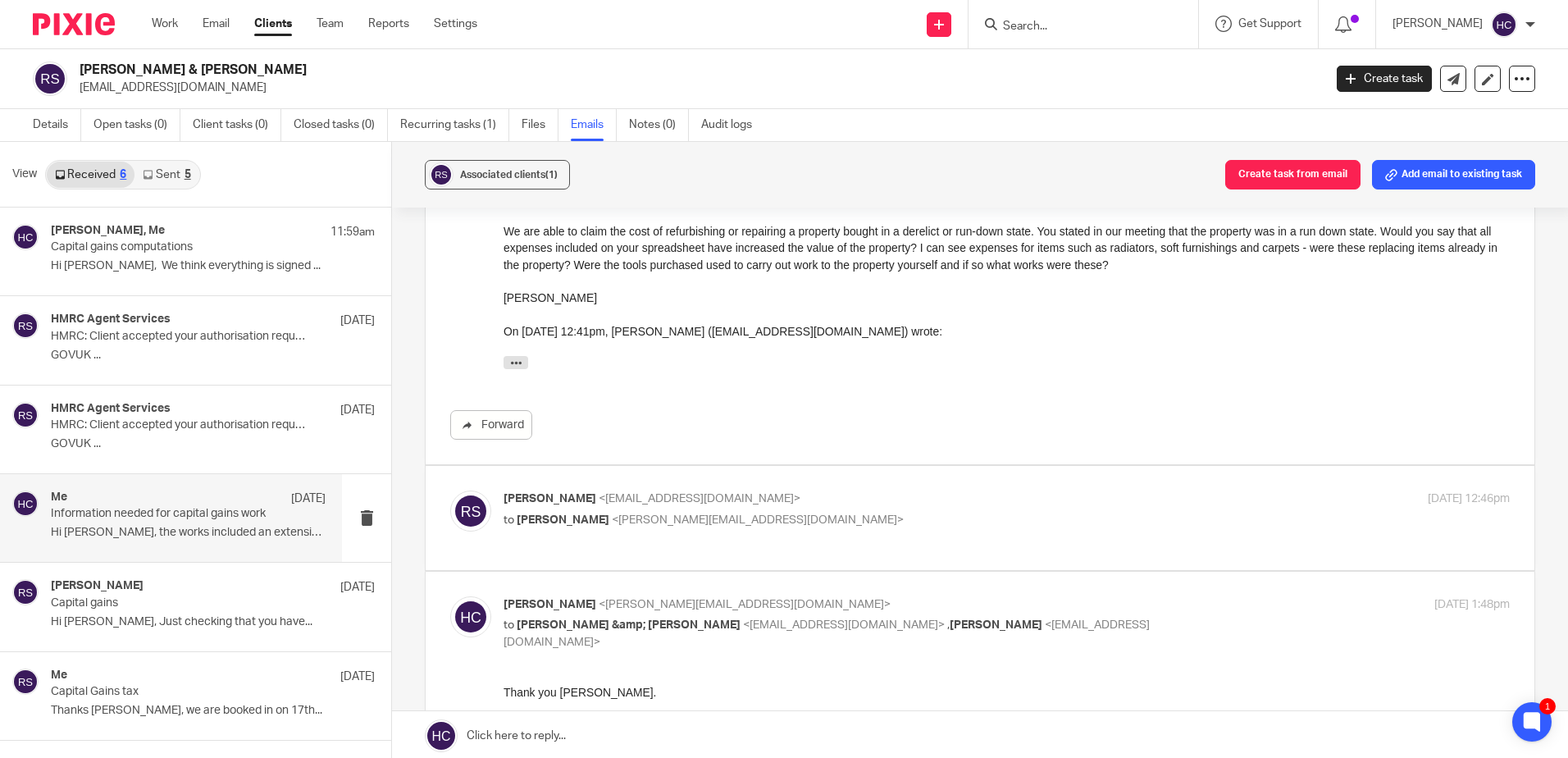
scroll to position [493, 0]
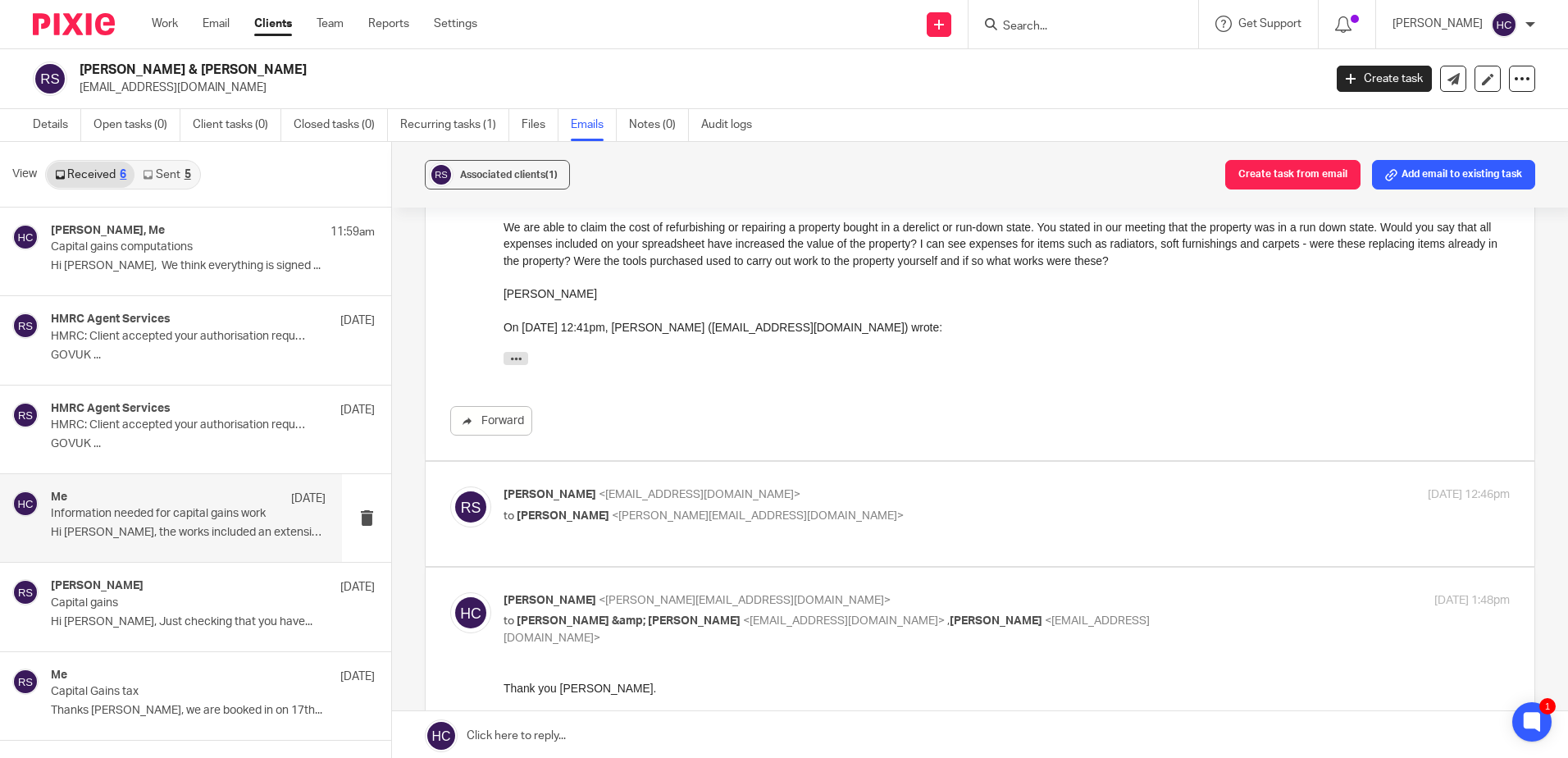
click at [630, 480] on label at bounding box center [980, 515] width 1109 height 105
click at [451, 486] on input "checkbox" at bounding box center [450, 486] width 1 height 1
checkbox input "true"
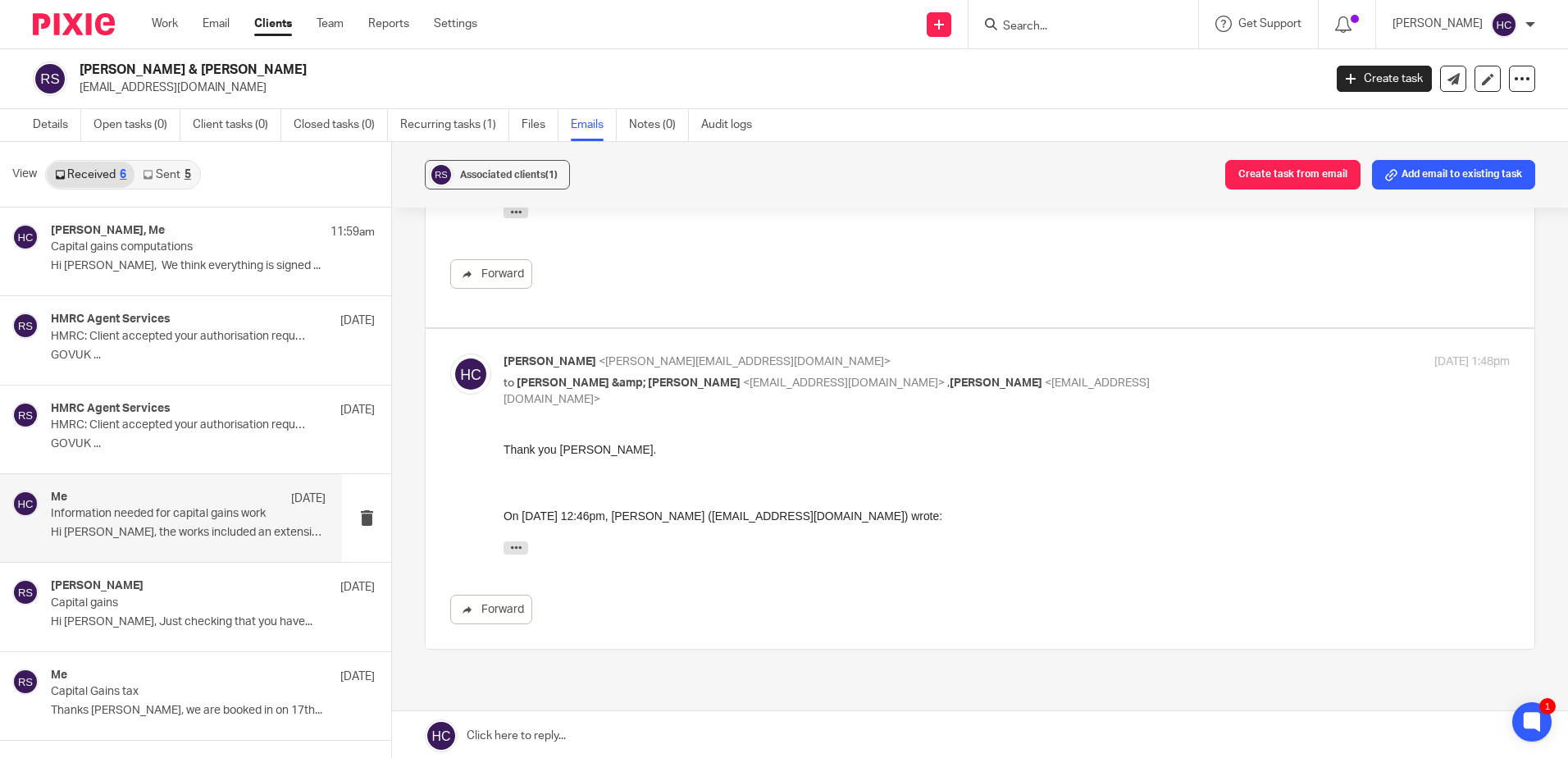
scroll to position [984, 0]
click at [202, 272] on p "Hi [PERSON_NAME], We think everything is signed ..." at bounding box center [187, 266] width 275 height 14
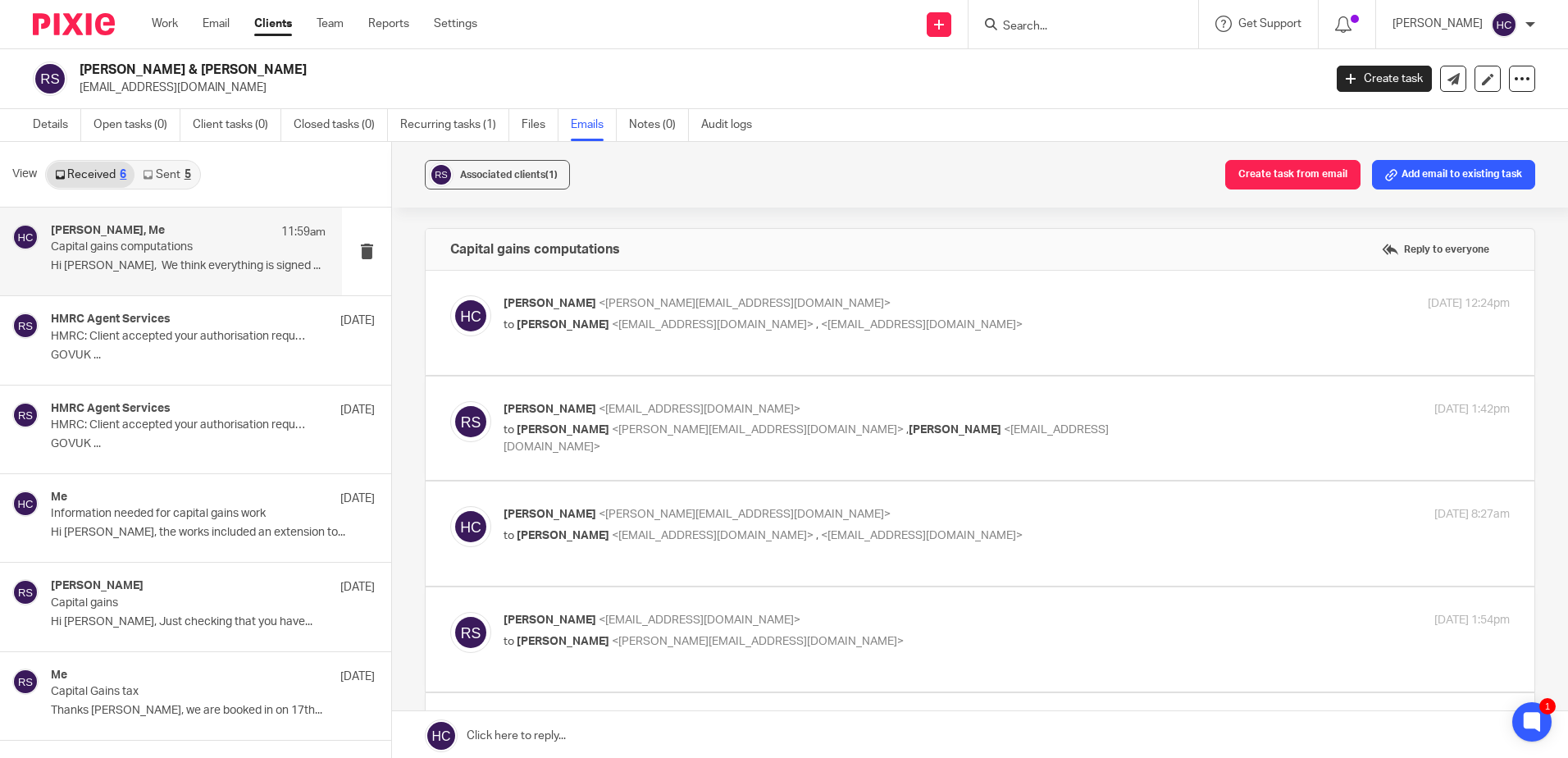
scroll to position [0, 0]
click at [719, 292] on label at bounding box center [980, 323] width 1109 height 105
click at [451, 295] on input "checkbox" at bounding box center [450, 295] width 1 height 1
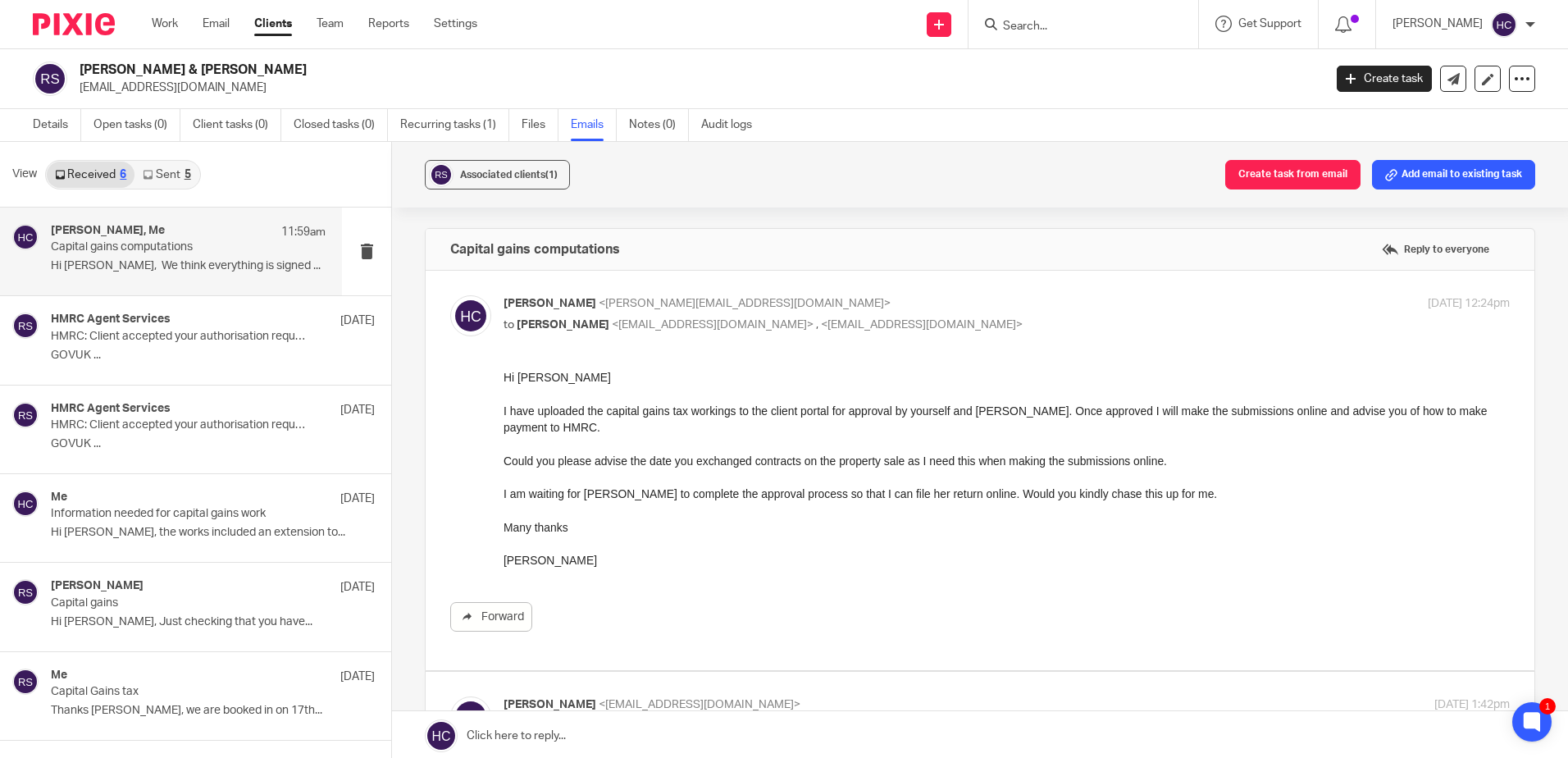
click at [719, 292] on label at bounding box center [980, 471] width 1109 height 399
click at [451, 295] on input "checkbox" at bounding box center [450, 295] width 1 height 1
checkbox input "false"
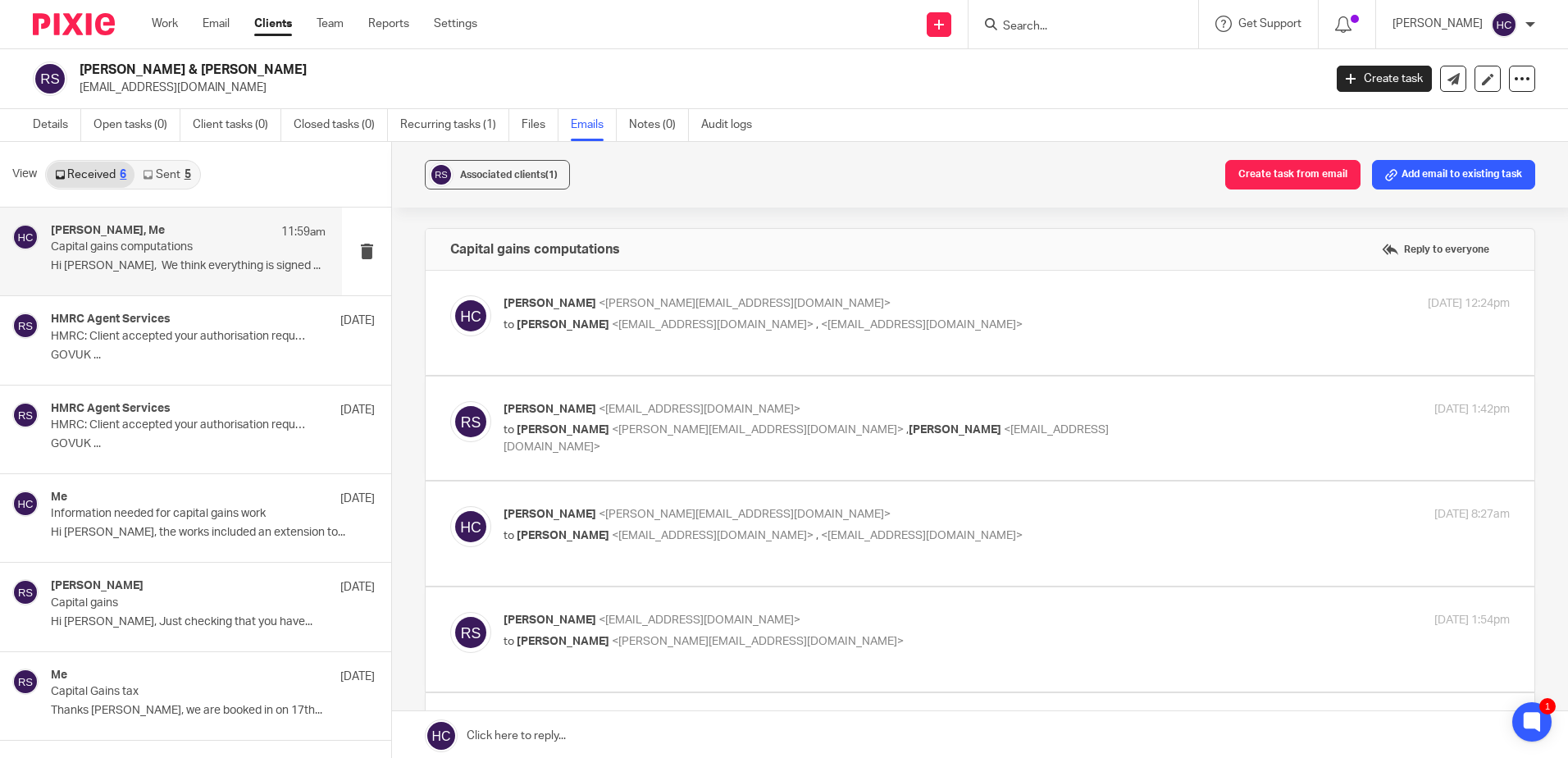
click at [696, 413] on span "<mrshipway@gmail.com>" at bounding box center [700, 409] width 202 height 11
checkbox input "true"
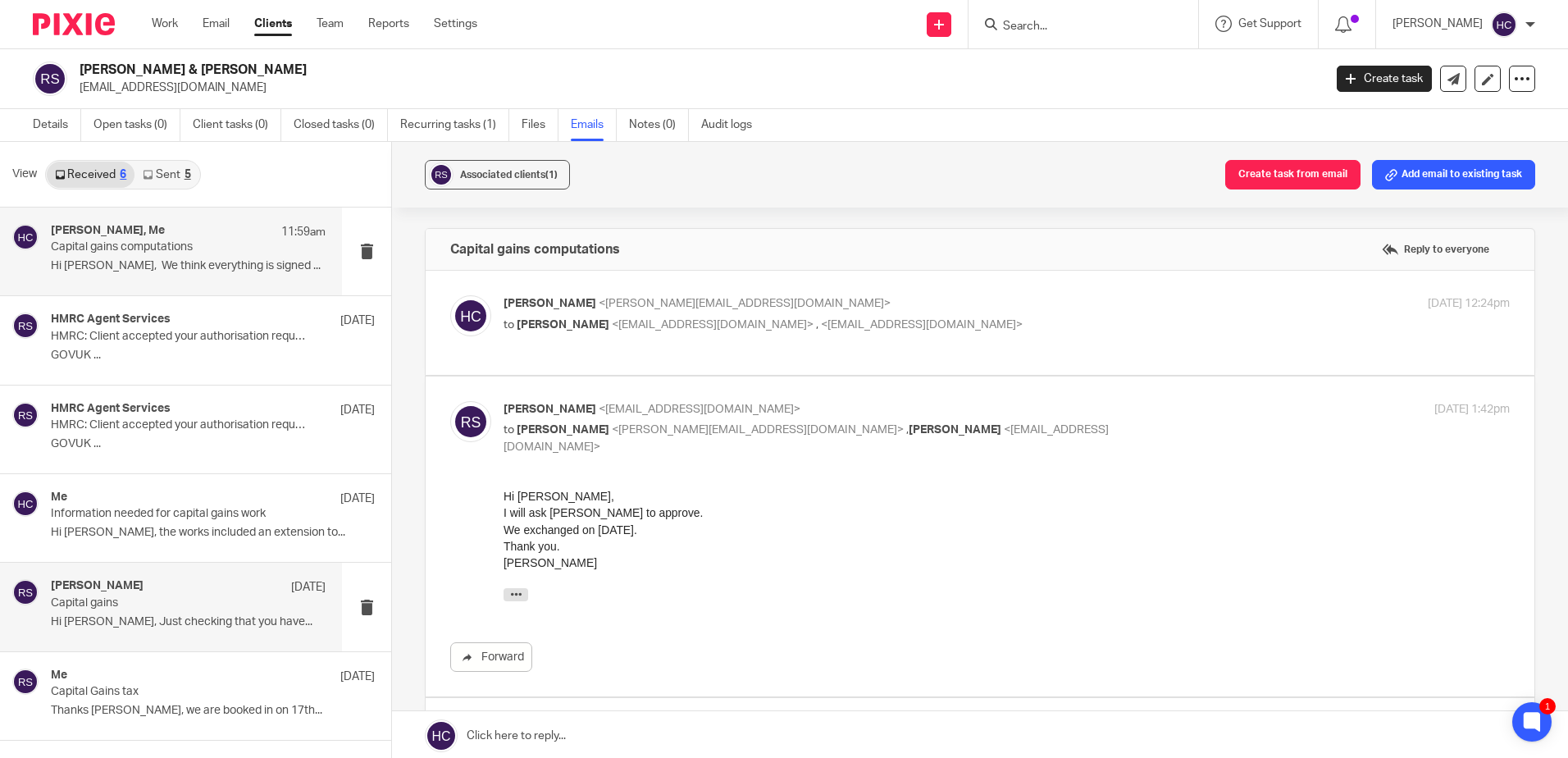
click at [134, 622] on p "Hi Hannah, Just checking that you have..." at bounding box center [187, 622] width 275 height 14
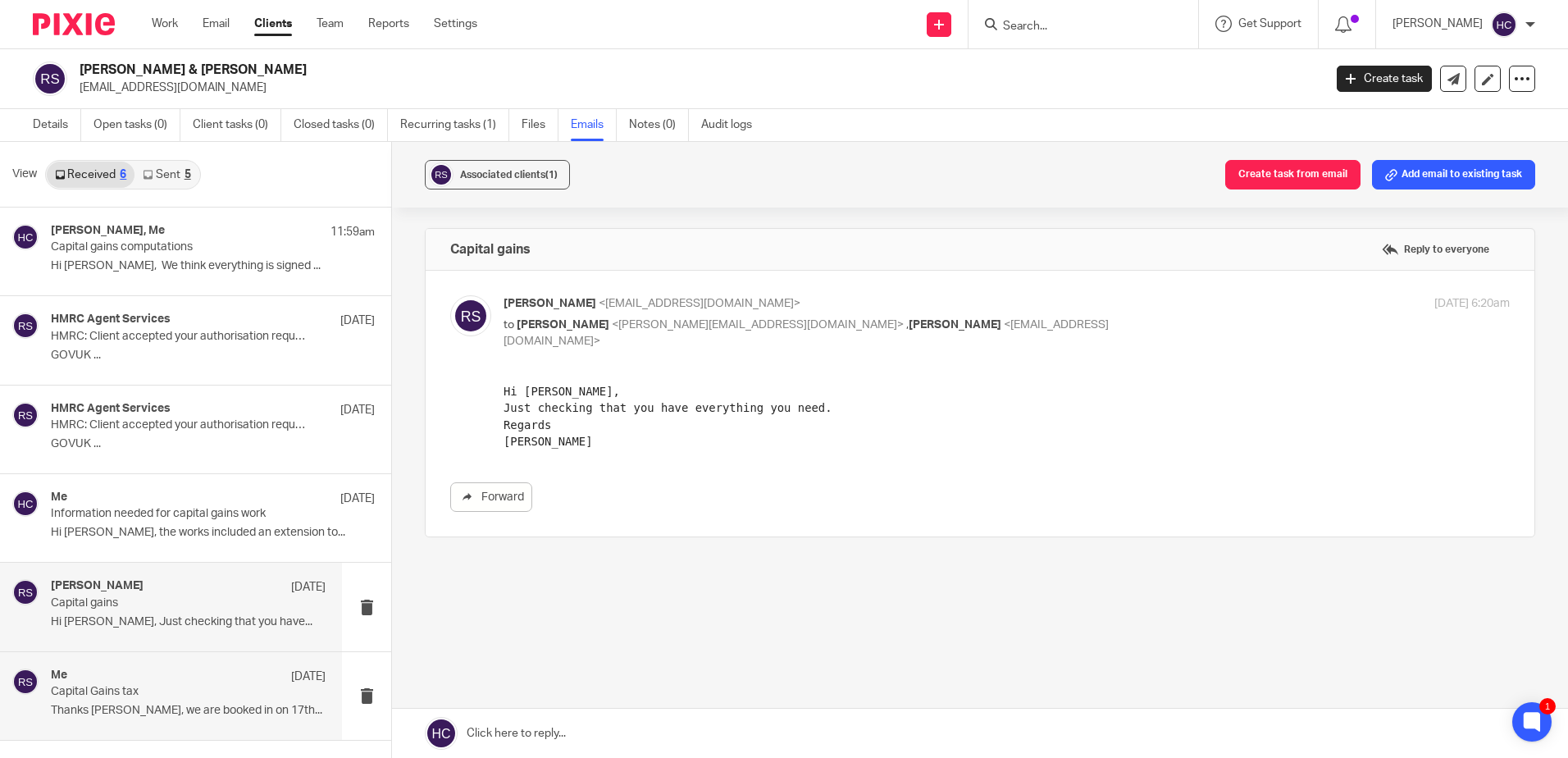
click at [127, 671] on div "Me 29 Aug" at bounding box center [187, 676] width 275 height 16
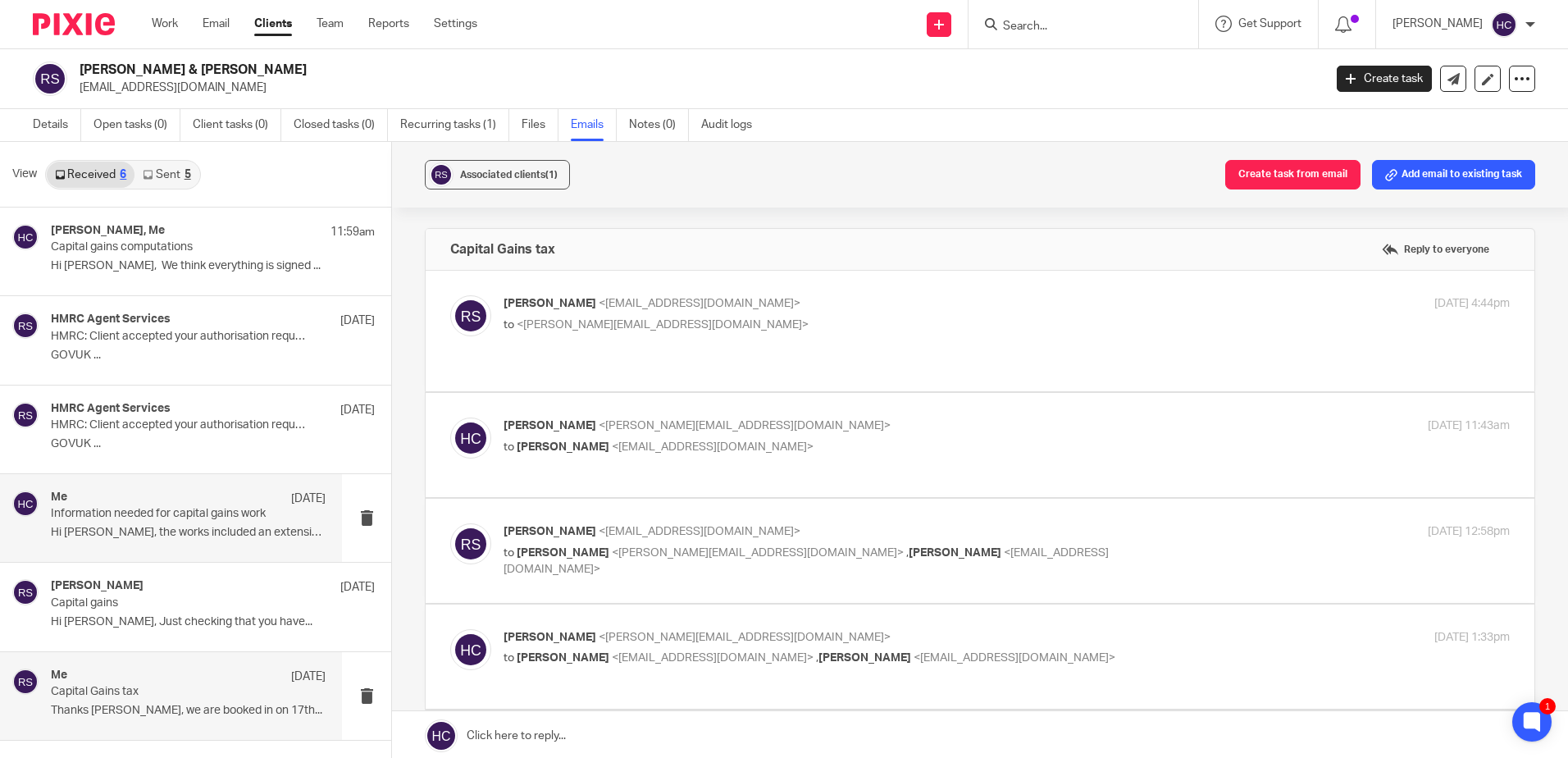
click at [138, 520] on p "Information needed for capital gains work" at bounding box center [160, 514] width 220 height 14
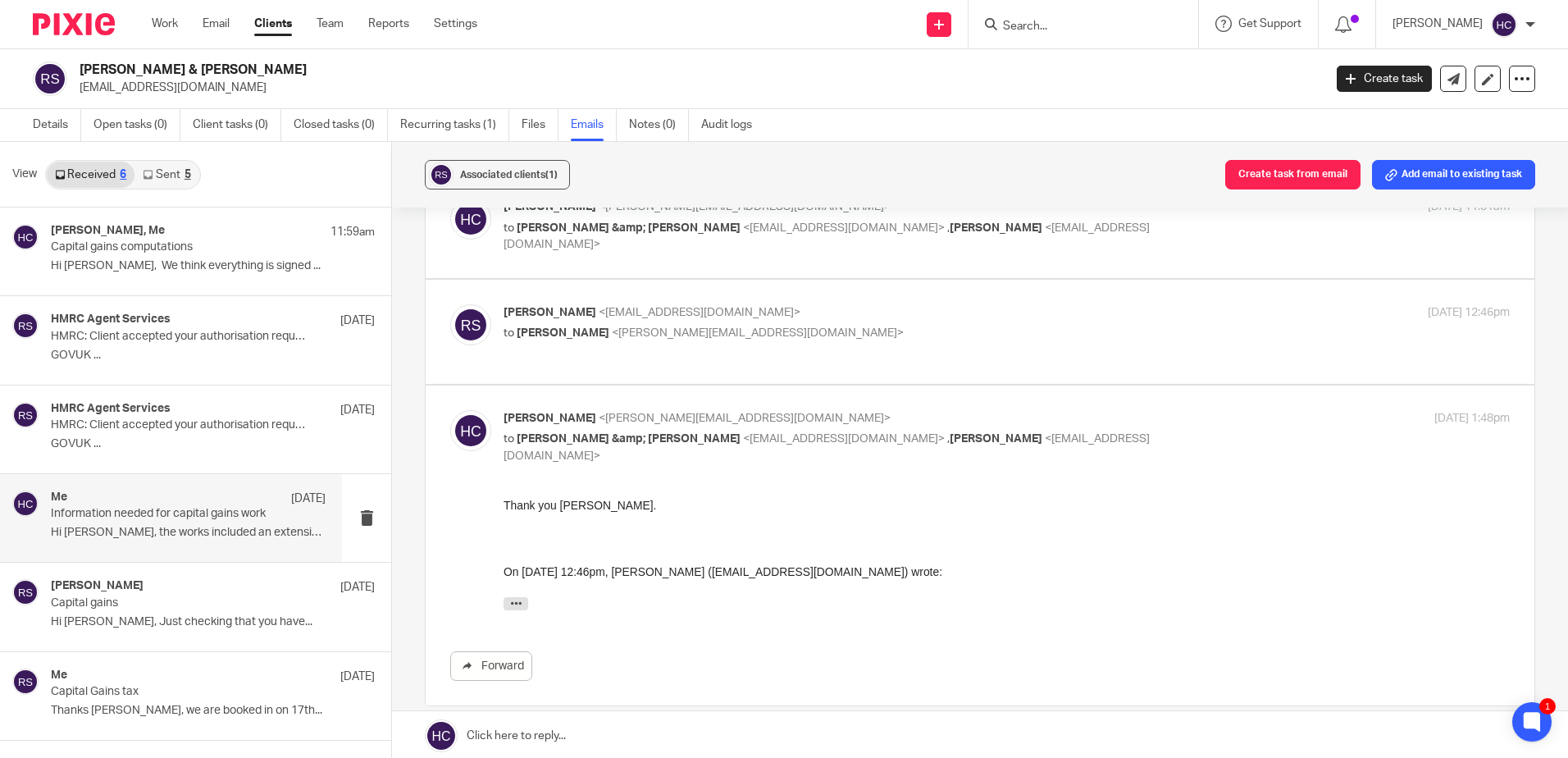
scroll to position [74, 0]
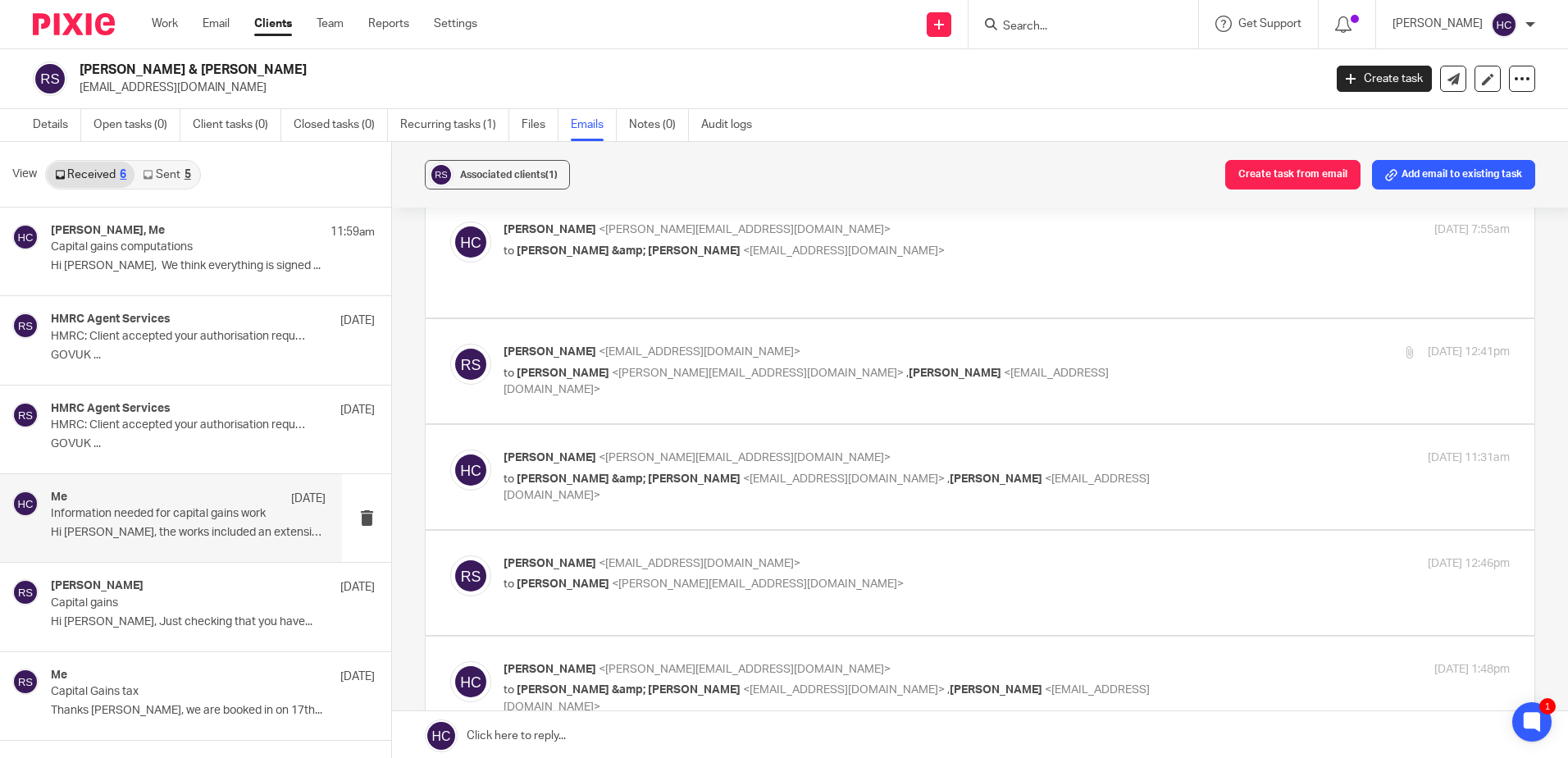
click at [677, 580] on span "<[PERSON_NAME][EMAIL_ADDRESS][DOMAIN_NAME]>" at bounding box center [758, 584] width 292 height 11
checkbox input "true"
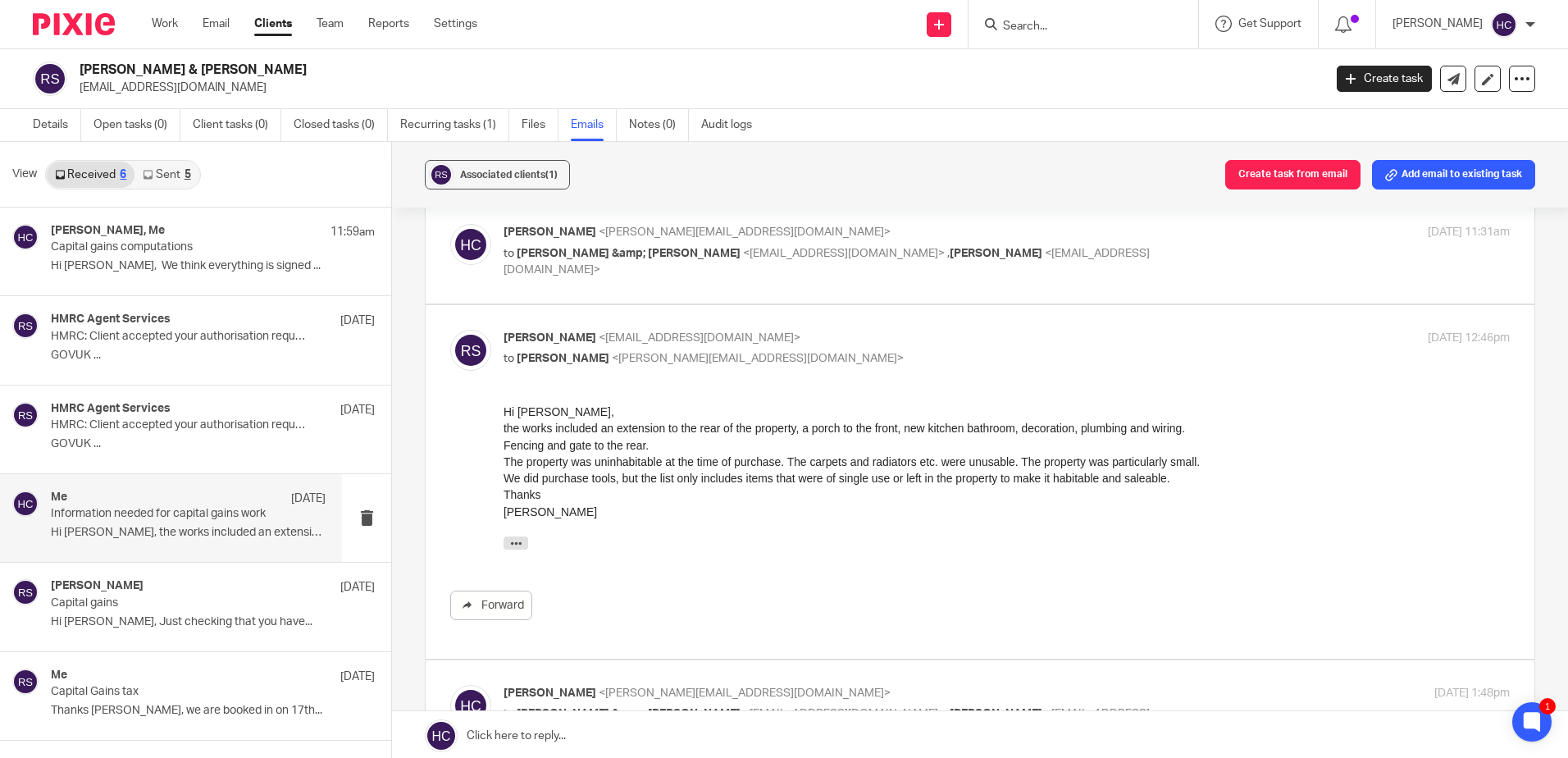
scroll to position [156, 0]
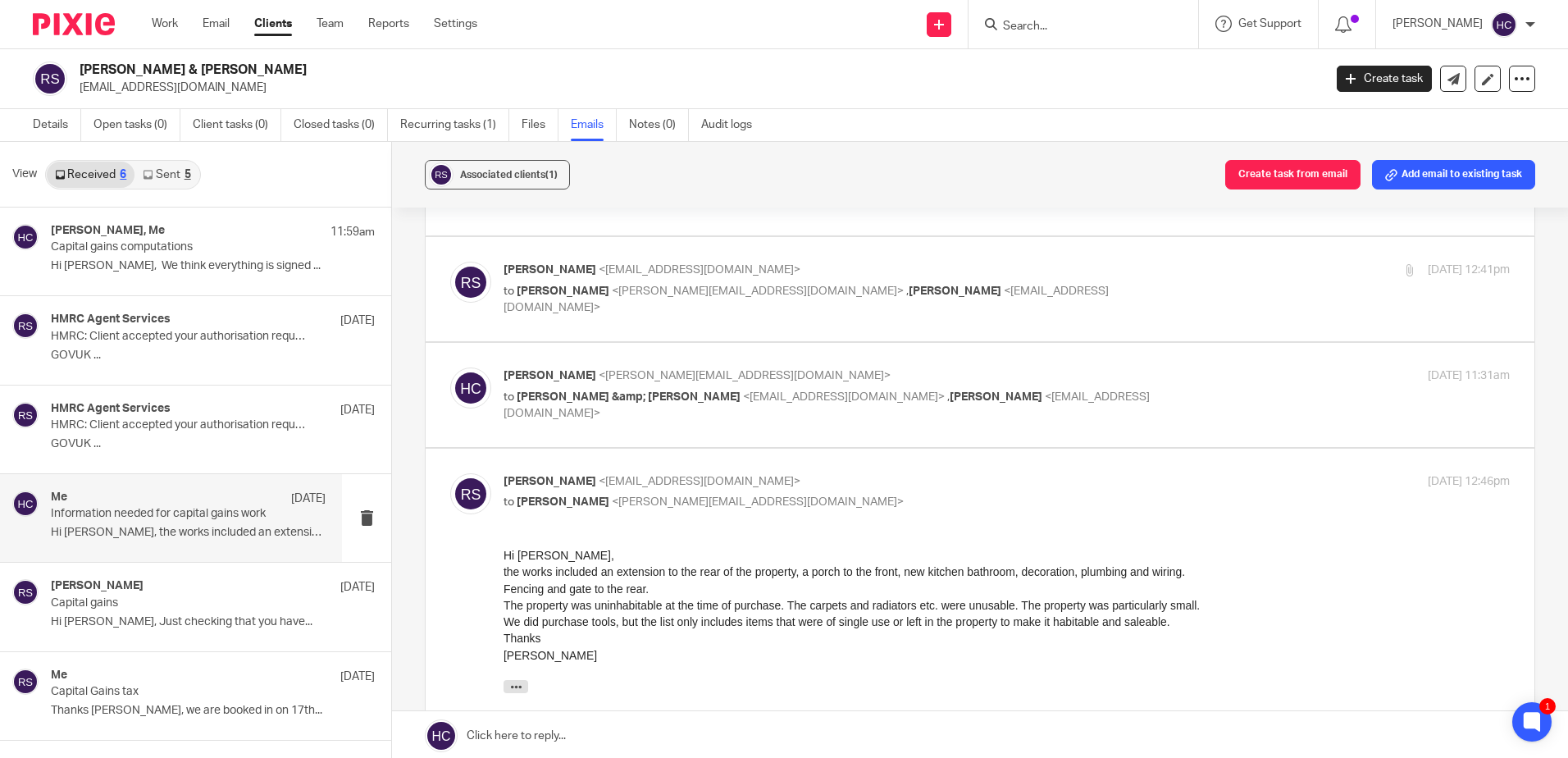
click at [607, 378] on span "<[PERSON_NAME][EMAIL_ADDRESS][DOMAIN_NAME]>" at bounding box center [745, 376] width 292 height 11
checkbox input "true"
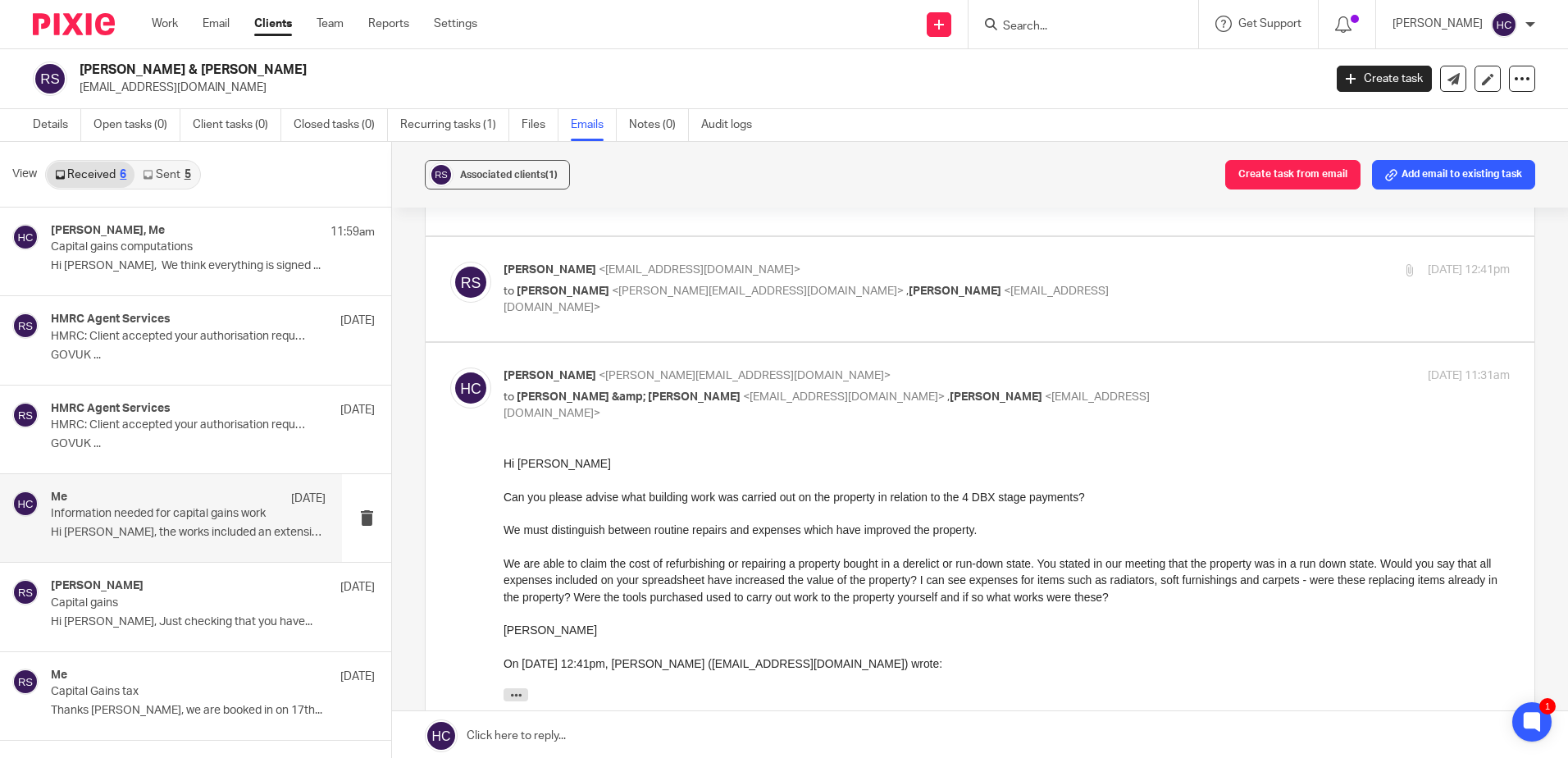
scroll to position [0, 0]
click at [589, 290] on span "[PERSON_NAME]" at bounding box center [562, 291] width 92 height 11
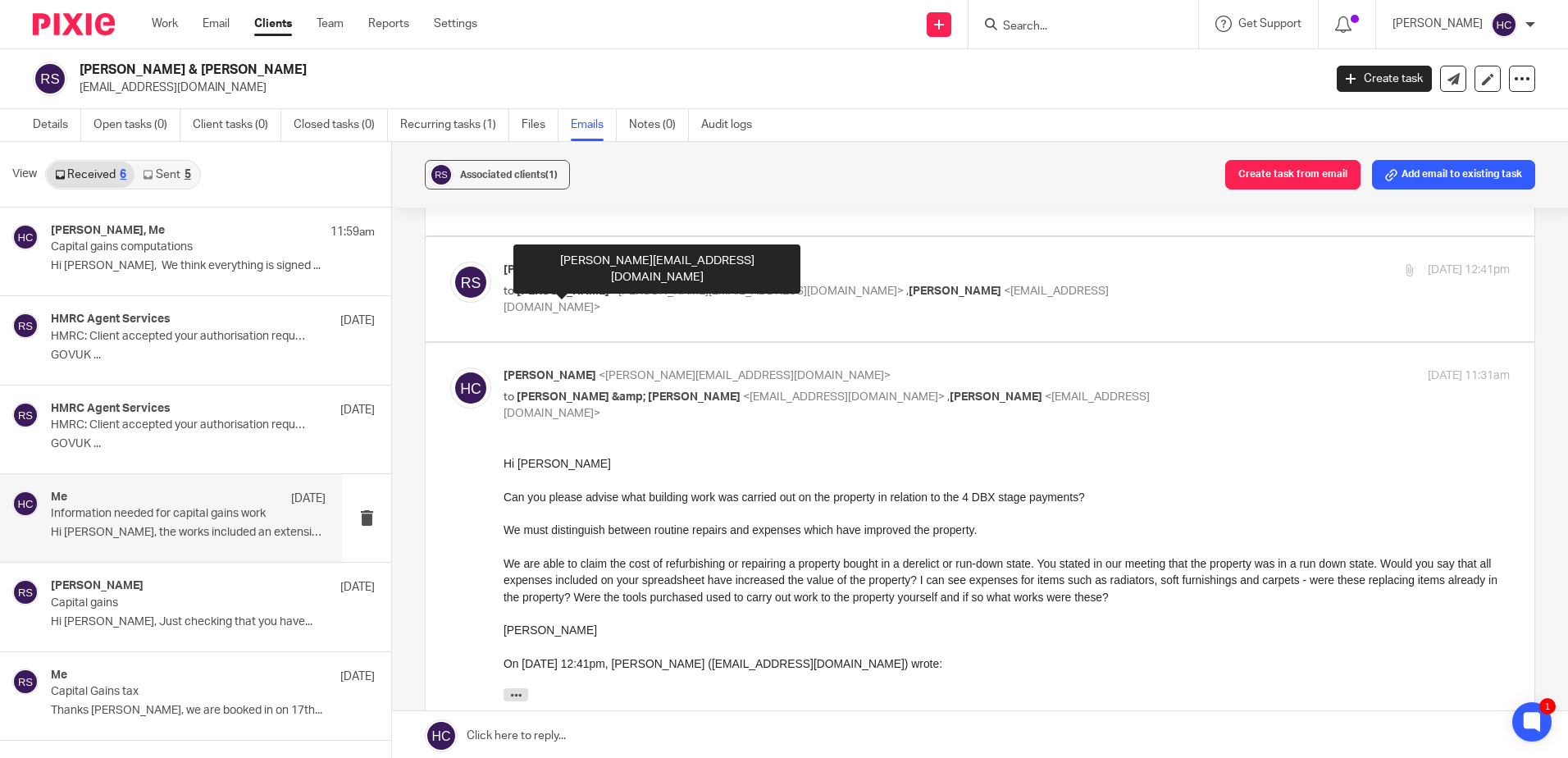
drag, startPoint x: 589, startPoint y: 290, endPoint x: 560, endPoint y: 286, distance: 29.3
click at [560, 286] on span "[PERSON_NAME]" at bounding box center [562, 291] width 92 height 11
checkbox input "true"
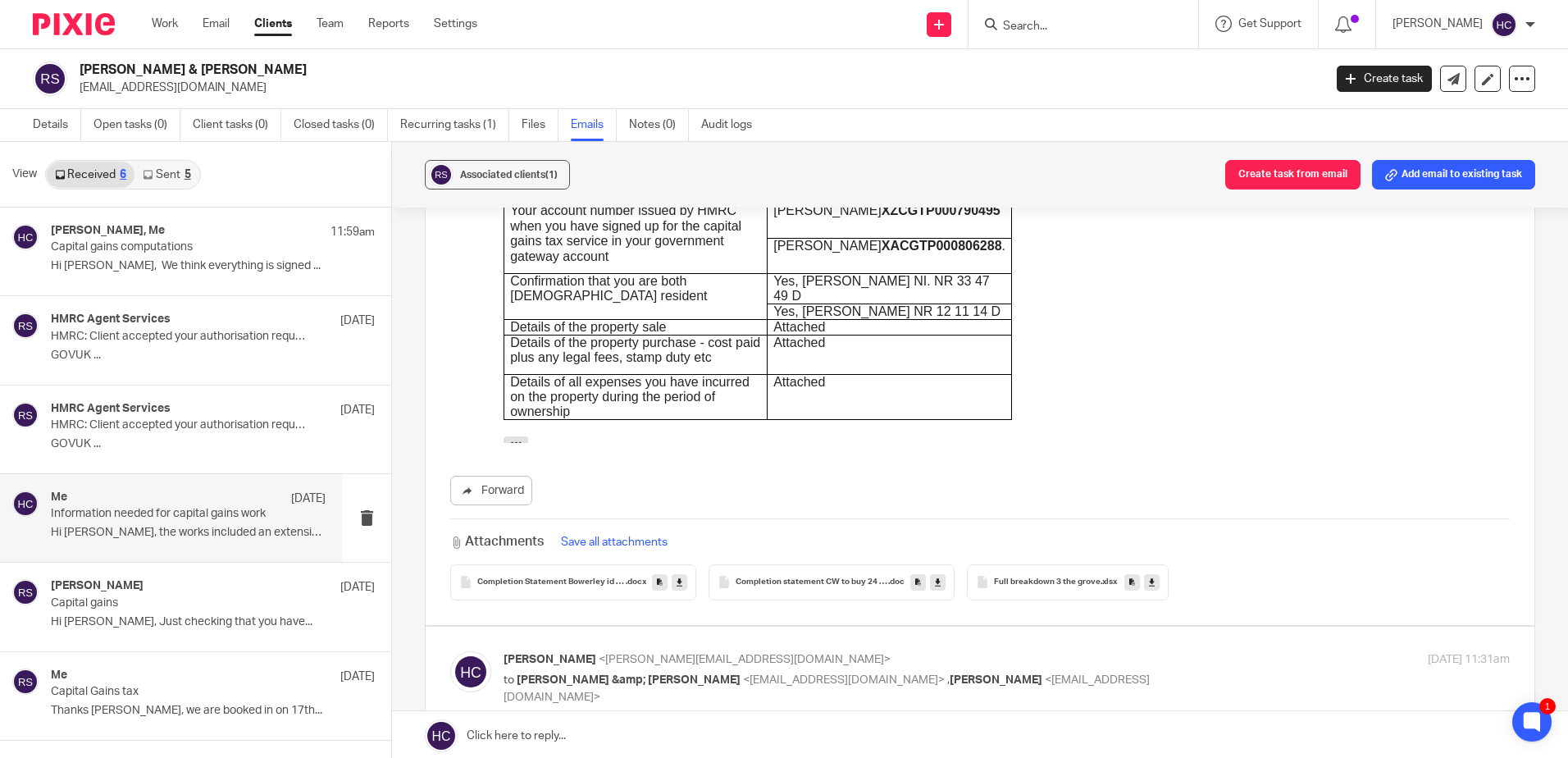
scroll to position [402, 0]
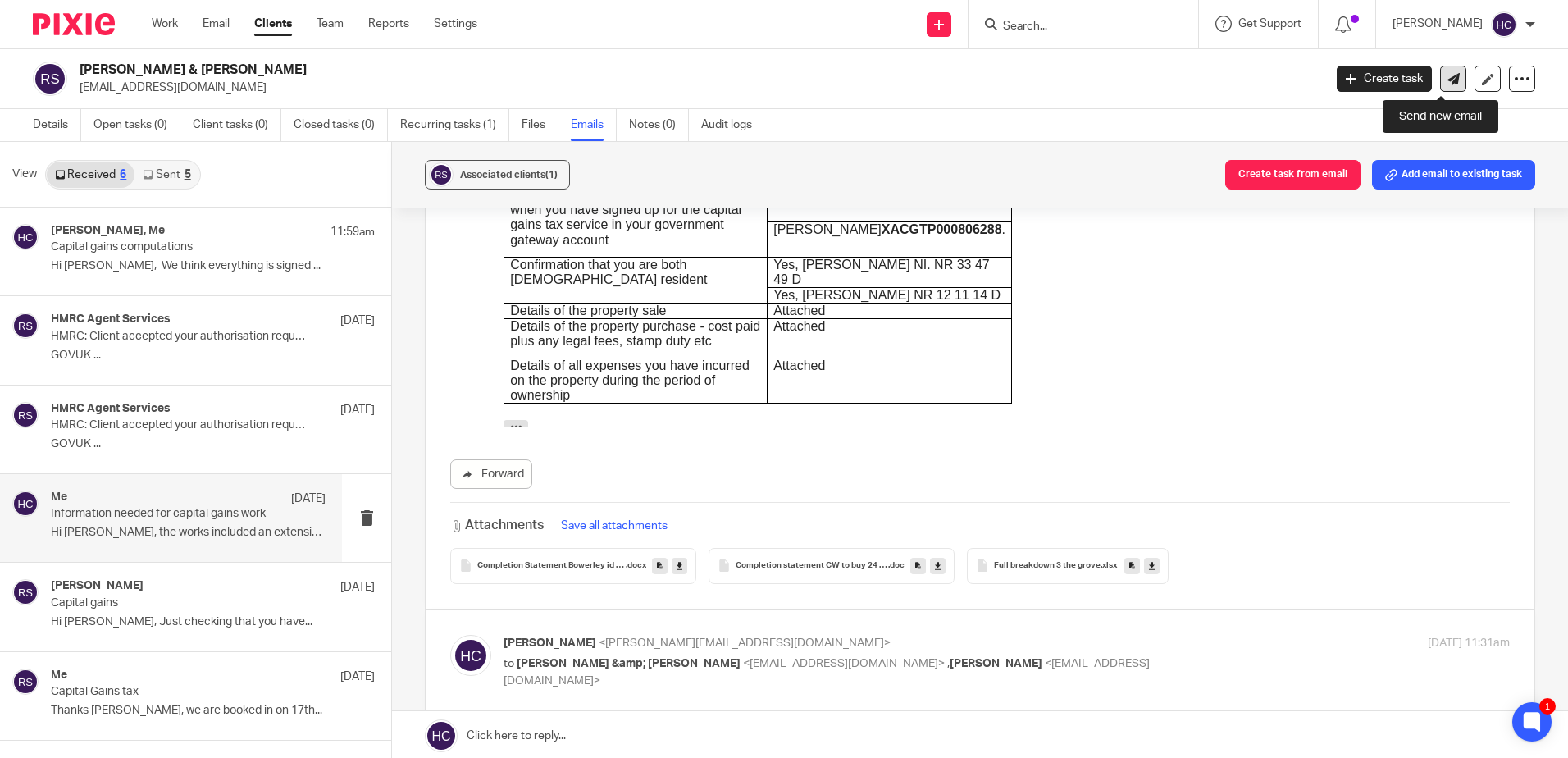
click at [1448, 75] on icon at bounding box center [1454, 79] width 12 height 12
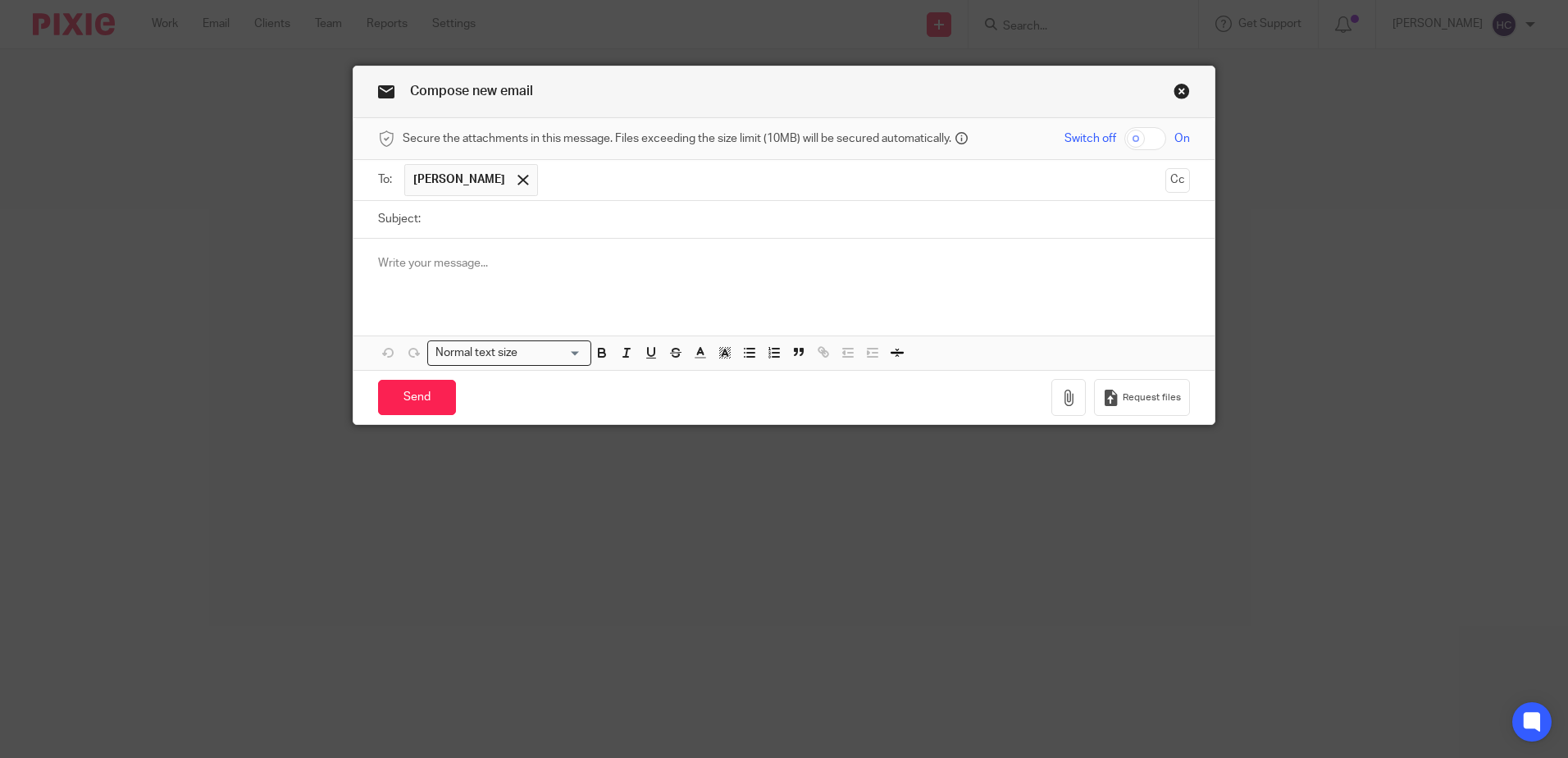
click at [594, 173] on input "text" at bounding box center [853, 181] width 612 height 32
type input "[EMAIL_ADDRESS][DOMAIN_NAME]"
click at [438, 222] on input "Subject:" at bounding box center [809, 219] width 762 height 37
type input "Capital gains tax payment"
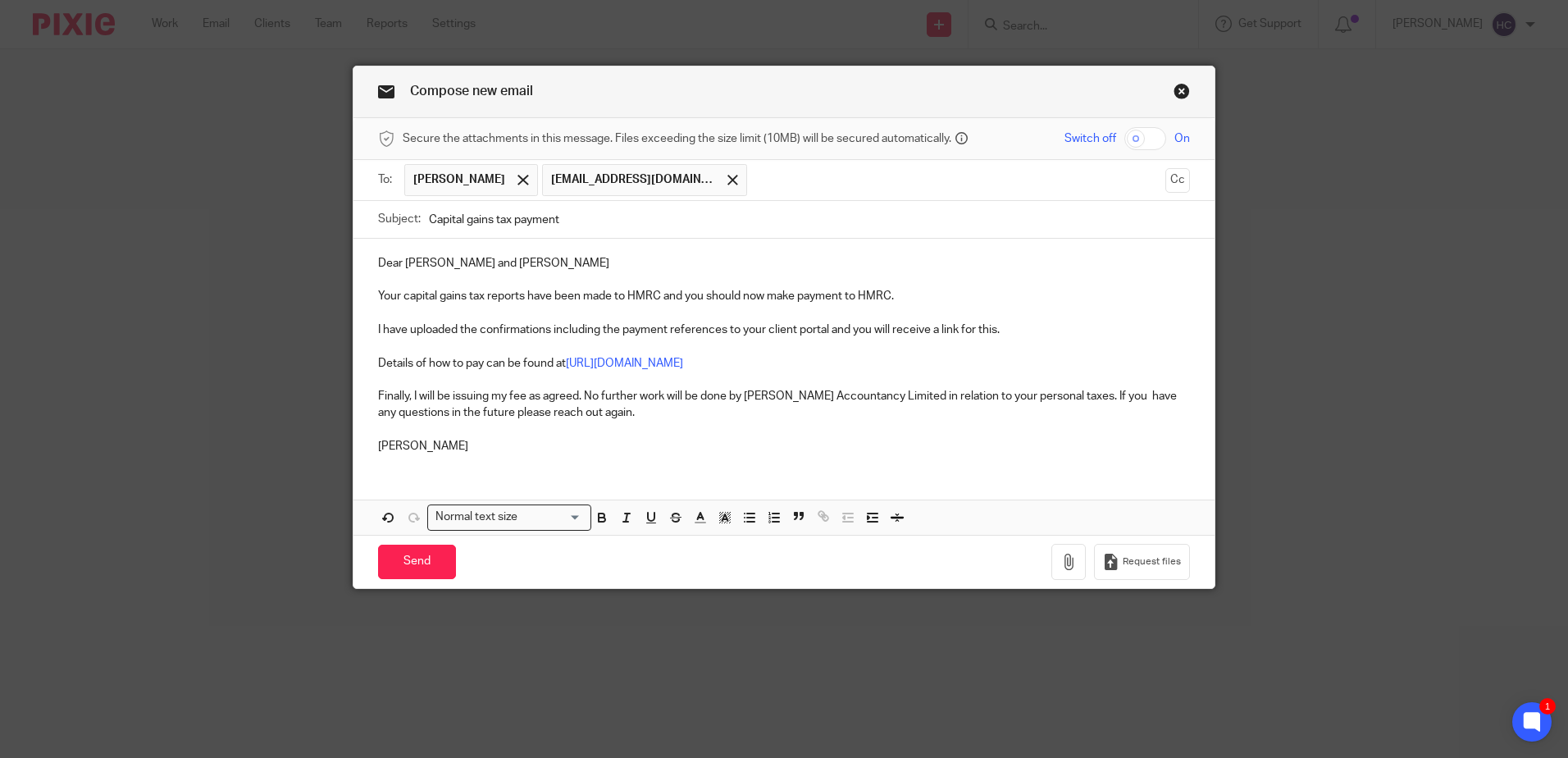
click at [547, 327] on p "I have uploaded the confirmations including the payment references to your clie…" at bounding box center [784, 329] width 812 height 16
click at [898, 293] on p "Your capital gains tax reports have been made to HMRC and you should now make p…" at bounding box center [784, 296] width 812 height 16
click at [419, 554] on input "Send" at bounding box center [417, 562] width 78 height 35
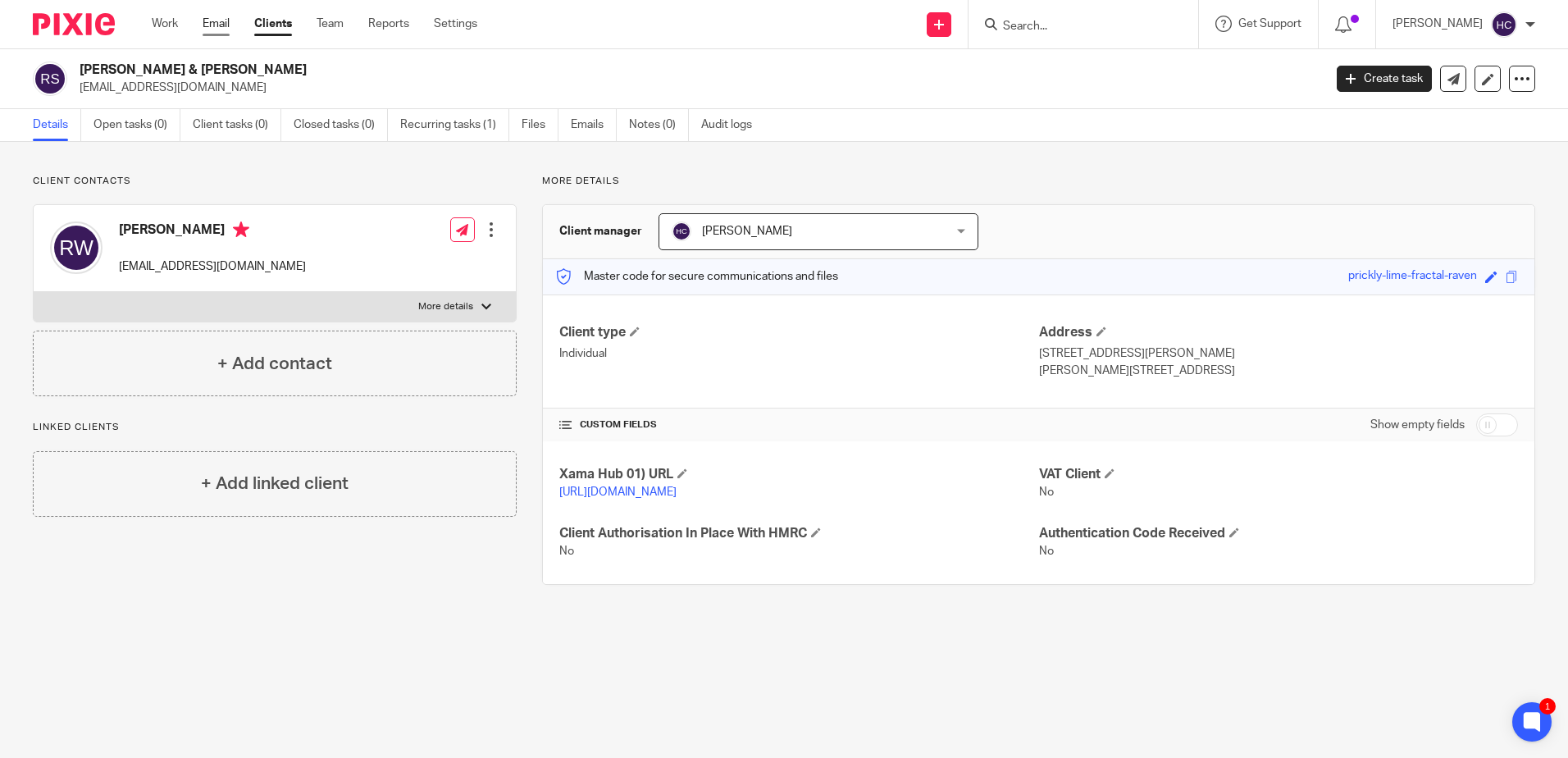
click at [227, 27] on link "Email" at bounding box center [216, 23] width 27 height 16
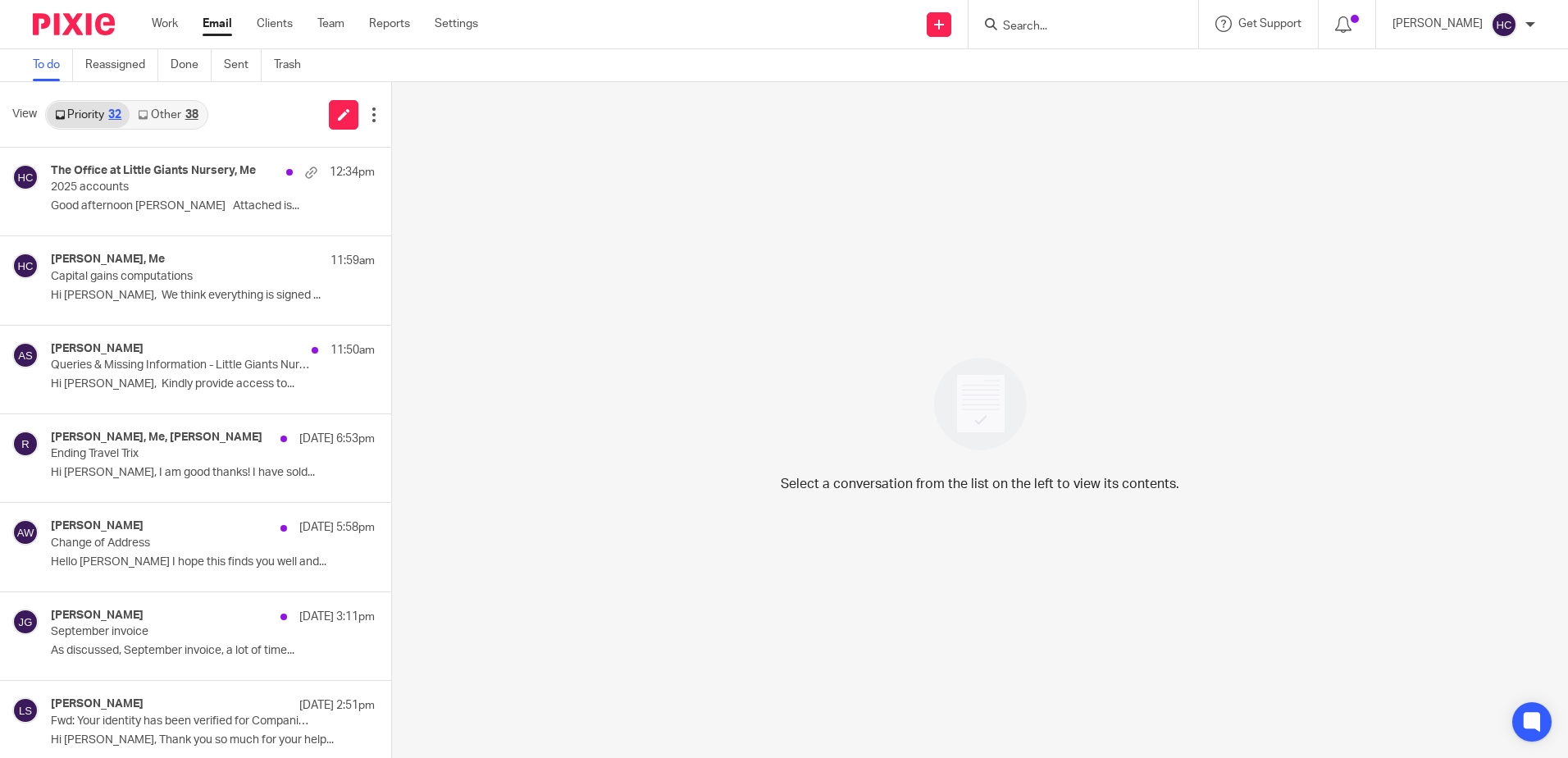
click at [183, 105] on link "Other 38" at bounding box center [167, 115] width 76 height 27
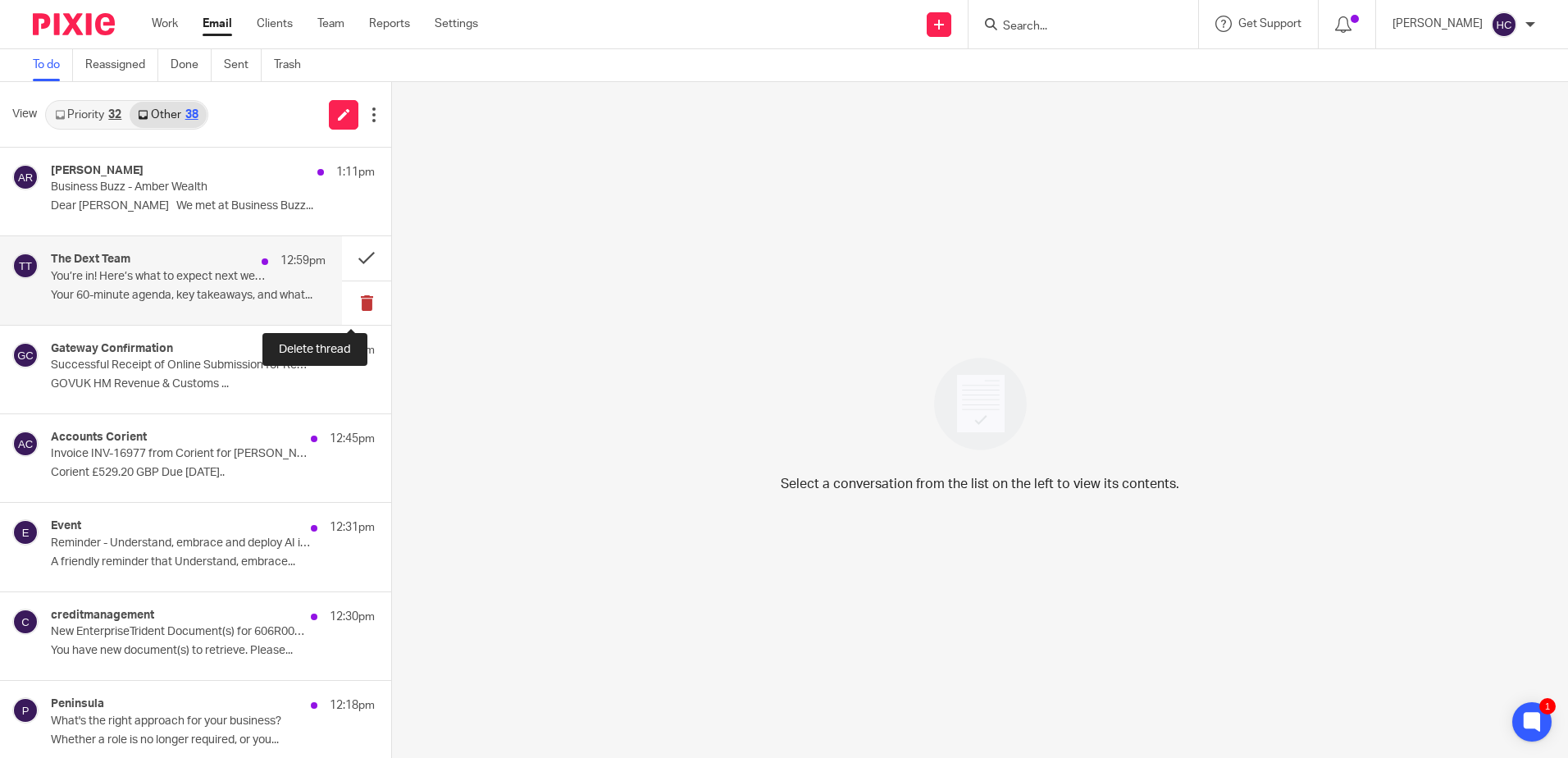
click at [361, 304] on button at bounding box center [367, 303] width 49 height 44
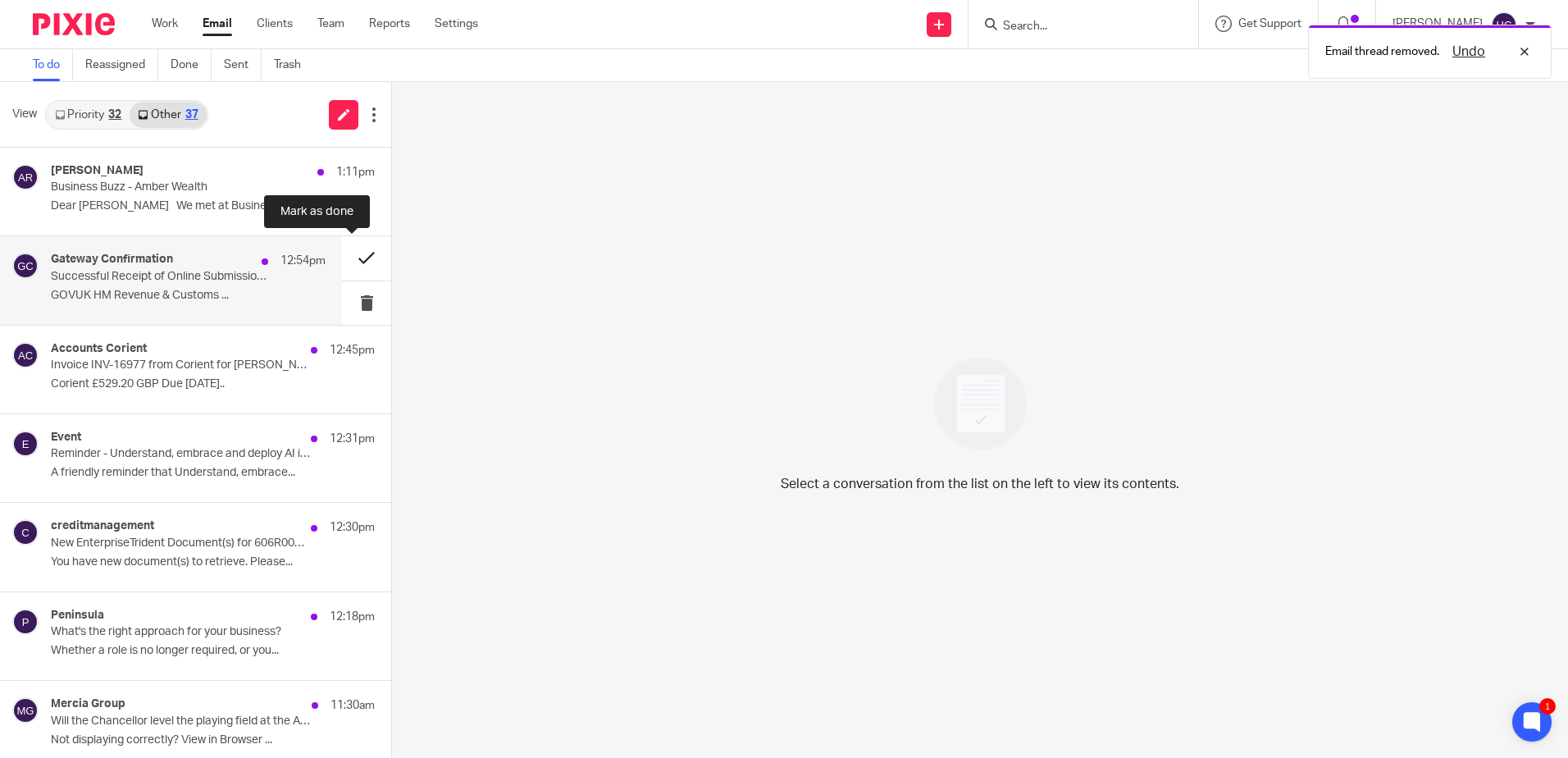
click at [349, 259] on button at bounding box center [367, 258] width 49 height 44
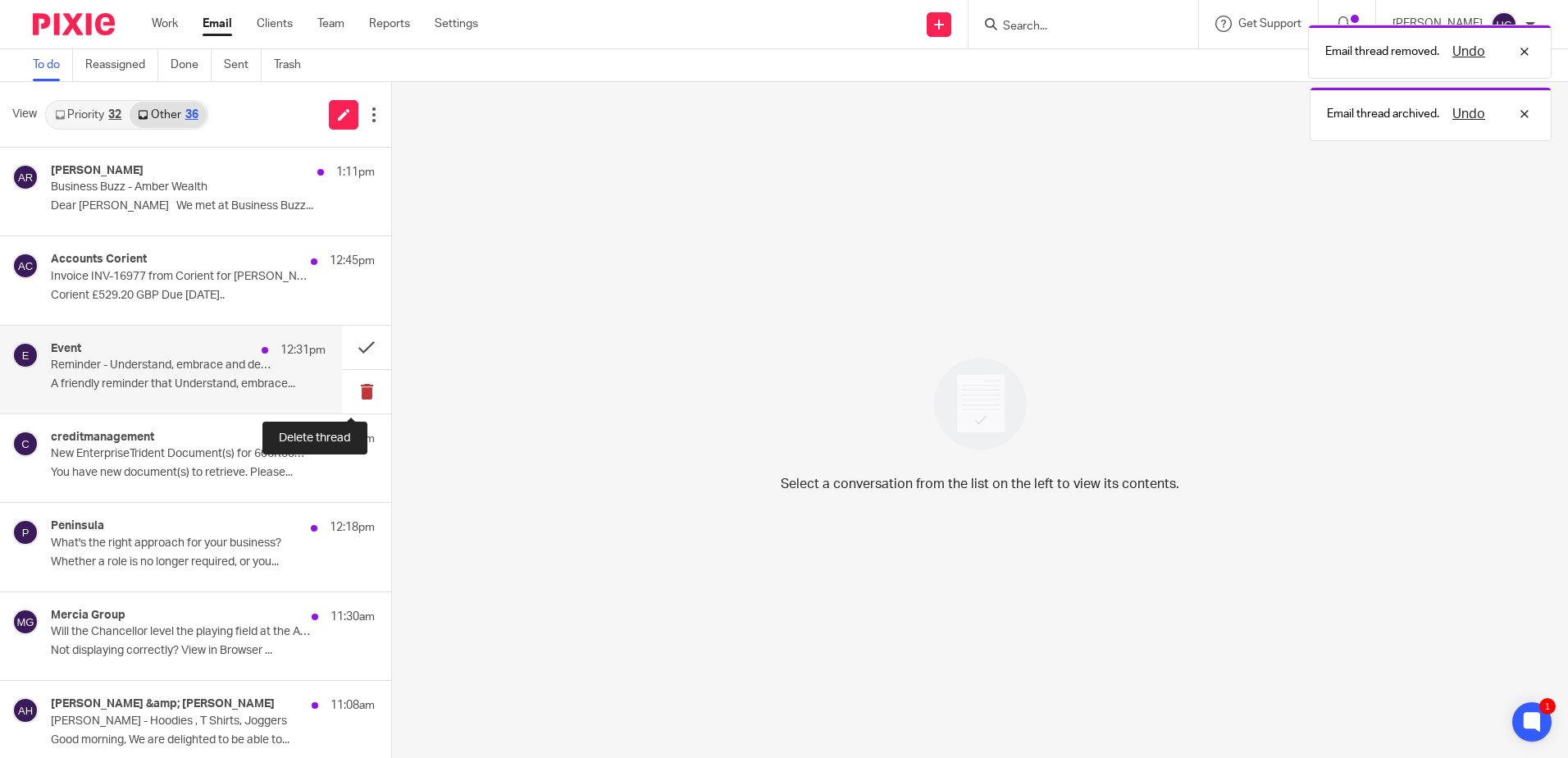
click at [346, 398] on button at bounding box center [367, 392] width 49 height 44
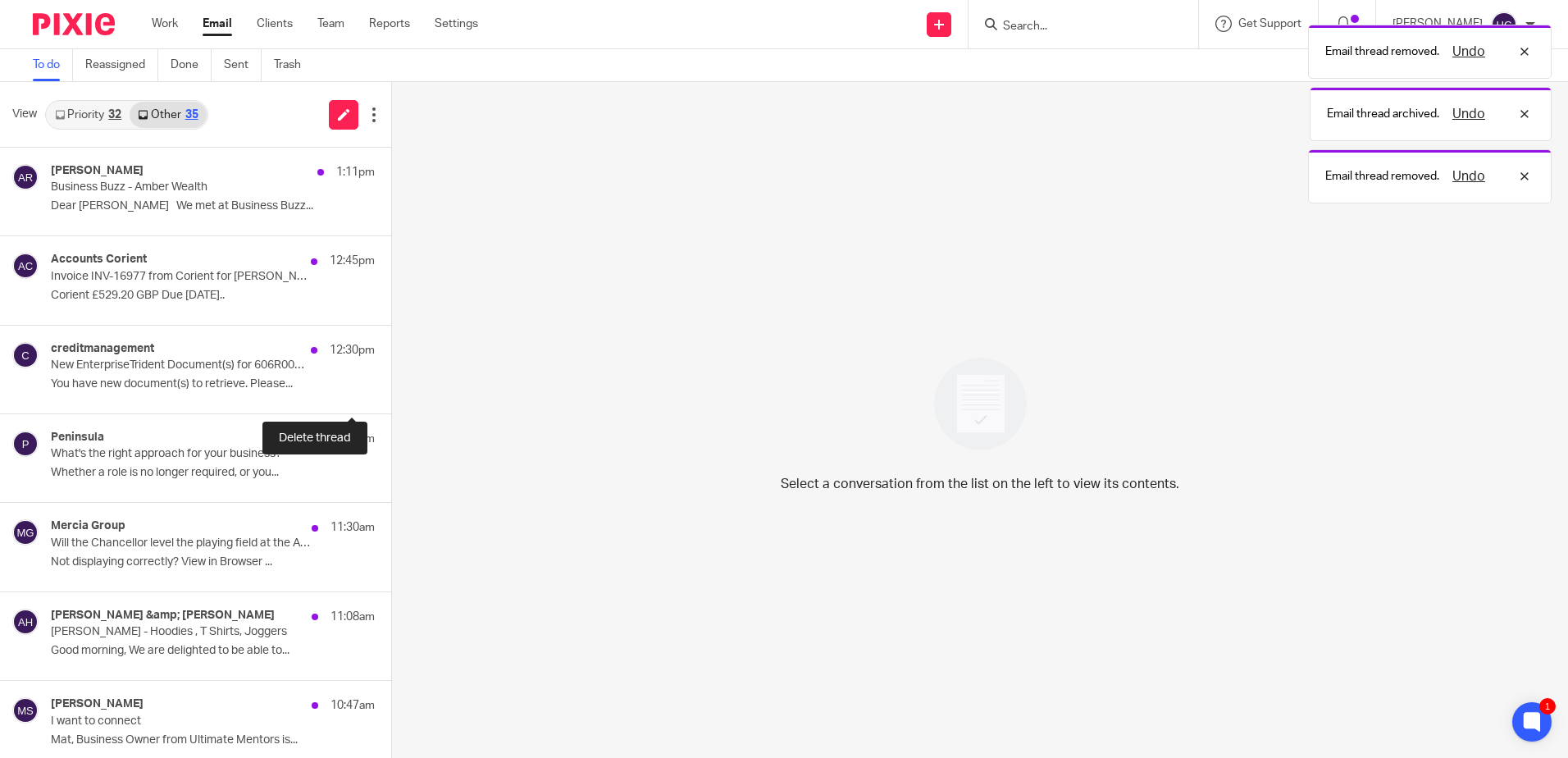
click at [391, 398] on button at bounding box center [397, 392] width 13 height 44
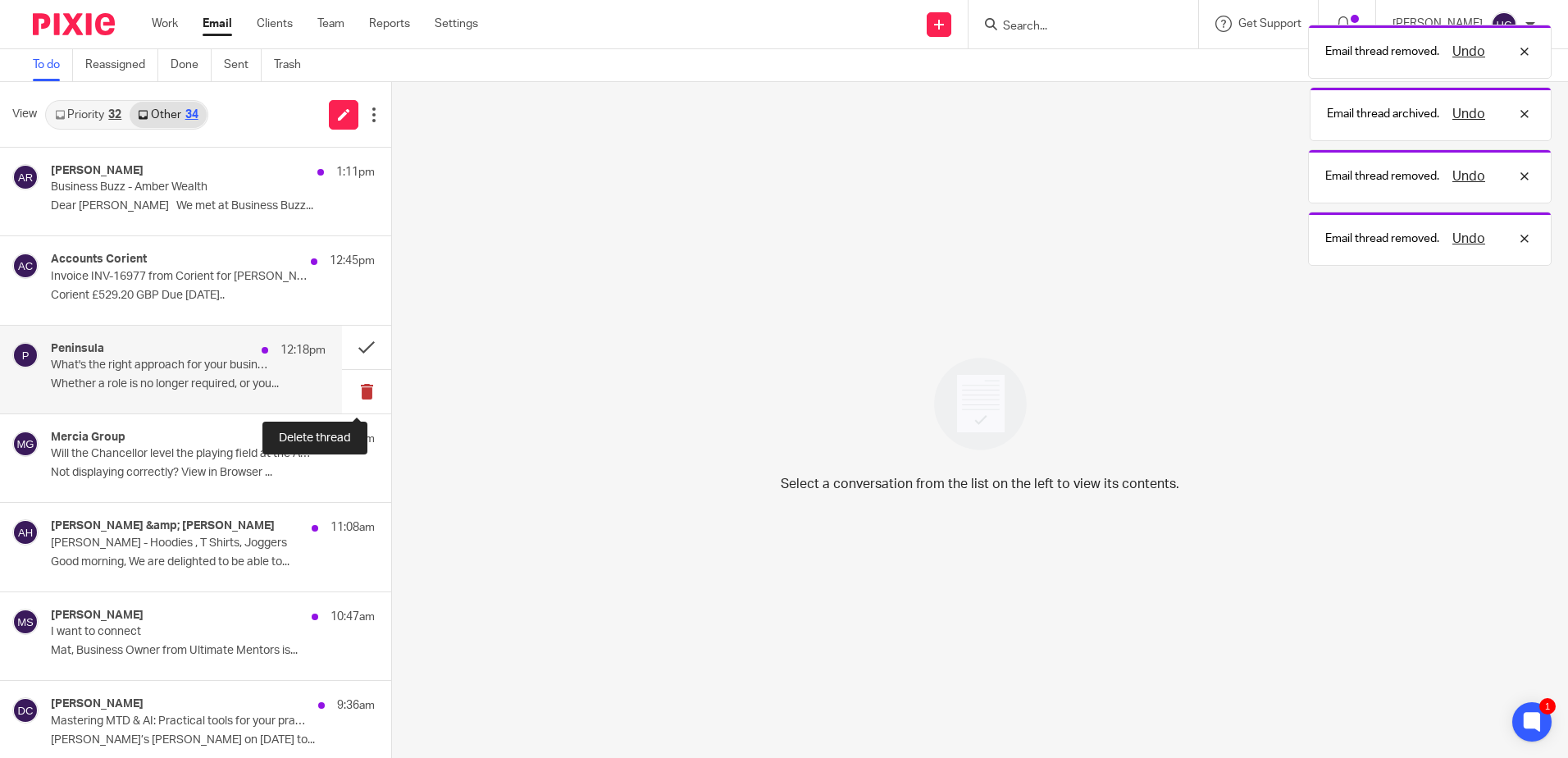
click at [347, 397] on button at bounding box center [367, 392] width 49 height 44
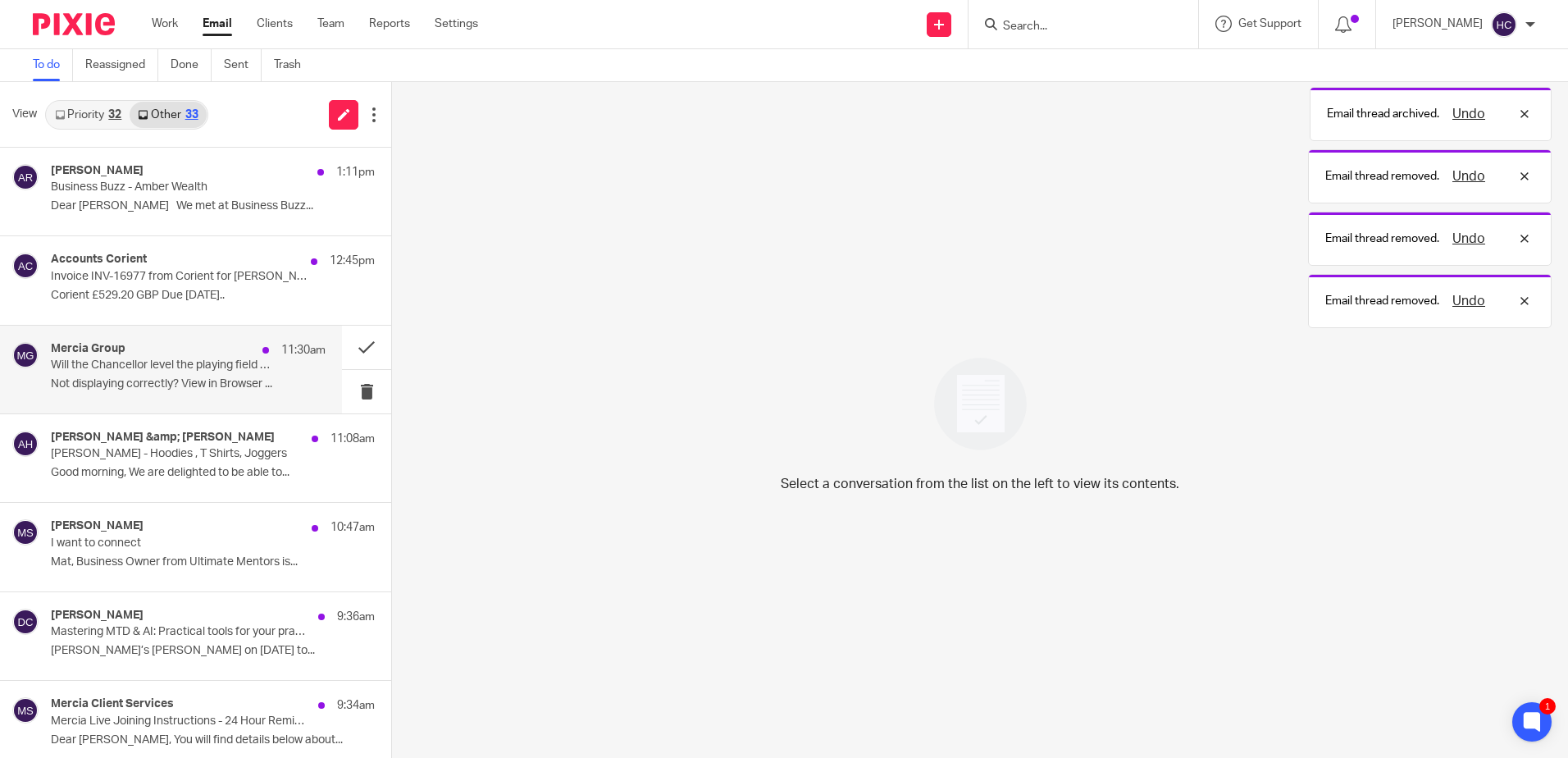
click at [68, 348] on h4 "Mercia Group" at bounding box center [87, 349] width 75 height 14
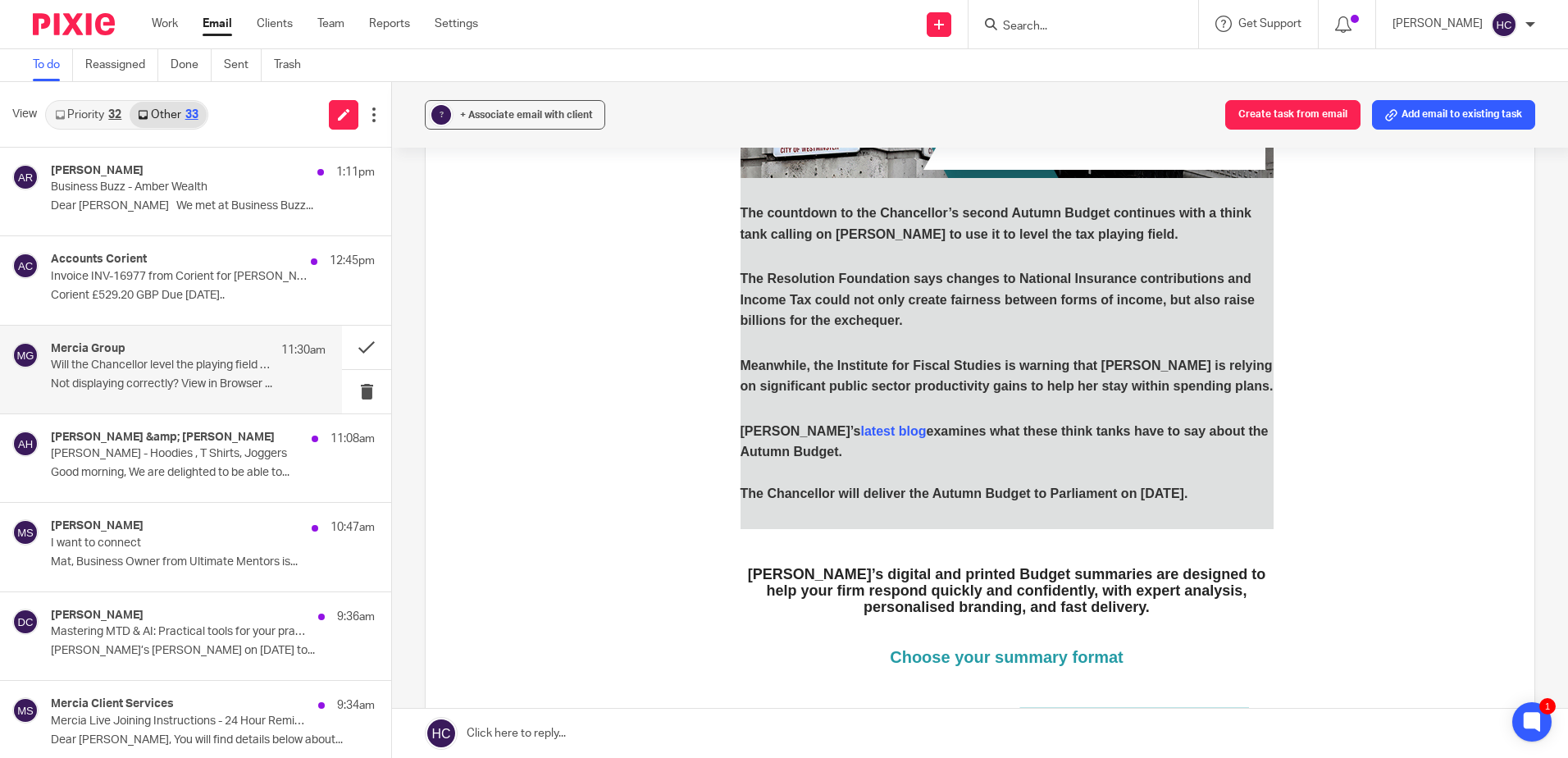
scroll to position [493, 0]
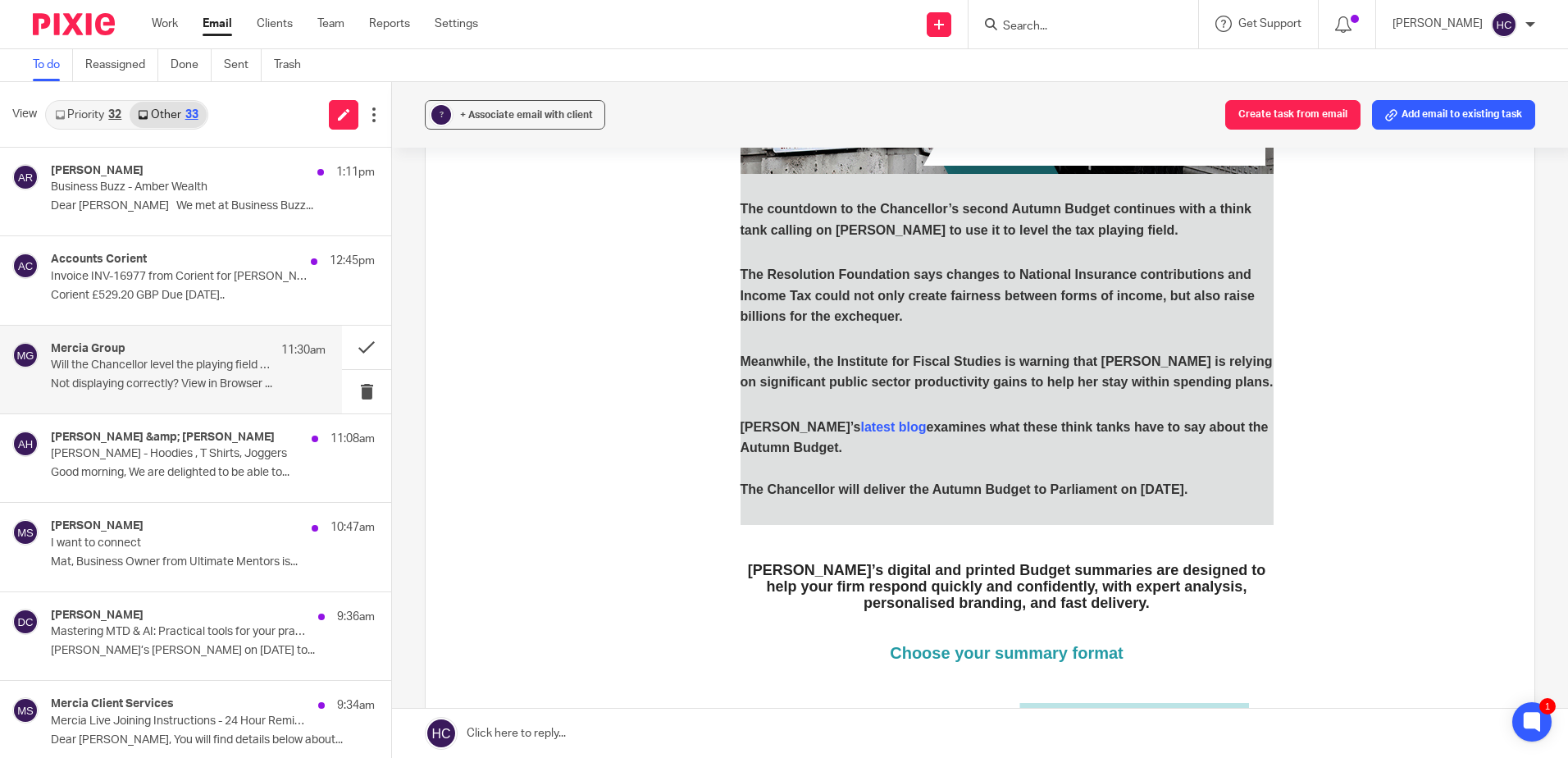
click at [820, 418] on td "The countdown to the Chancellor’s second Autumn Budget continues with a think t…" at bounding box center [1007, 349] width 533 height 301
click at [861, 426] on link "latest blog" at bounding box center [893, 427] width 66 height 14
